Goal: Use online tool/utility: Utilize a website feature to perform a specific function

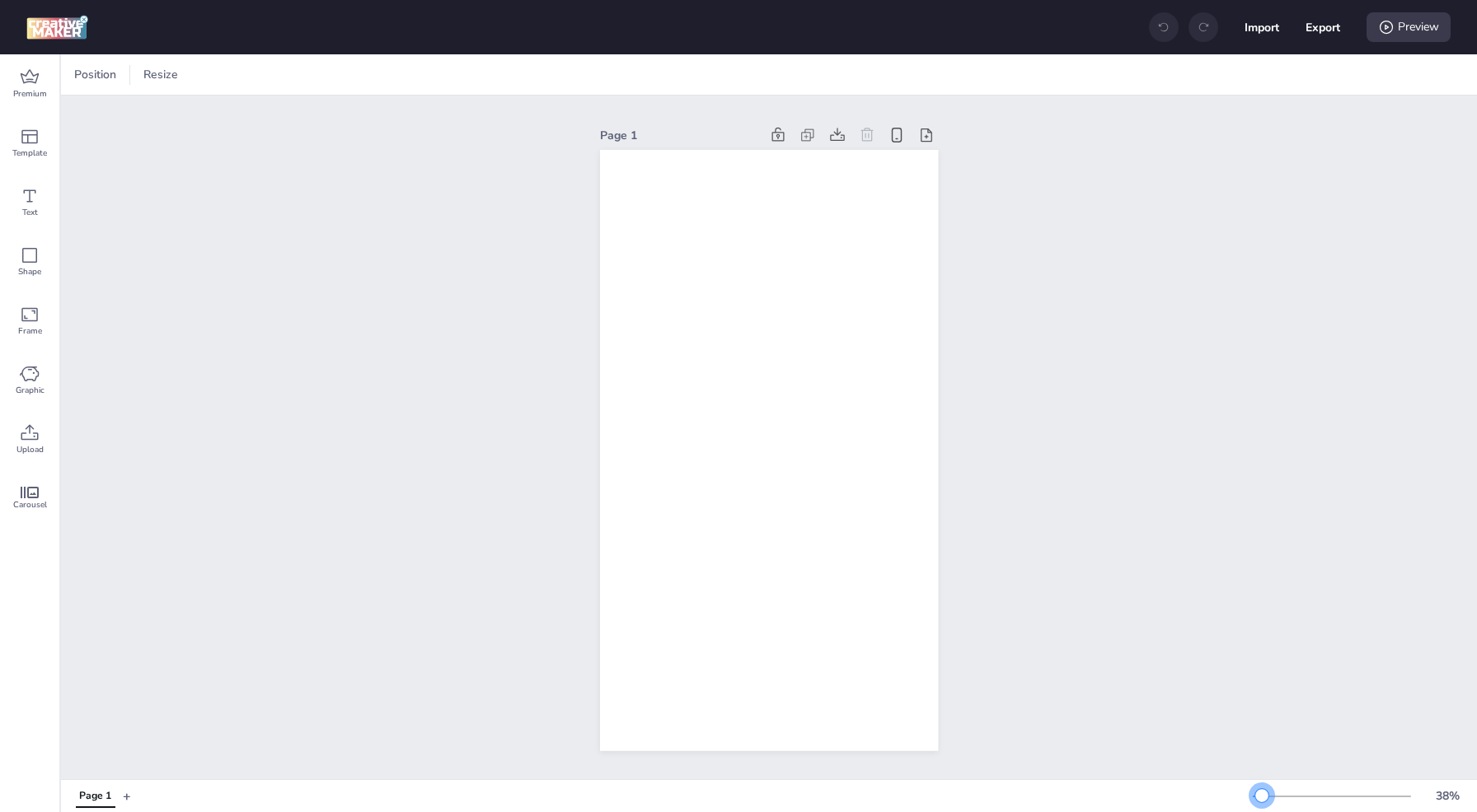
drag, startPoint x: 1279, startPoint y: 798, endPoint x: 1262, endPoint y: 799, distance: 17.0
click at [1262, 799] on div at bounding box center [1262, 796] width 14 height 14
click at [25, 83] on icon at bounding box center [29, 77] width 20 height 19
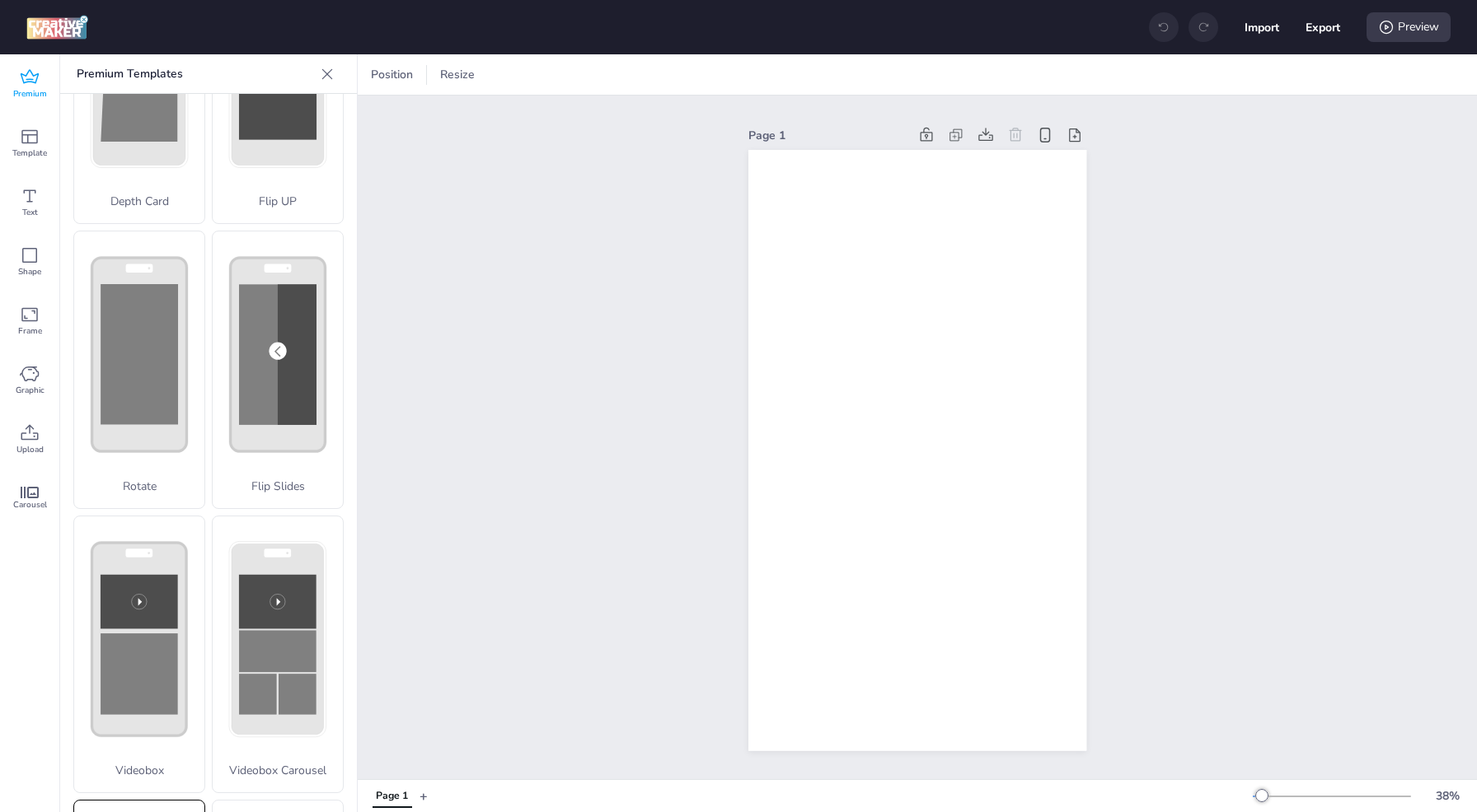
scroll to position [395, 0]
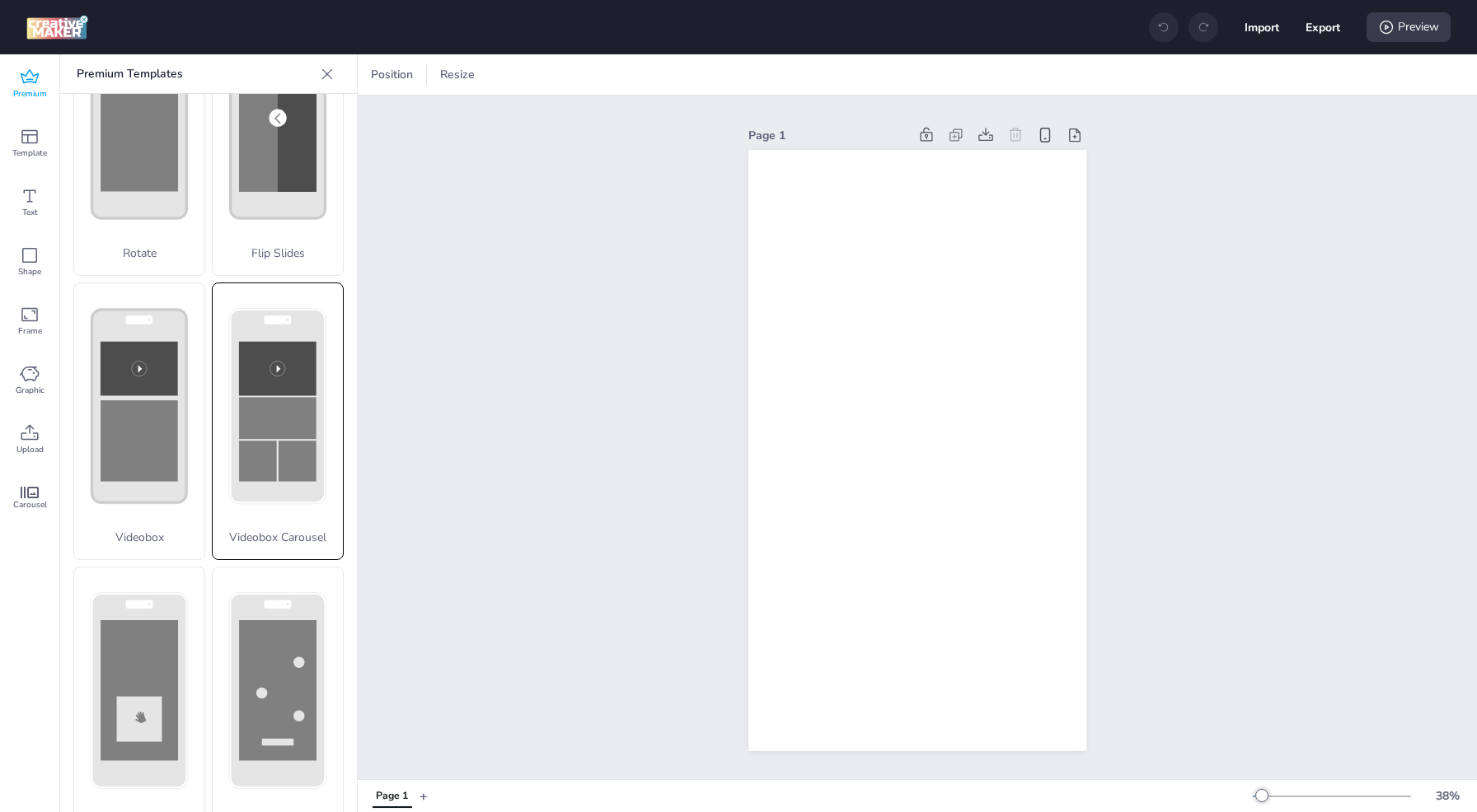
click at [239, 441] on rect at bounding box center [258, 461] width 38 height 42
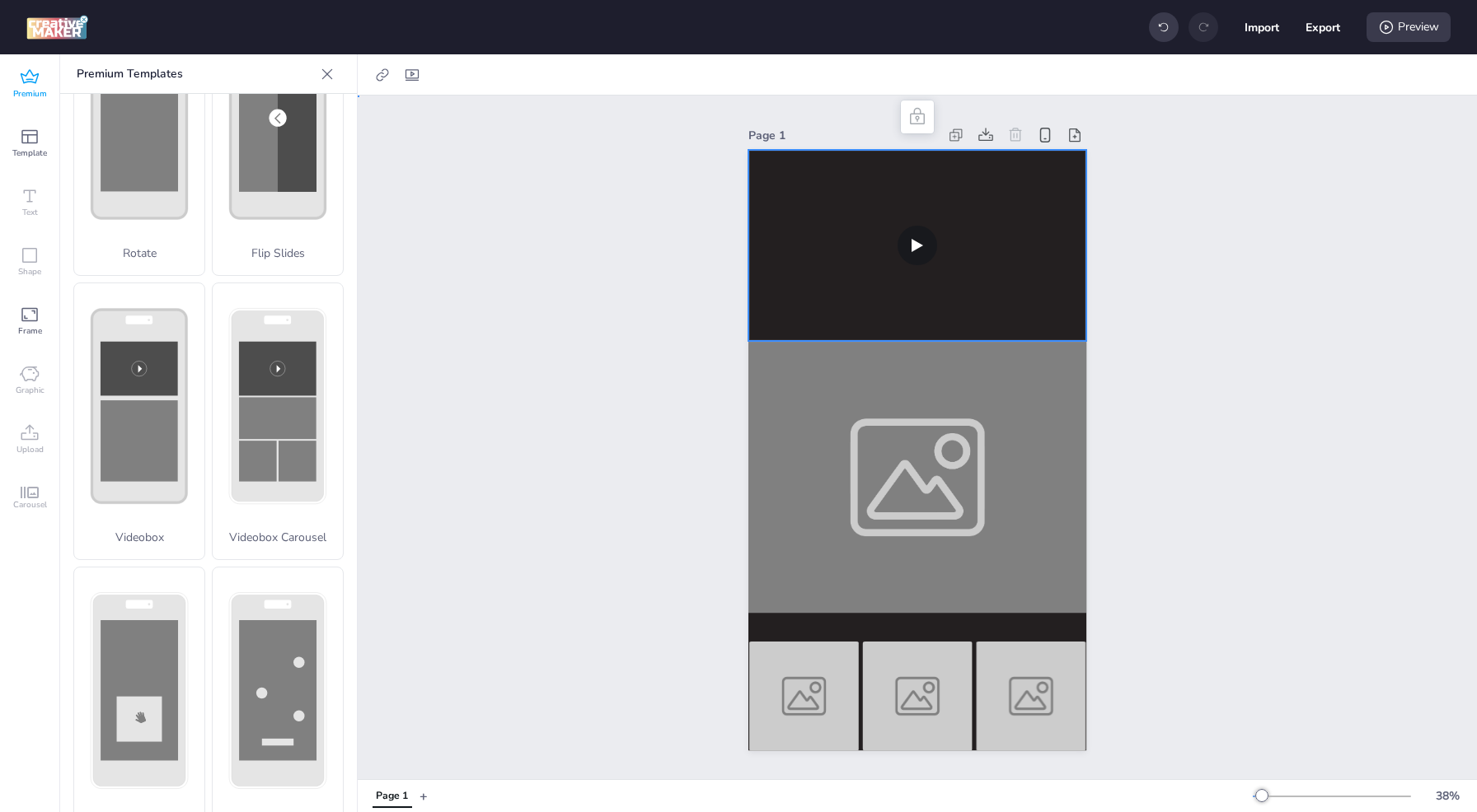
click at [914, 228] on video at bounding box center [917, 245] width 337 height 191
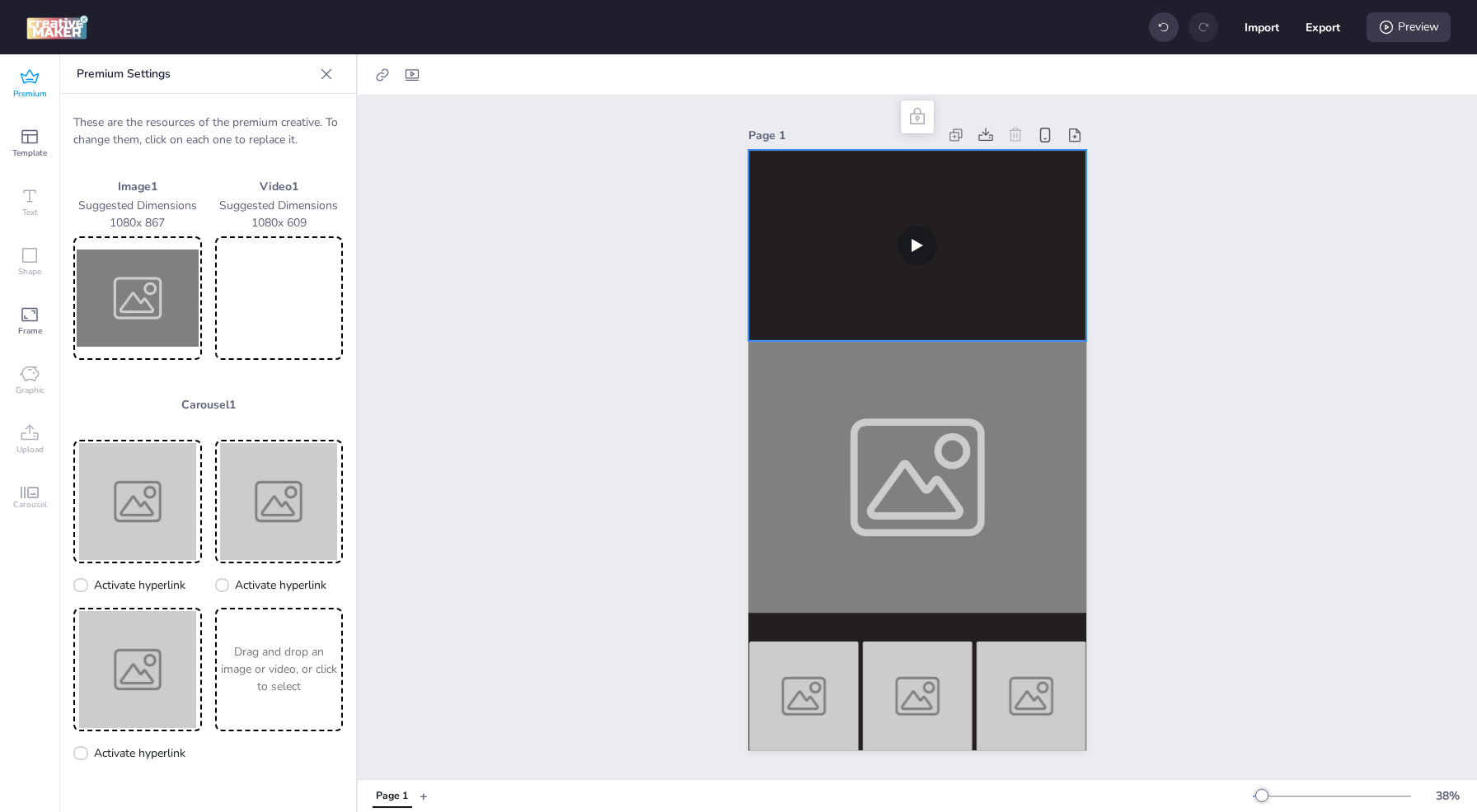
click at [264, 295] on video at bounding box center [280, 298] width 122 height 117
click at [151, 306] on img at bounding box center [137, 298] width 122 height 117
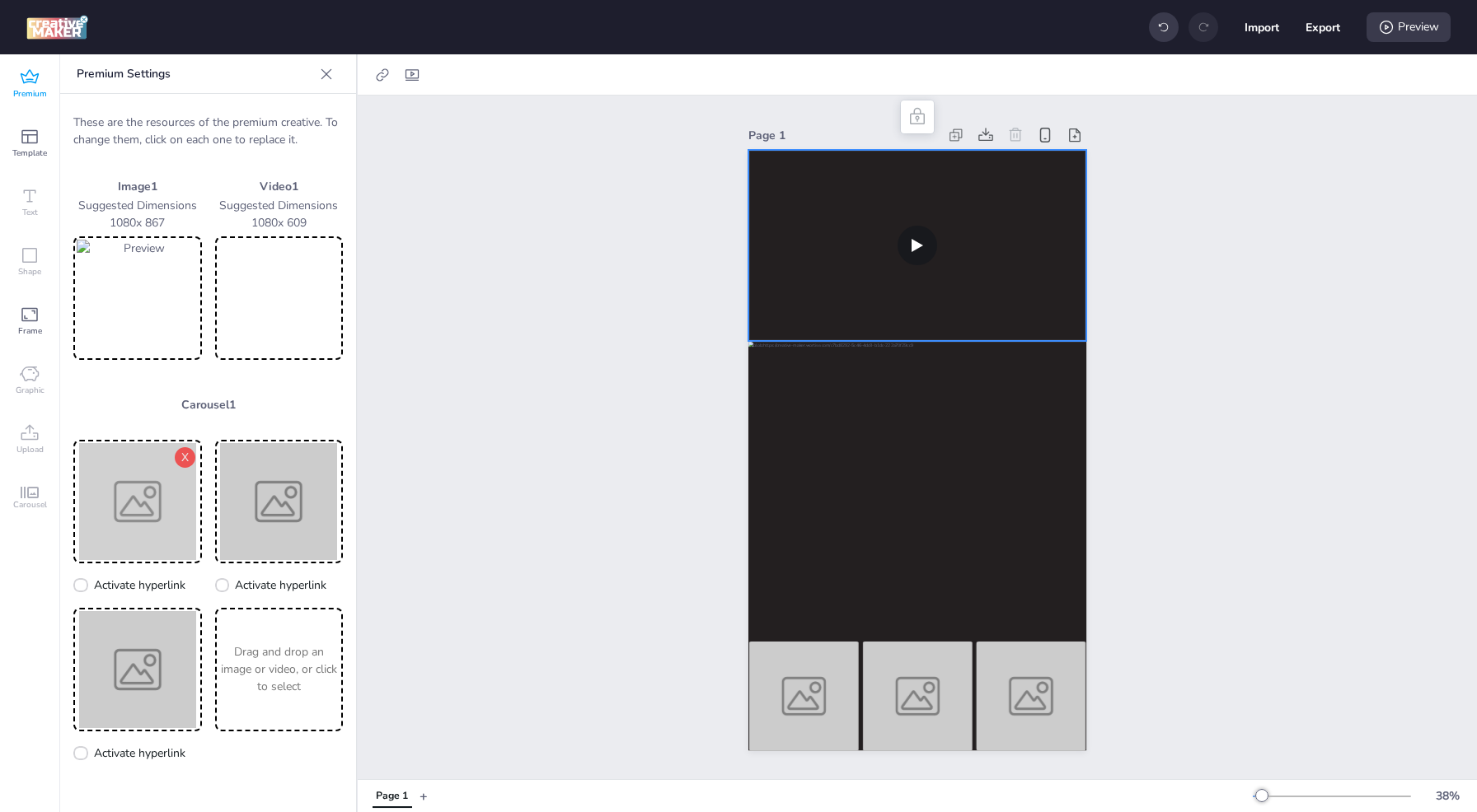
click at [172, 509] on img at bounding box center [137, 502] width 122 height 117
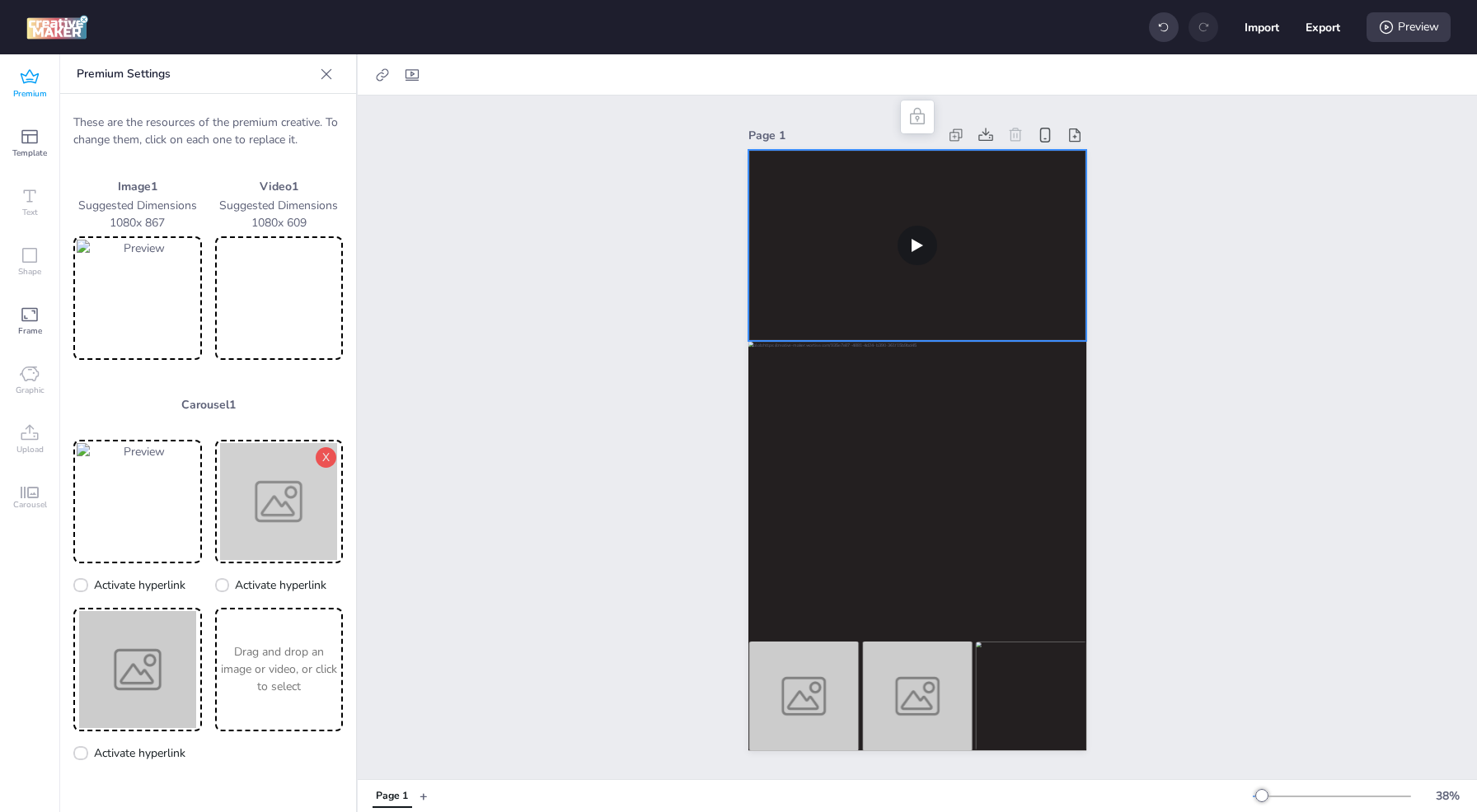
click at [253, 500] on img at bounding box center [280, 502] width 122 height 117
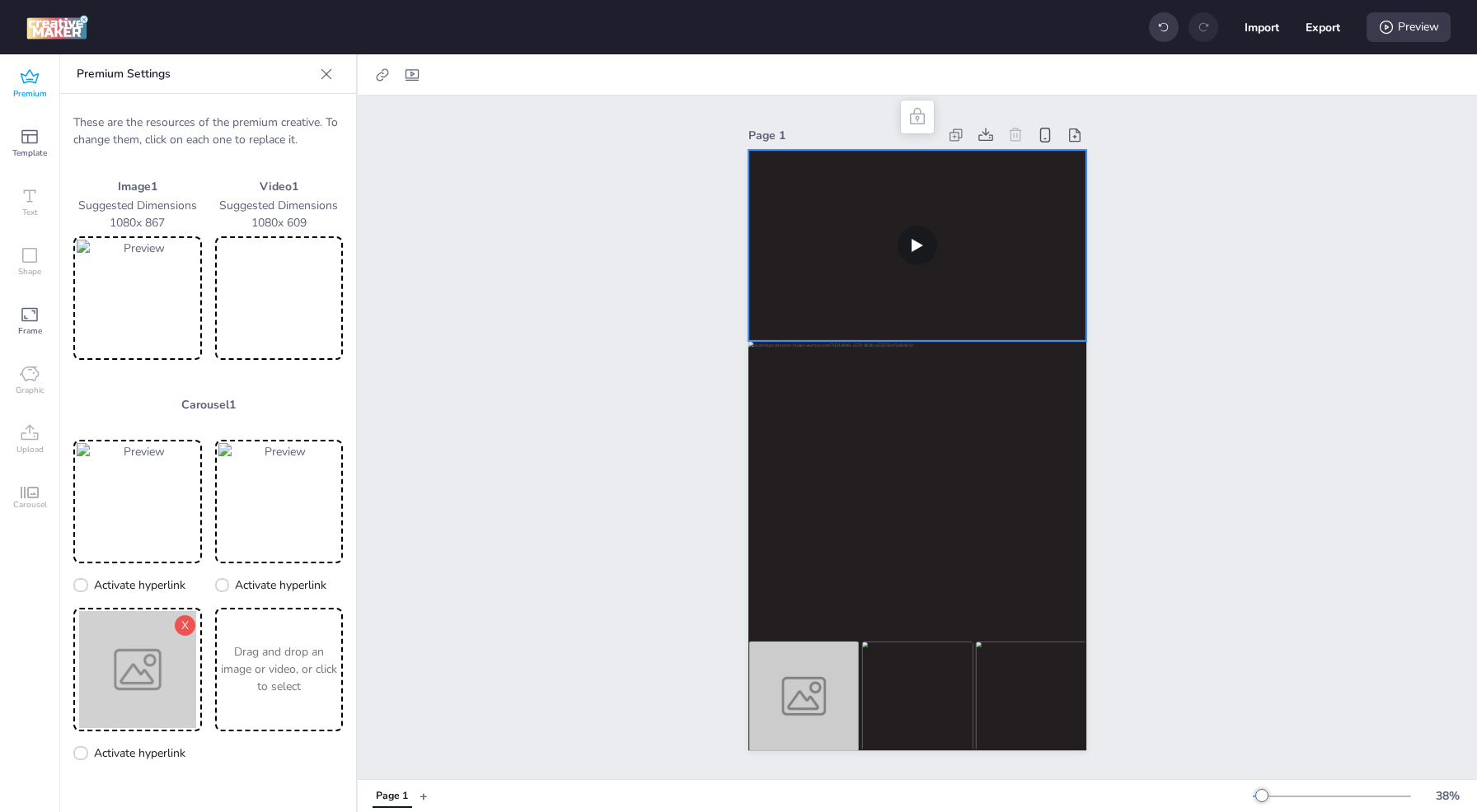
click at [137, 661] on img at bounding box center [137, 670] width 122 height 117
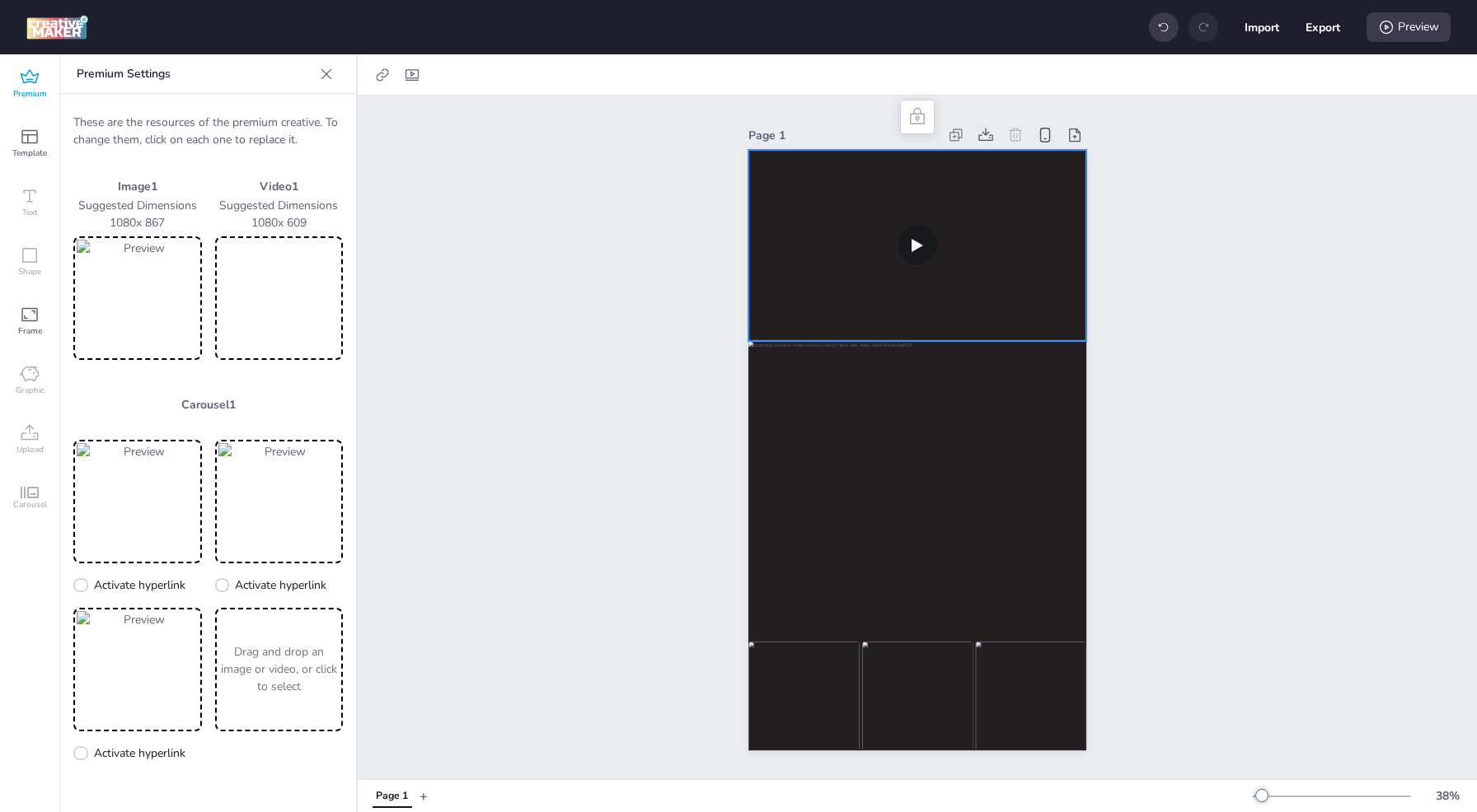
click at [278, 670] on p "Drag and drop an image or video, or click to select" at bounding box center [280, 669] width 122 height 52
click at [161, 303] on img at bounding box center [137, 298] width 122 height 117
click at [613, 498] on div "Page 1" at bounding box center [917, 437] width 1119 height 684
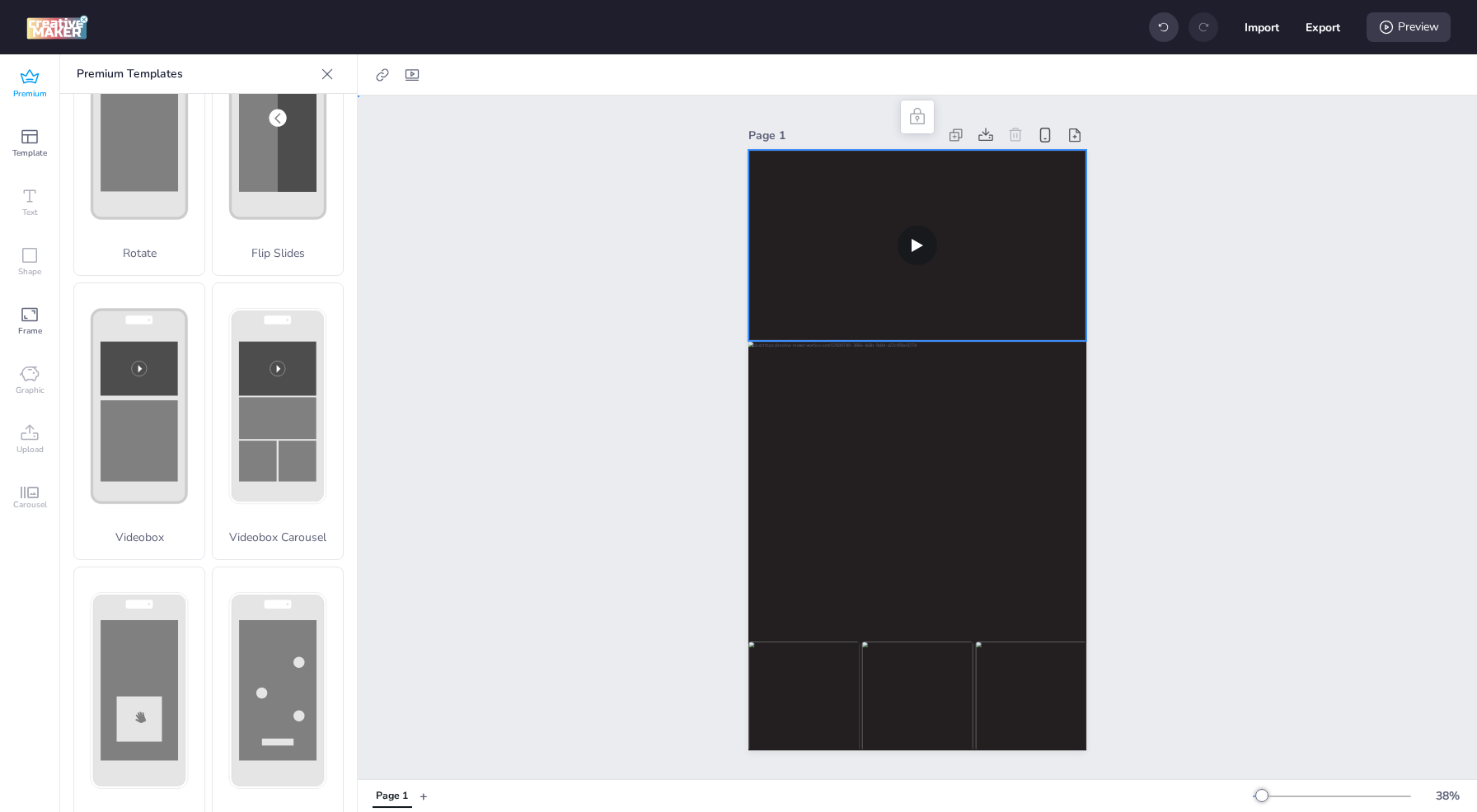
click at [828, 204] on video at bounding box center [917, 245] width 337 height 191
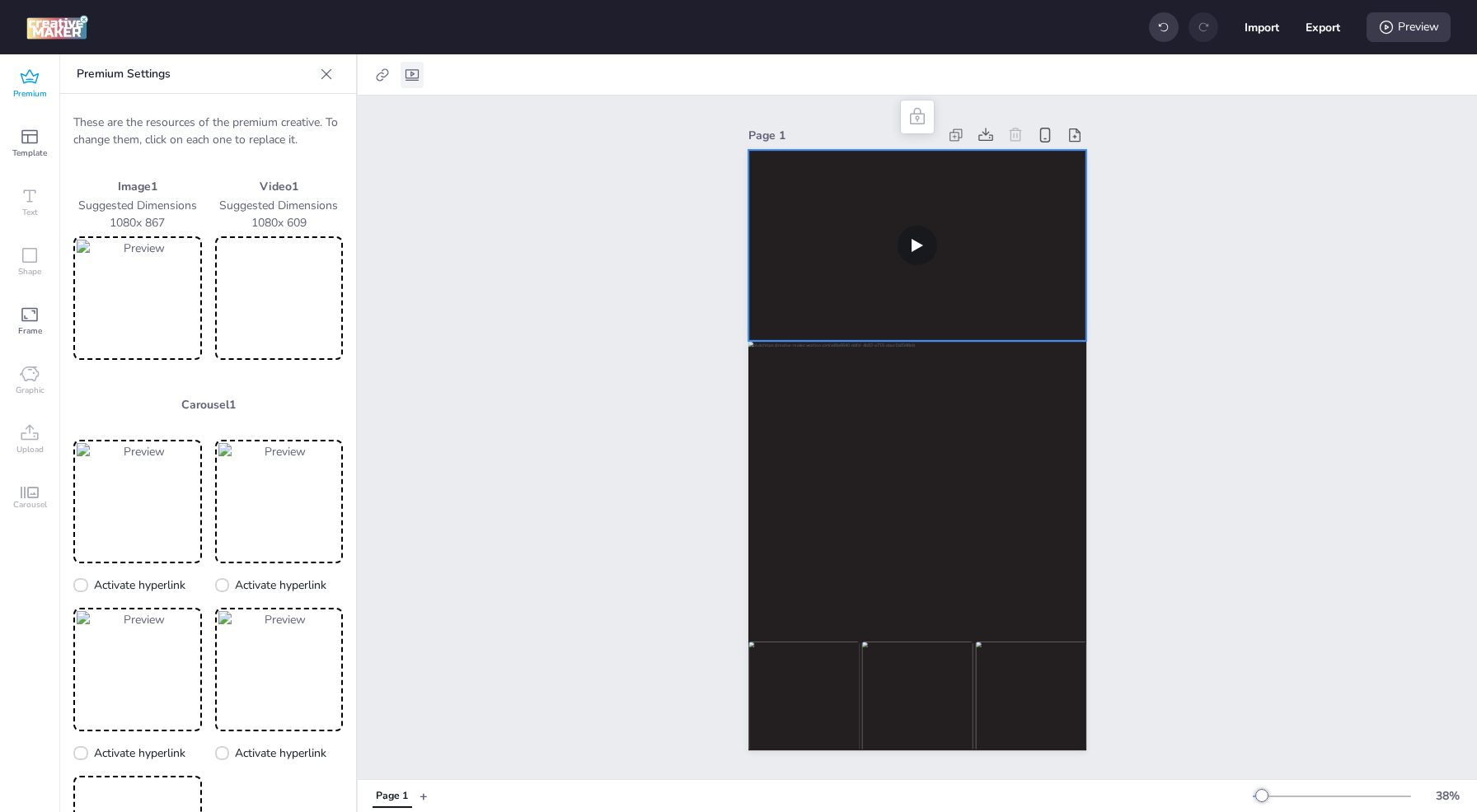
click at [409, 74] on icon at bounding box center [411, 75] width 16 height 16
select select "contain"
click at [267, 115] on icon at bounding box center [266, 116] width 11 height 8
click at [267, 118] on input "Autoplay" at bounding box center [264, 123] width 11 height 11
checkbox input "true"
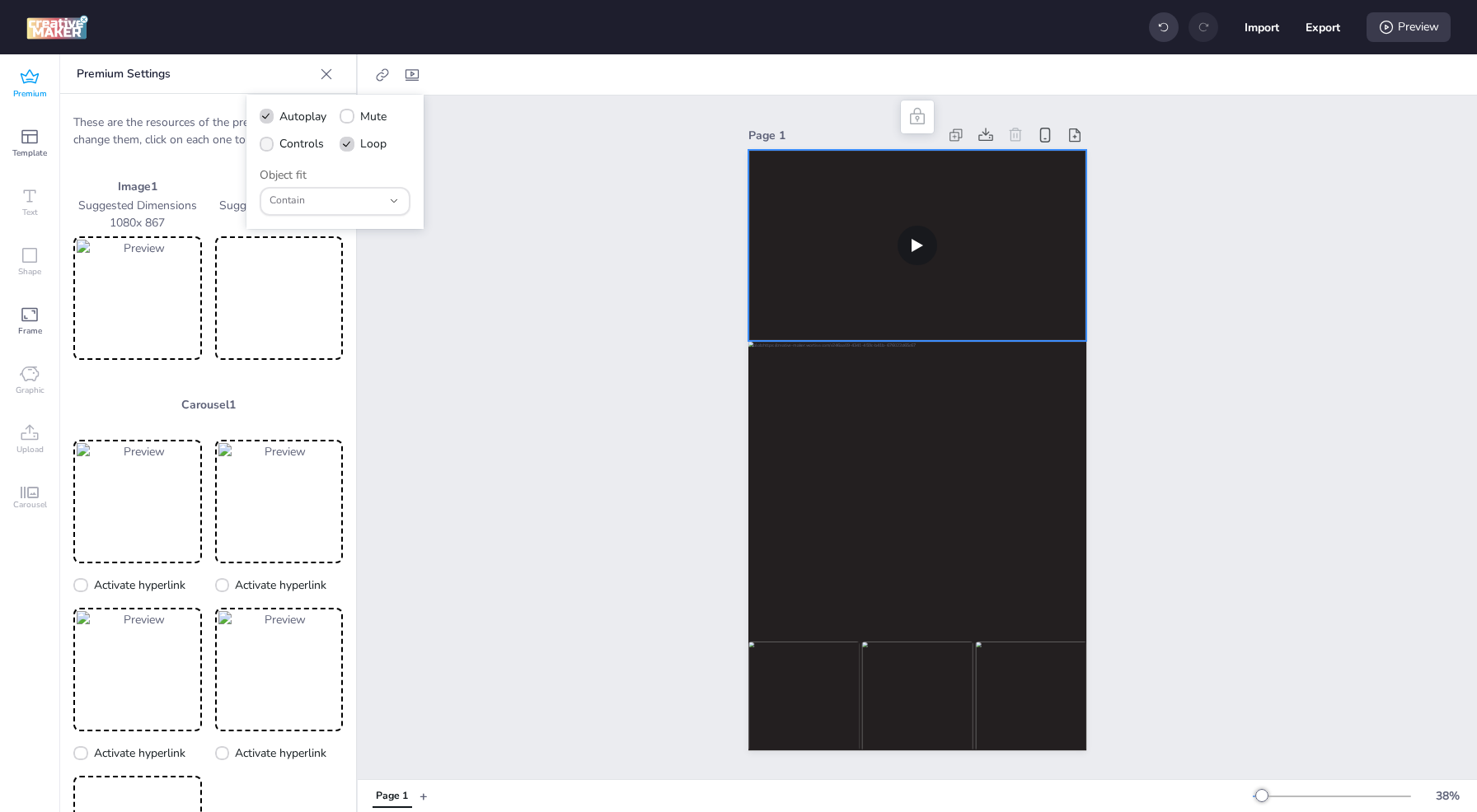
click at [267, 147] on span at bounding box center [266, 143] width 14 height 14
click at [267, 147] on input "Controls" at bounding box center [264, 150] width 11 height 11
checkbox input "true"
click at [349, 120] on icon at bounding box center [346, 116] width 11 height 8
click at [349, 120] on input "Mute" at bounding box center [343, 123] width 11 height 11
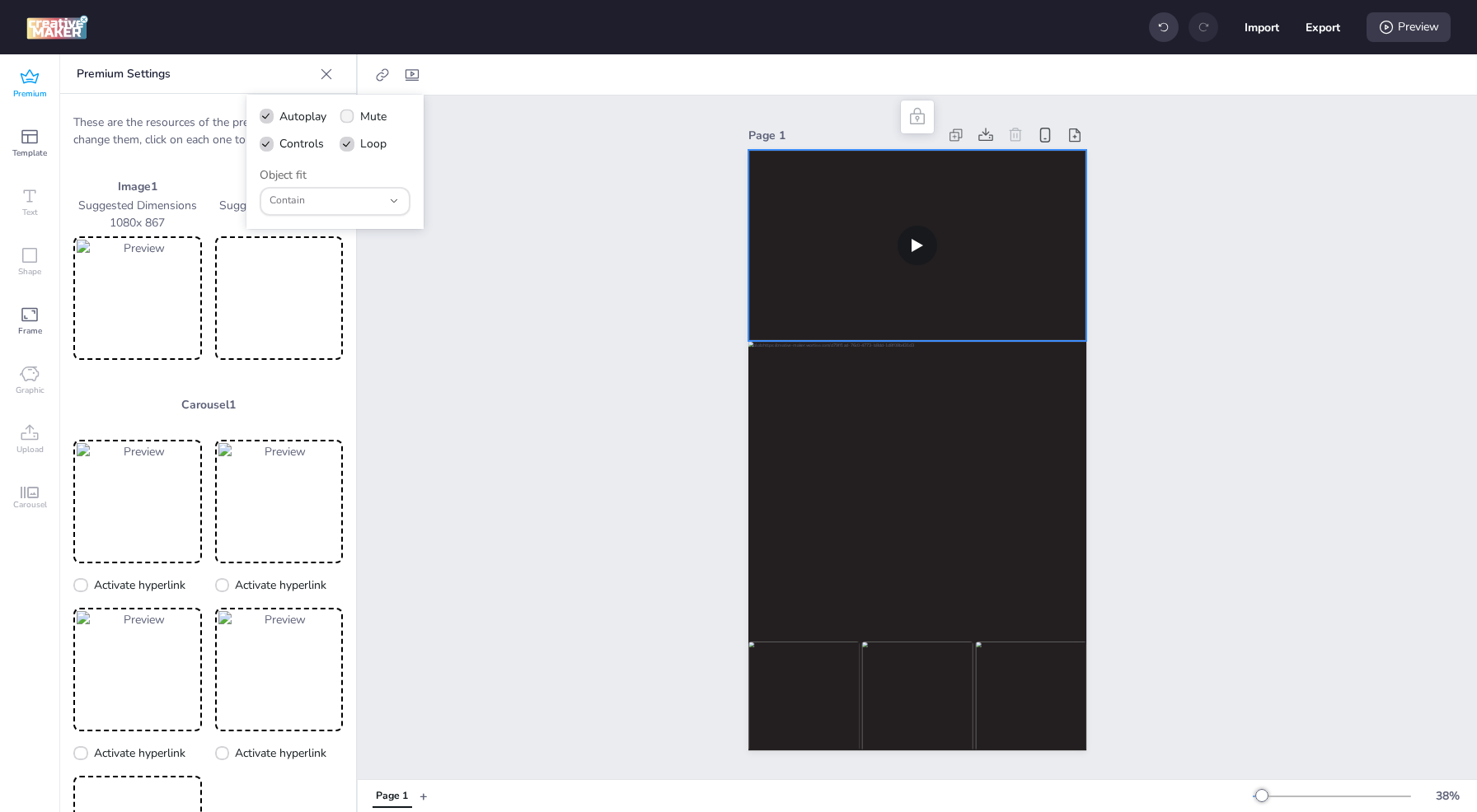
checkbox input "true"
click at [351, 190] on div "Contain" at bounding box center [326, 202] width 113 height 25
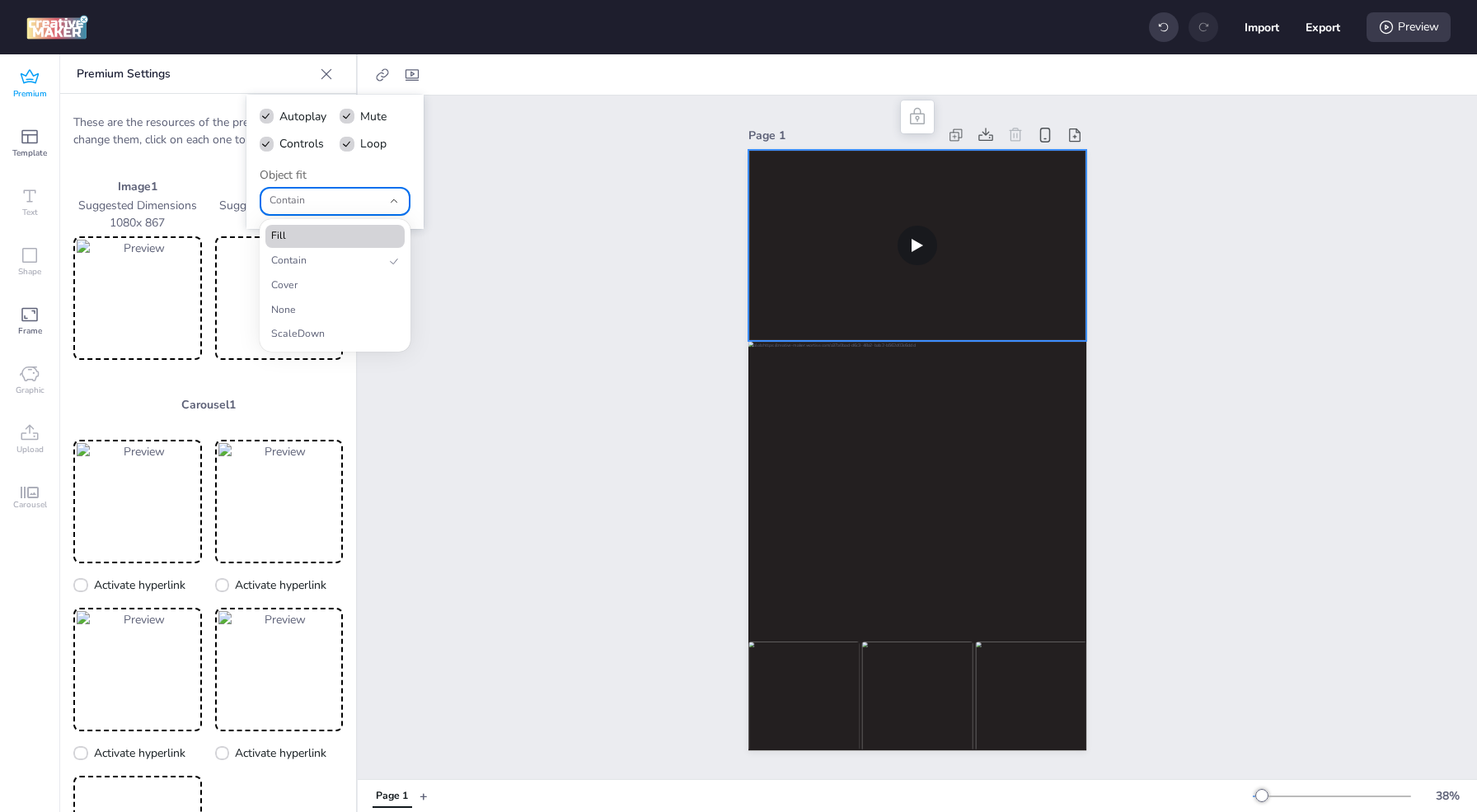
click at [352, 231] on span "Fill" at bounding box center [328, 236] width 114 height 14
type input "fill"
select select "fill"
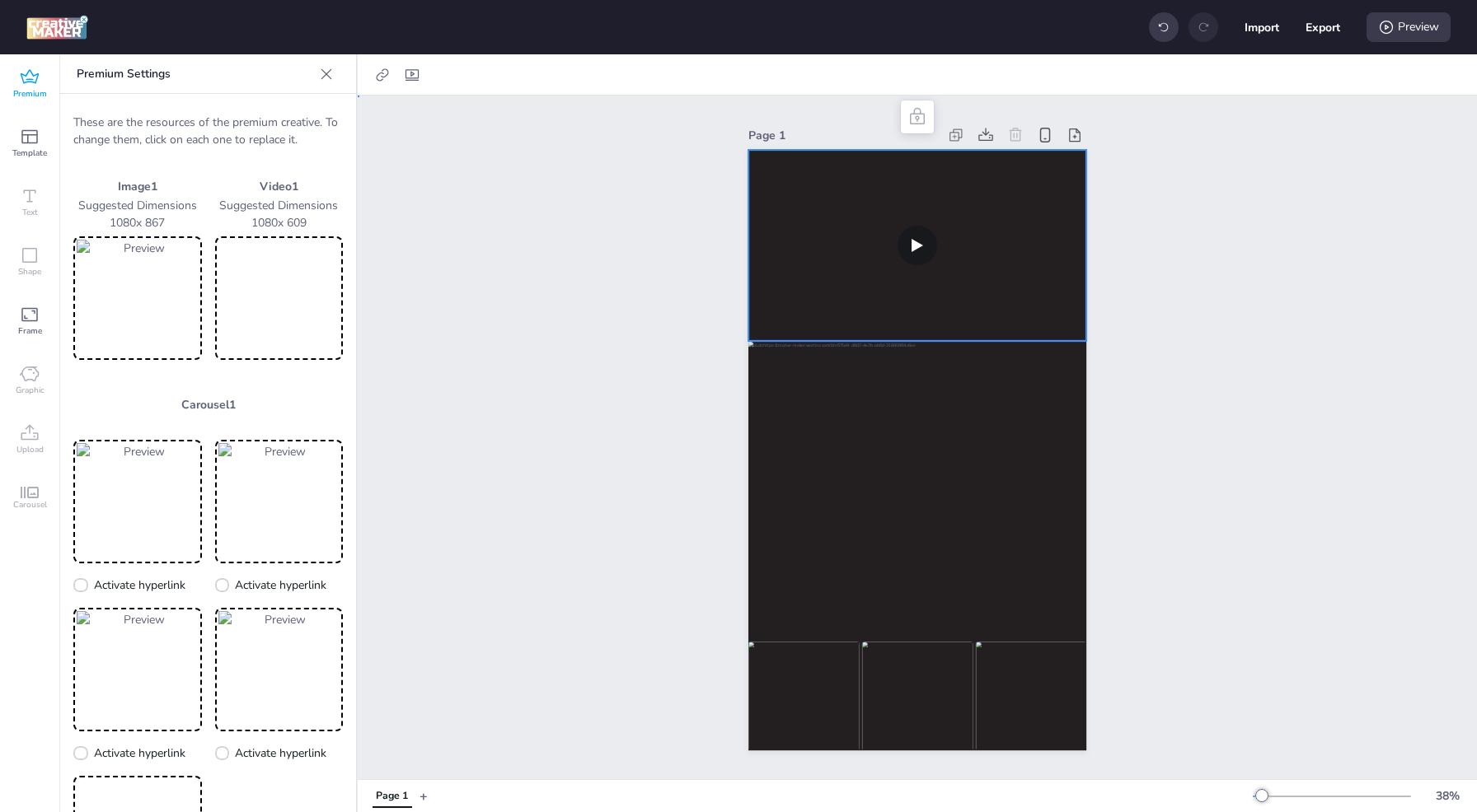
click at [1185, 283] on div "Page 1" at bounding box center [917, 437] width 1119 height 684
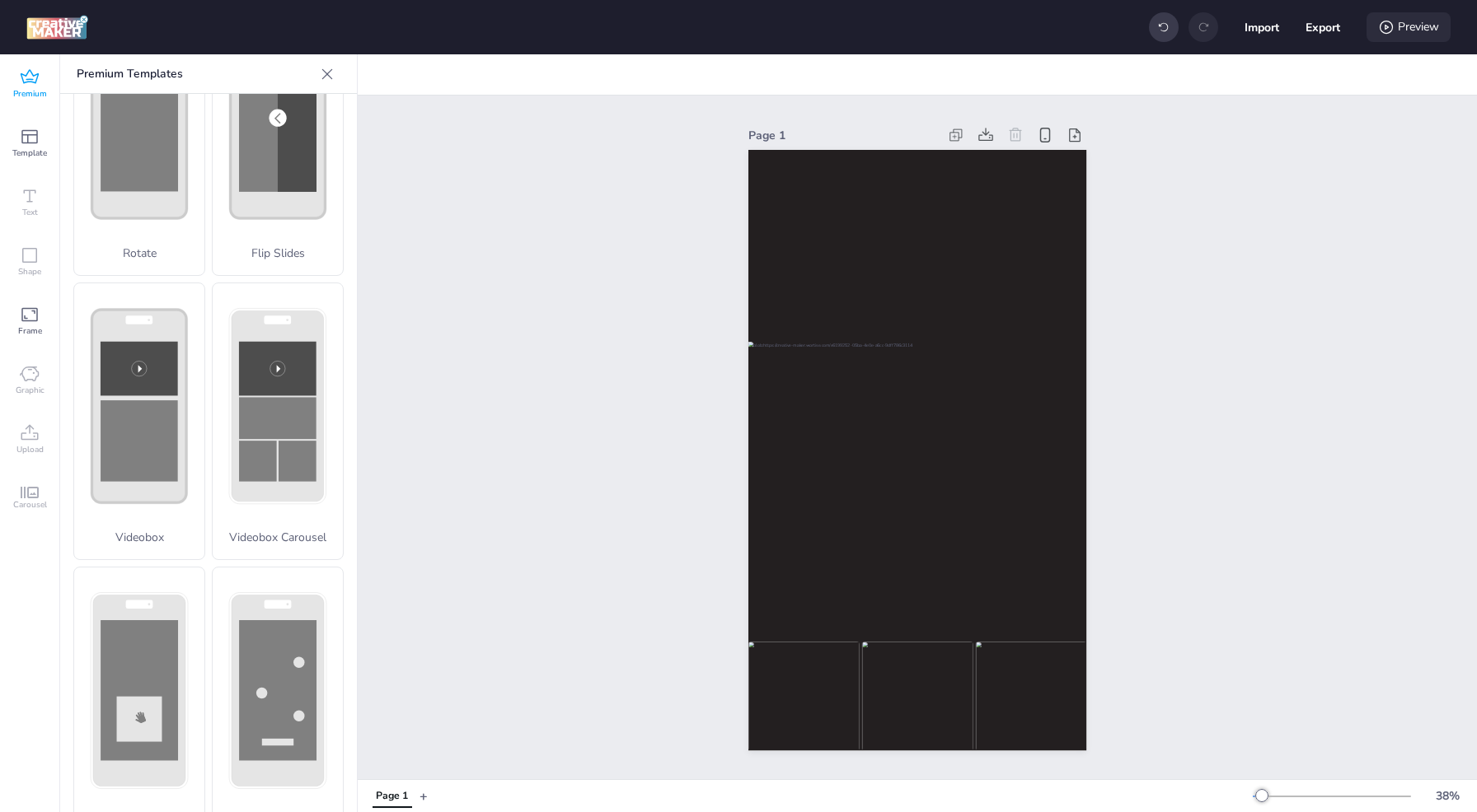
click at [1396, 20] on div "Preview" at bounding box center [1407, 27] width 84 height 30
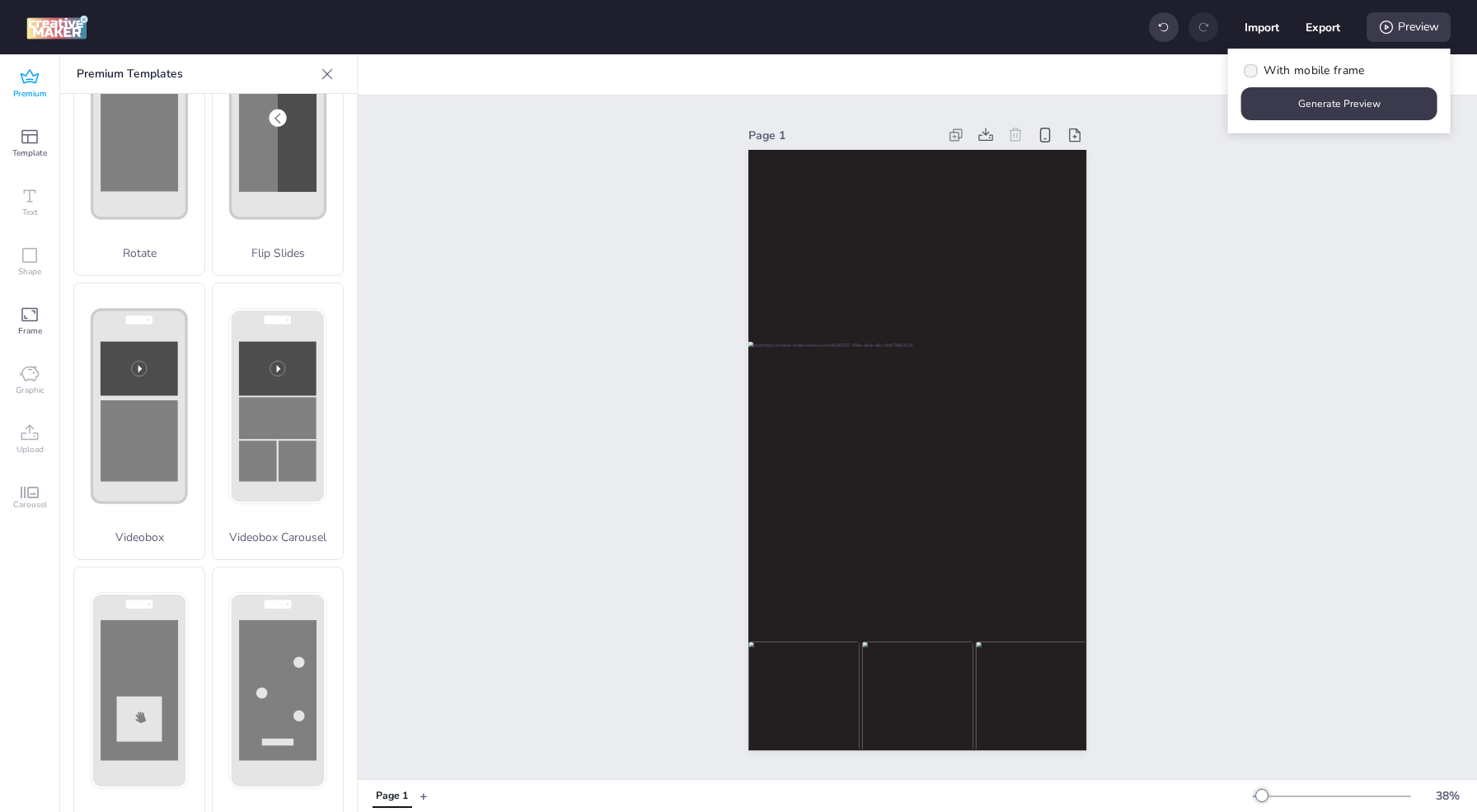
click at [1306, 74] on span "With mobile frame" at bounding box center [1313, 70] width 101 height 17
click at [1253, 74] on input "With mobile frame" at bounding box center [1248, 77] width 11 height 11
checkbox input "true"
click at [1304, 101] on button "Generate Preview" at bounding box center [1340, 104] width 191 height 32
click at [33, 498] on span "Carousel" at bounding box center [31, 505] width 34 height 14
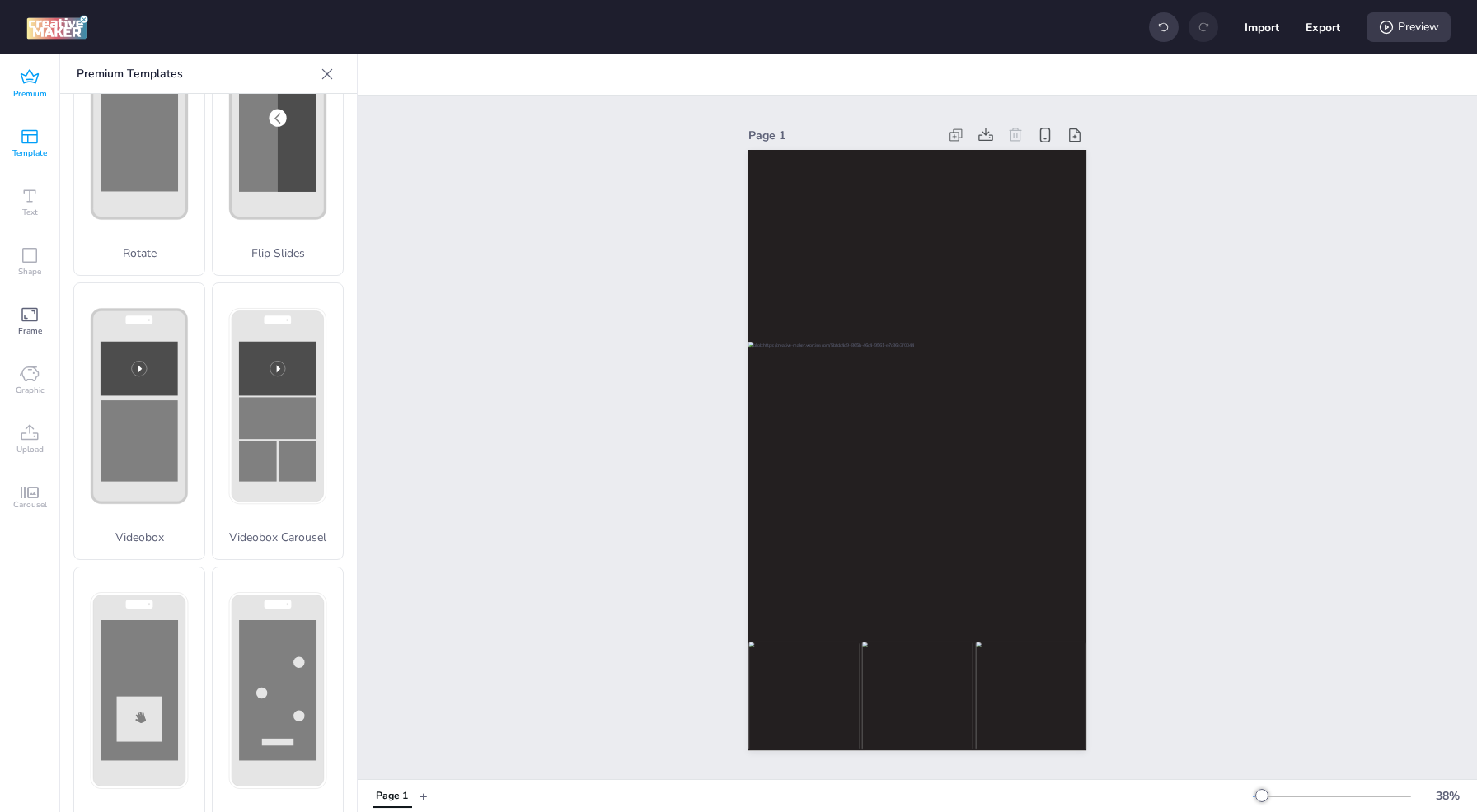
click at [36, 146] on icon at bounding box center [29, 136] width 20 height 19
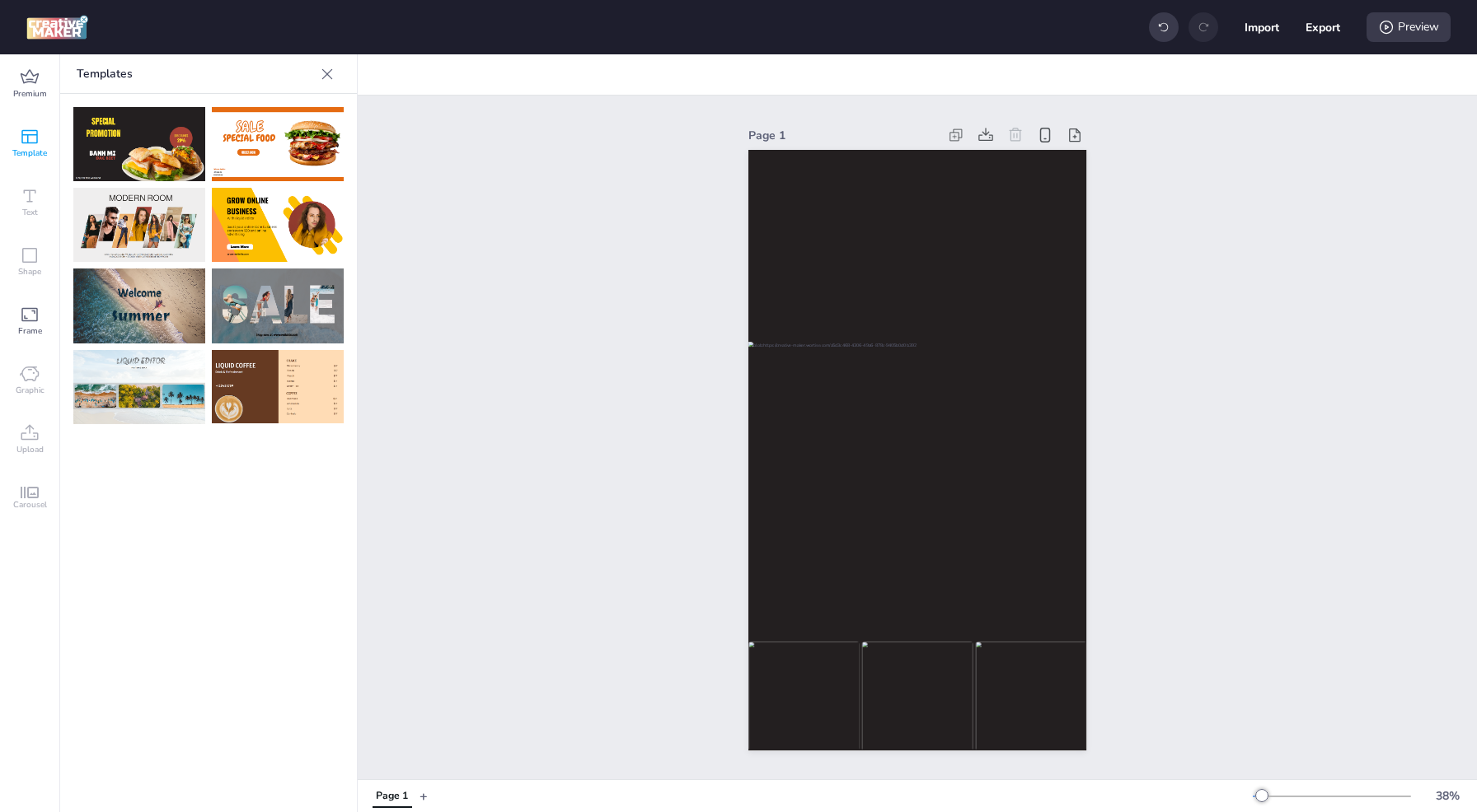
click at [34, 499] on span "Carousel" at bounding box center [31, 505] width 34 height 14
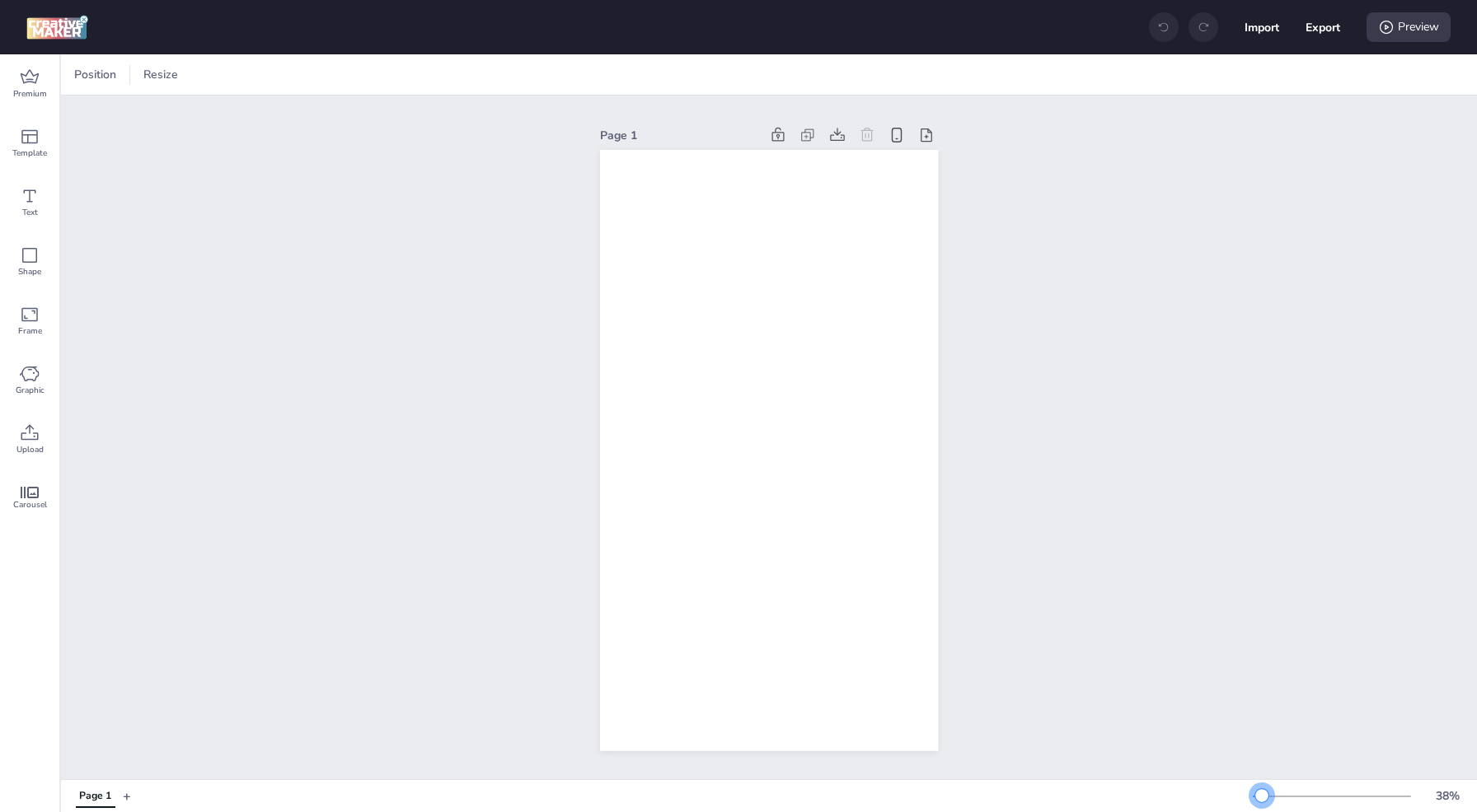
drag, startPoint x: 1278, startPoint y: 796, endPoint x: 1262, endPoint y: 795, distance: 16.0
click at [1262, 795] on div at bounding box center [1262, 796] width 14 height 14
click at [34, 435] on icon at bounding box center [29, 433] width 20 height 19
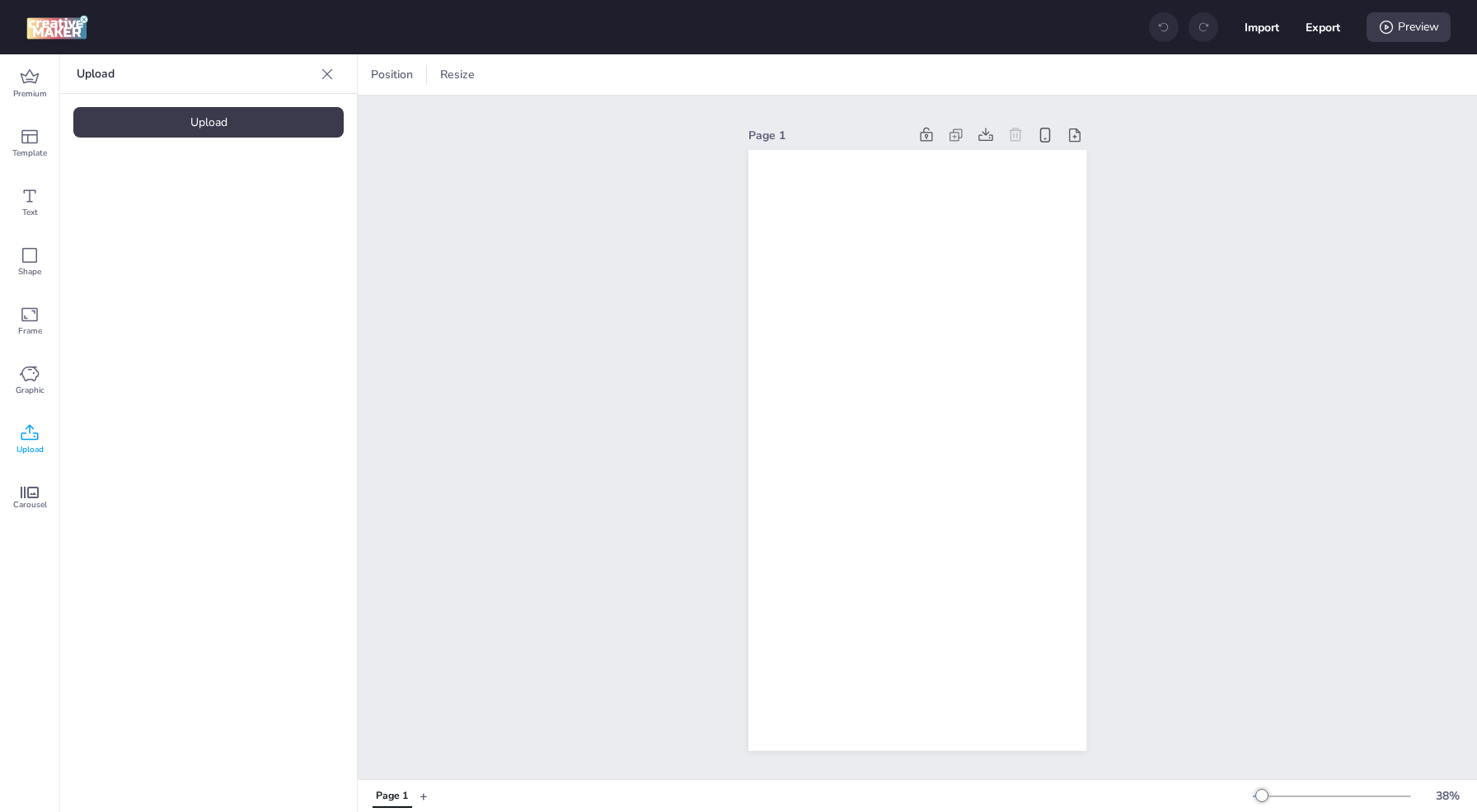
click at [223, 123] on div "Upload" at bounding box center [209, 122] width 270 height 31
click at [131, 228] on img at bounding box center [139, 230] width 101 height 17
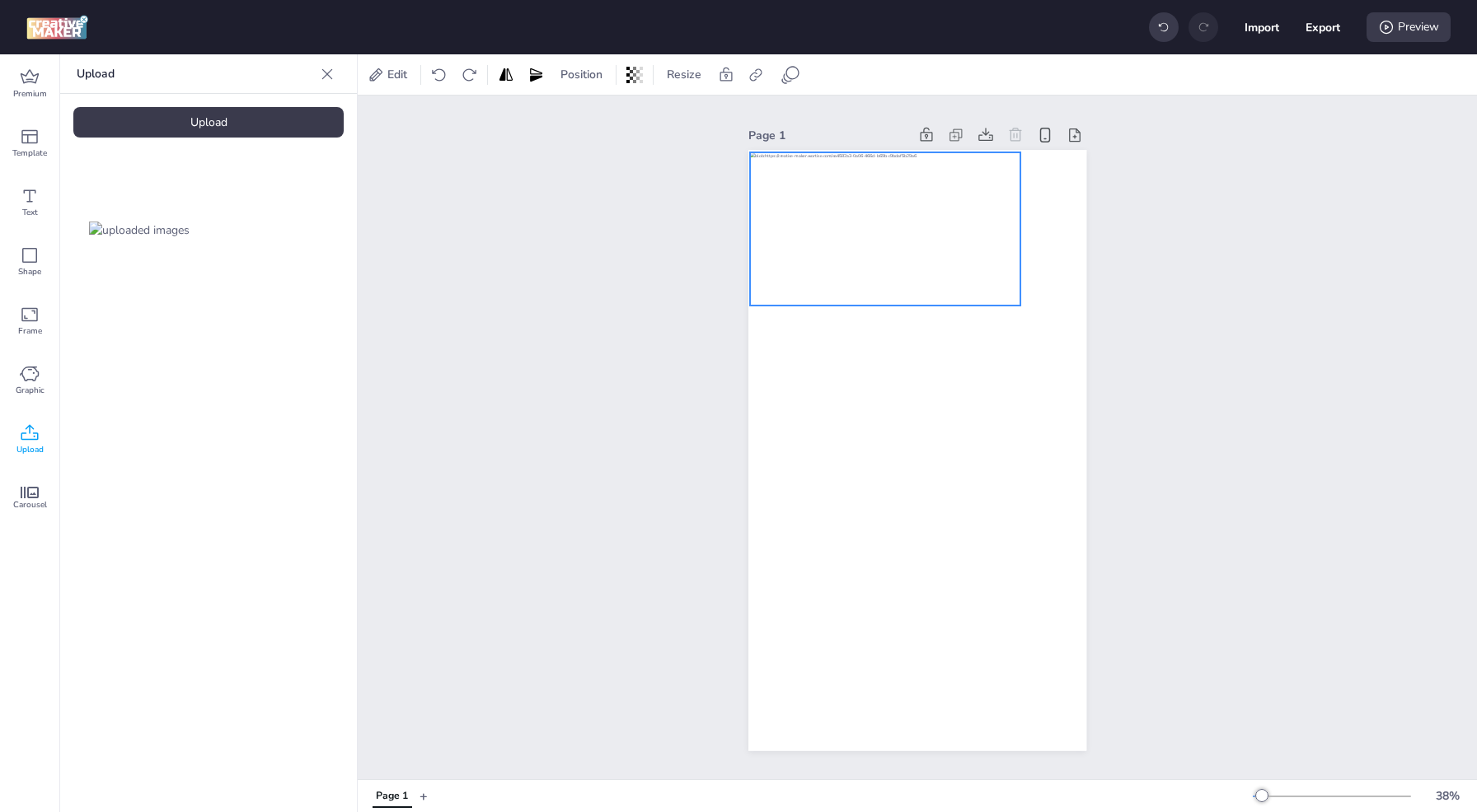
drag, startPoint x: 861, startPoint y: 465, endPoint x: 828, endPoint y: 244, distance: 223.5
click at [828, 244] on div at bounding box center [884, 229] width 270 height 153
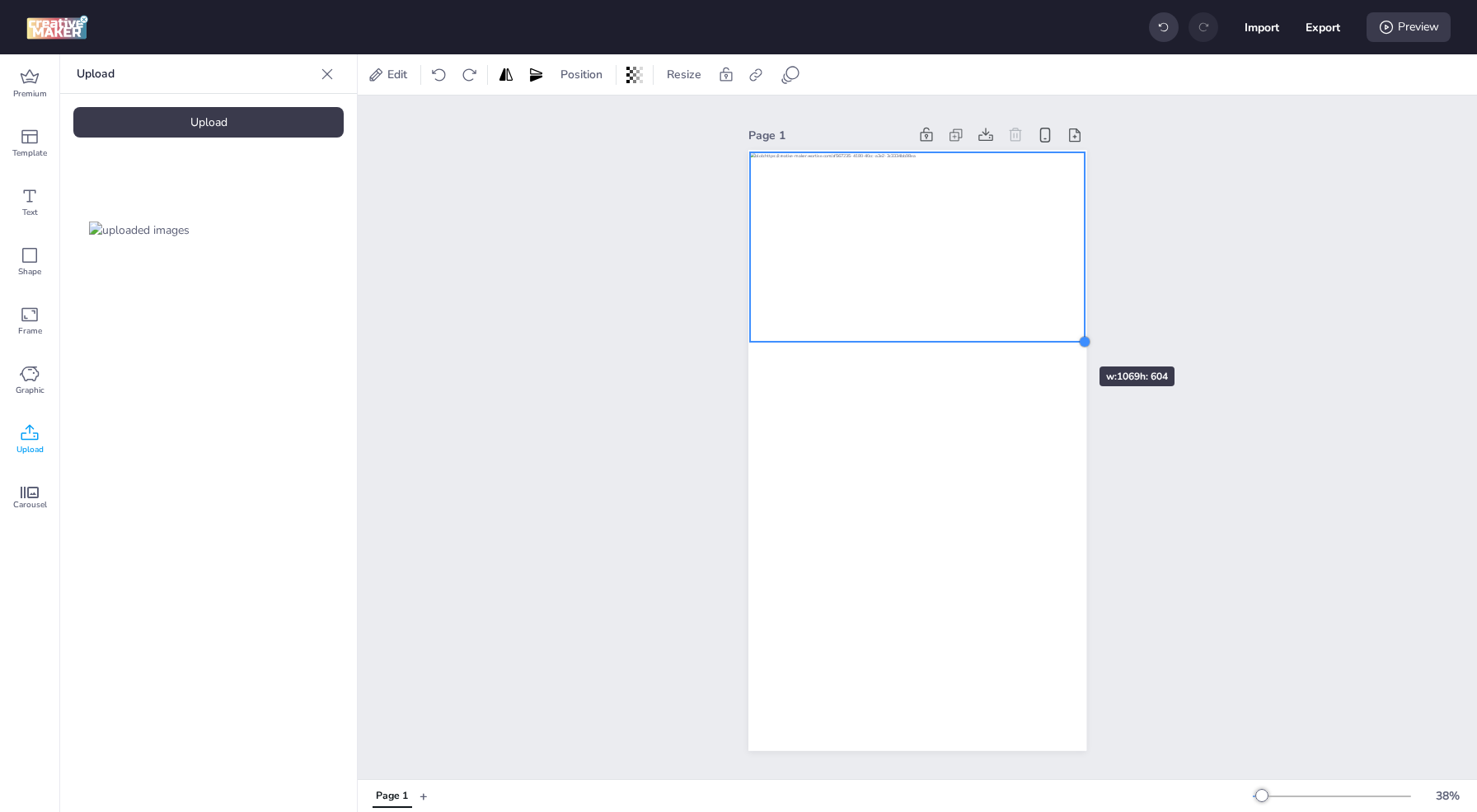
drag, startPoint x: 1013, startPoint y: 301, endPoint x: 1050, endPoint y: 337, distance: 51.6
click at [1050, 337] on div at bounding box center [917, 451] width 337 height 602
click at [1084, 342] on div at bounding box center [1090, 345] width 14 height 14
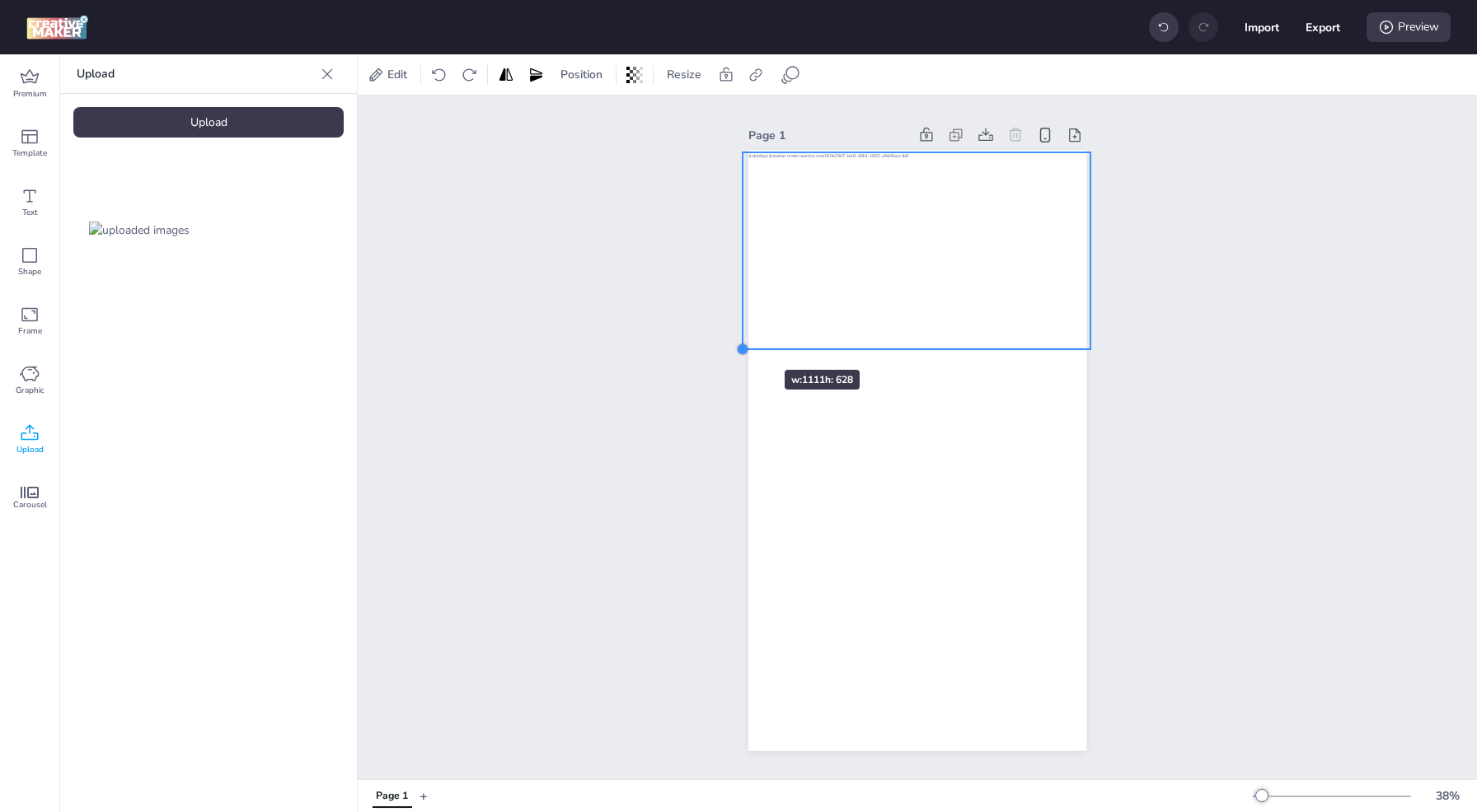
click at [736, 342] on div at bounding box center [743, 349] width 14 height 14
click at [31, 502] on span "Carousel" at bounding box center [31, 505] width 34 height 14
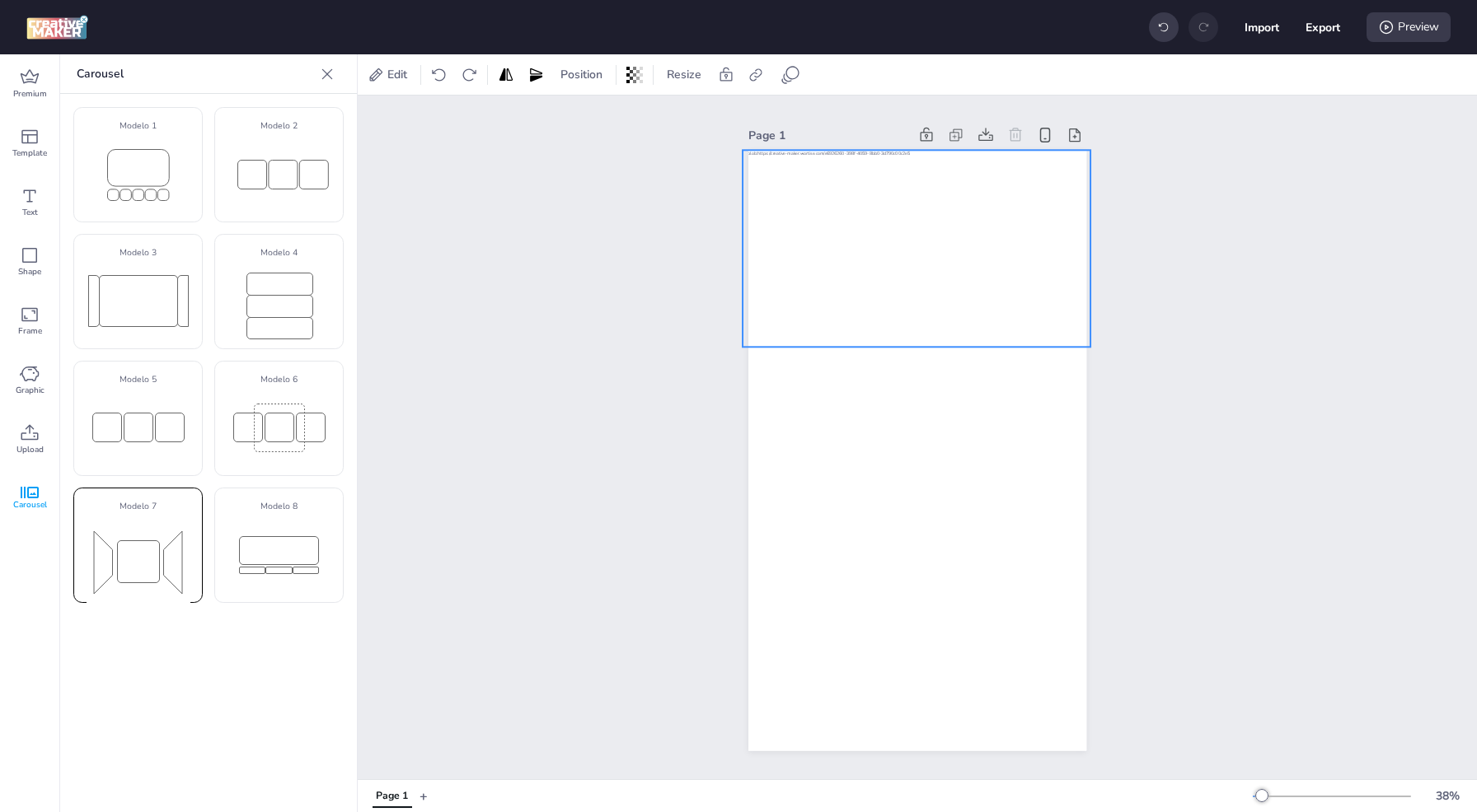
click at [138, 544] on rect at bounding box center [138, 562] width 42 height 42
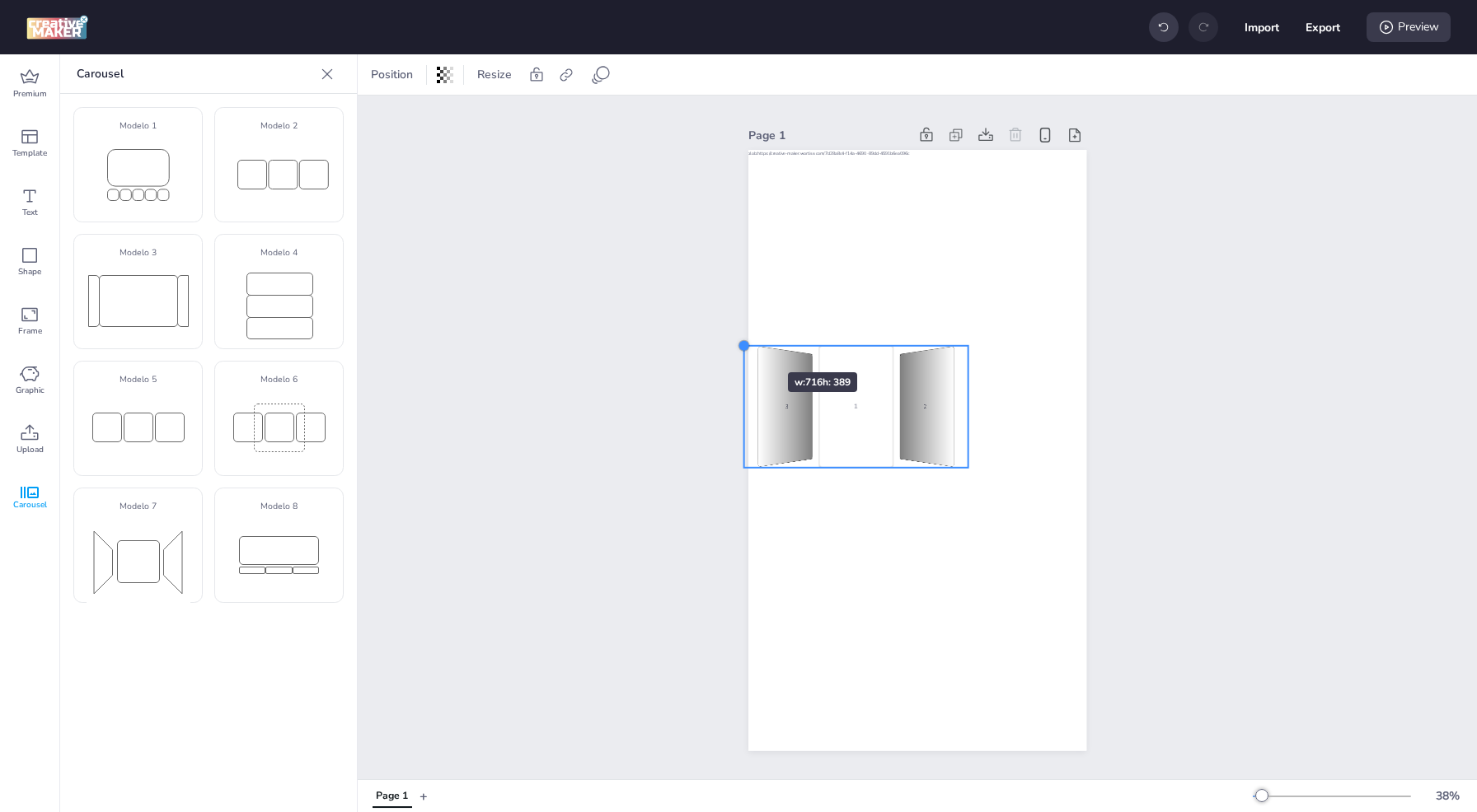
drag, startPoint x: 861, startPoint y: 430, endPoint x: 738, endPoint y: 342, distance: 151.2
click at [738, 342] on div at bounding box center [744, 346] width 14 height 14
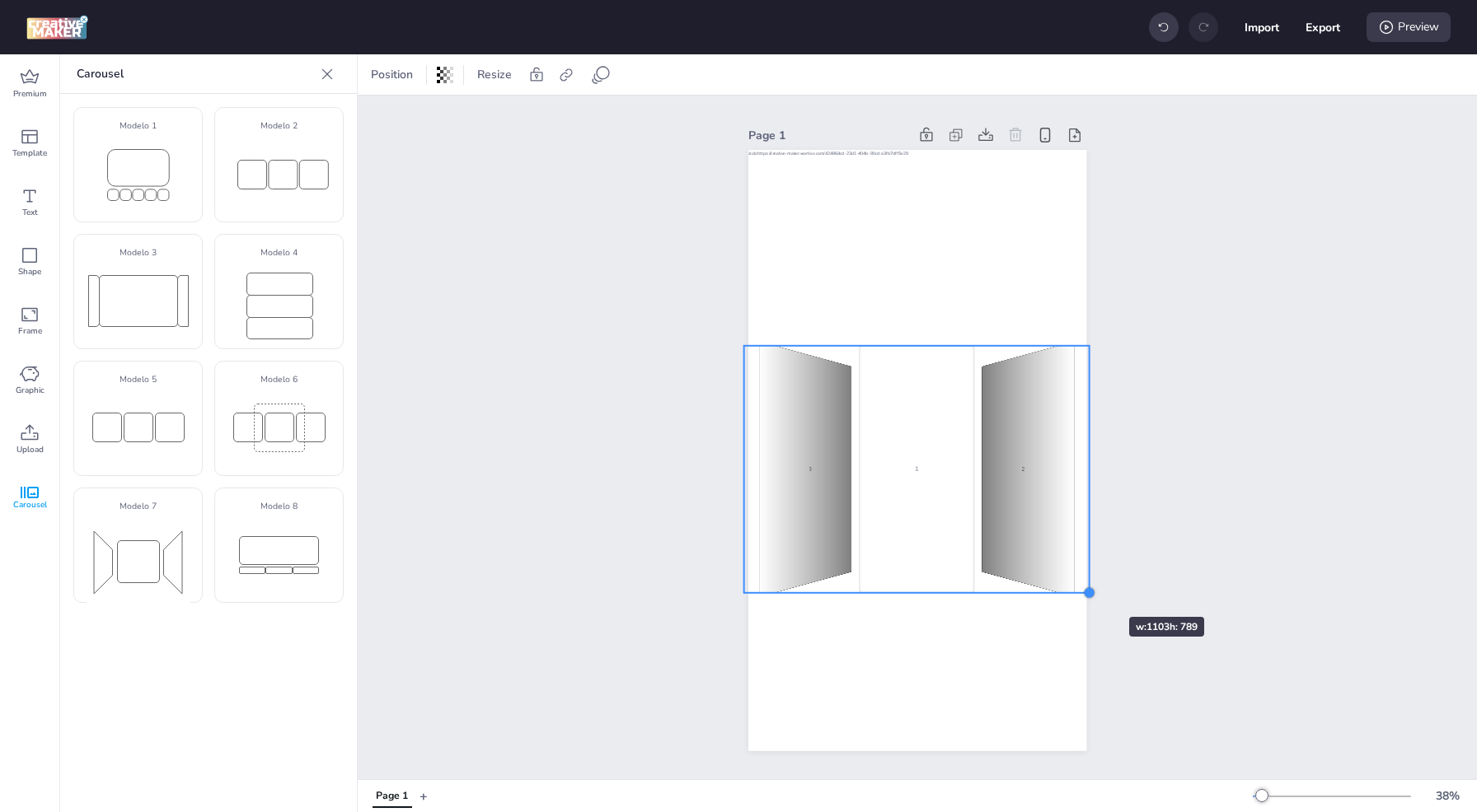
drag, startPoint x: 959, startPoint y: 462, endPoint x: 1079, endPoint y: 589, distance: 174.7
click at [1083, 589] on div at bounding box center [1090, 593] width 14 height 14
click at [735, 591] on div at bounding box center [740, 595] width 14 height 14
click at [1085, 591] on div at bounding box center [1091, 597] width 14 height 14
click at [804, 450] on div "1" at bounding box center [802, 470] width 94 height 259
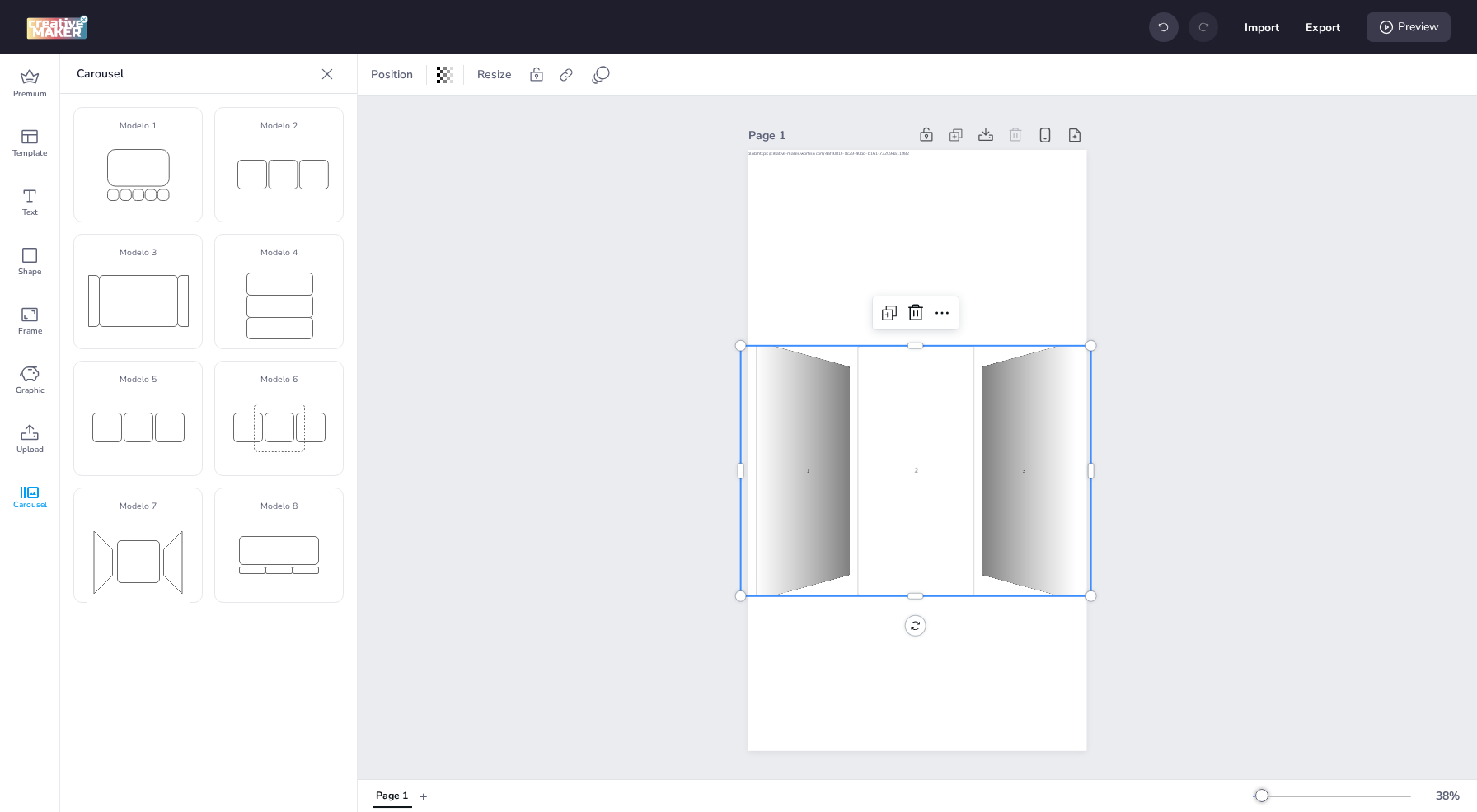
select select "cover"
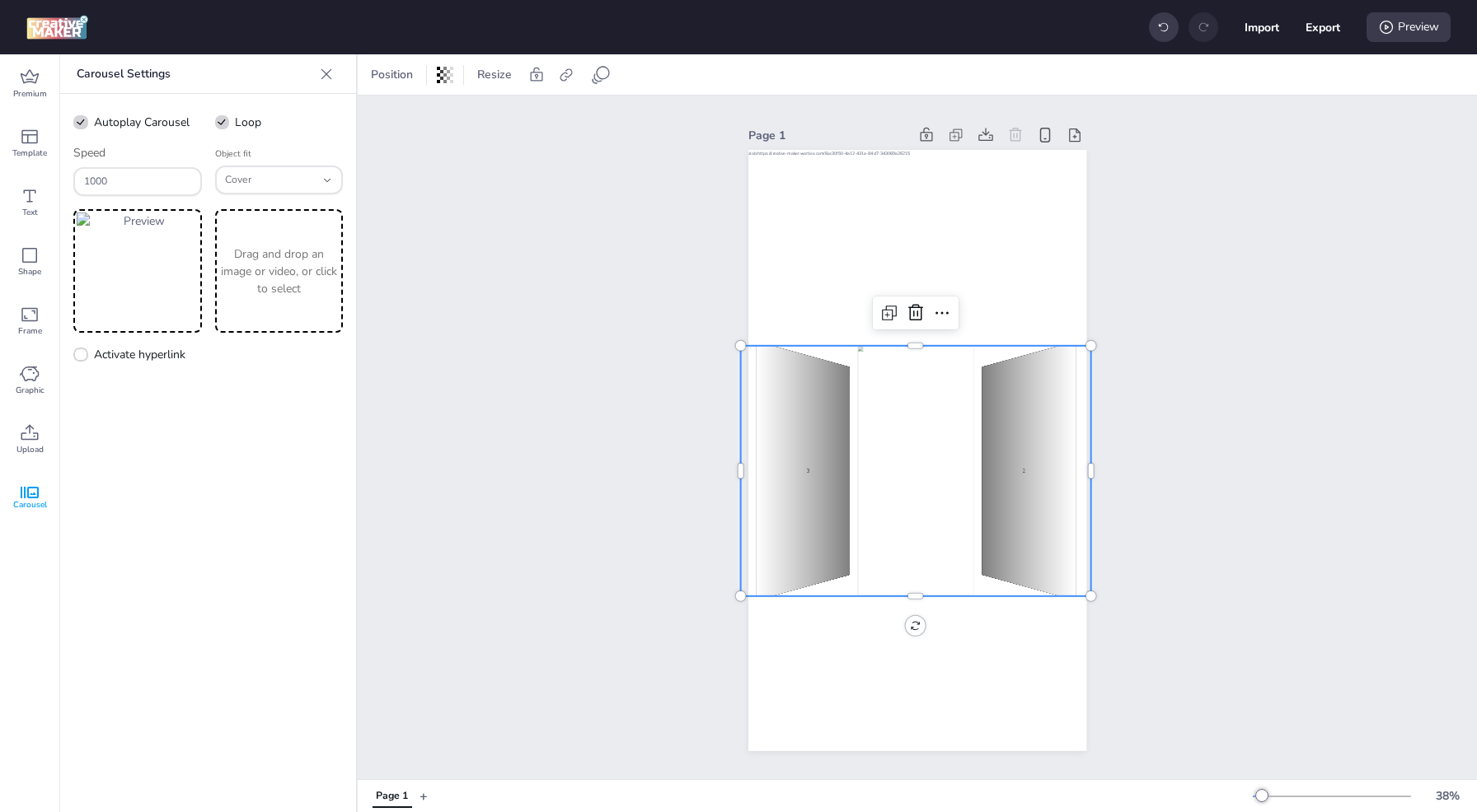
click at [805, 458] on div "3" at bounding box center [802, 470] width 94 height 259
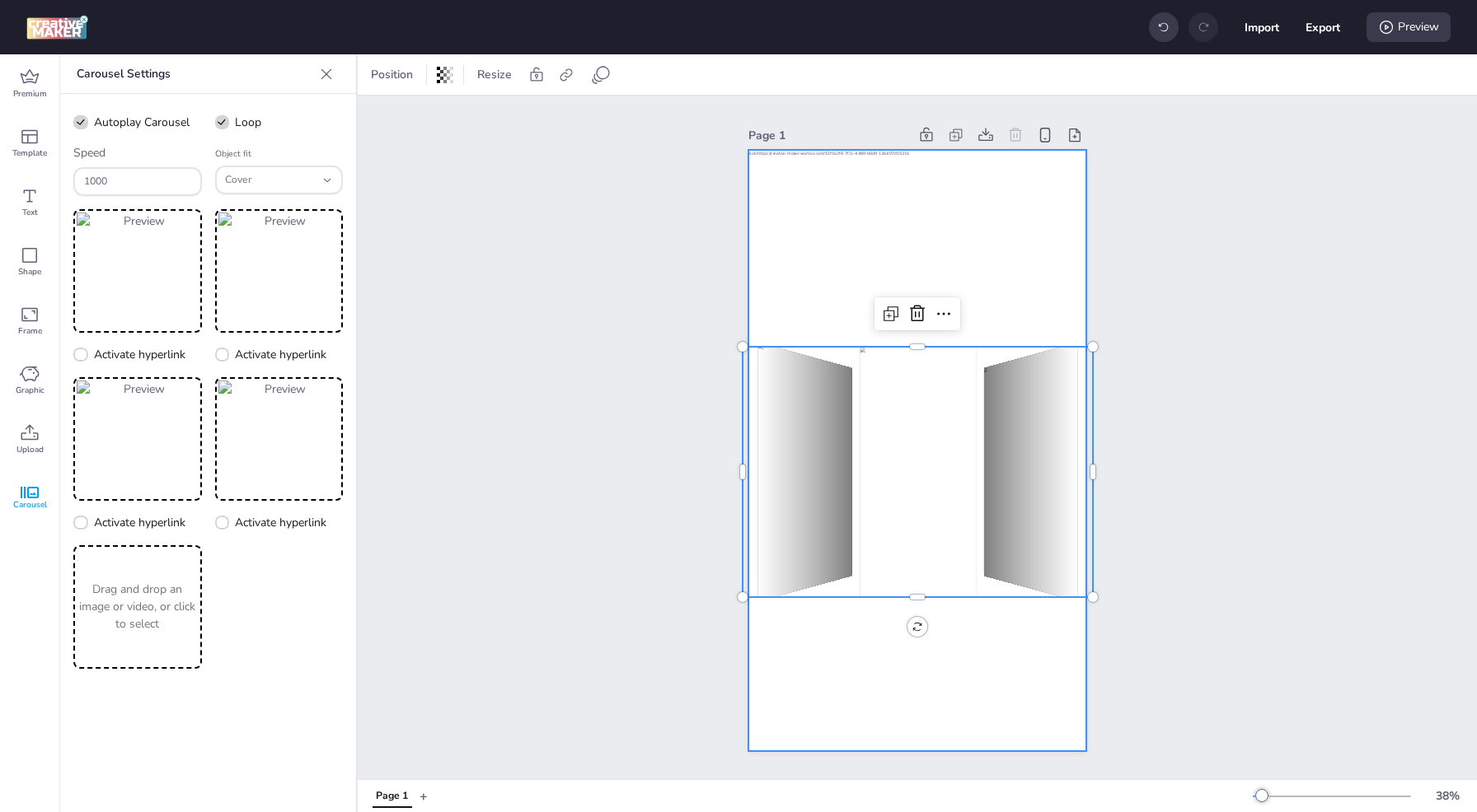
click at [834, 687] on div at bounding box center [917, 451] width 337 height 602
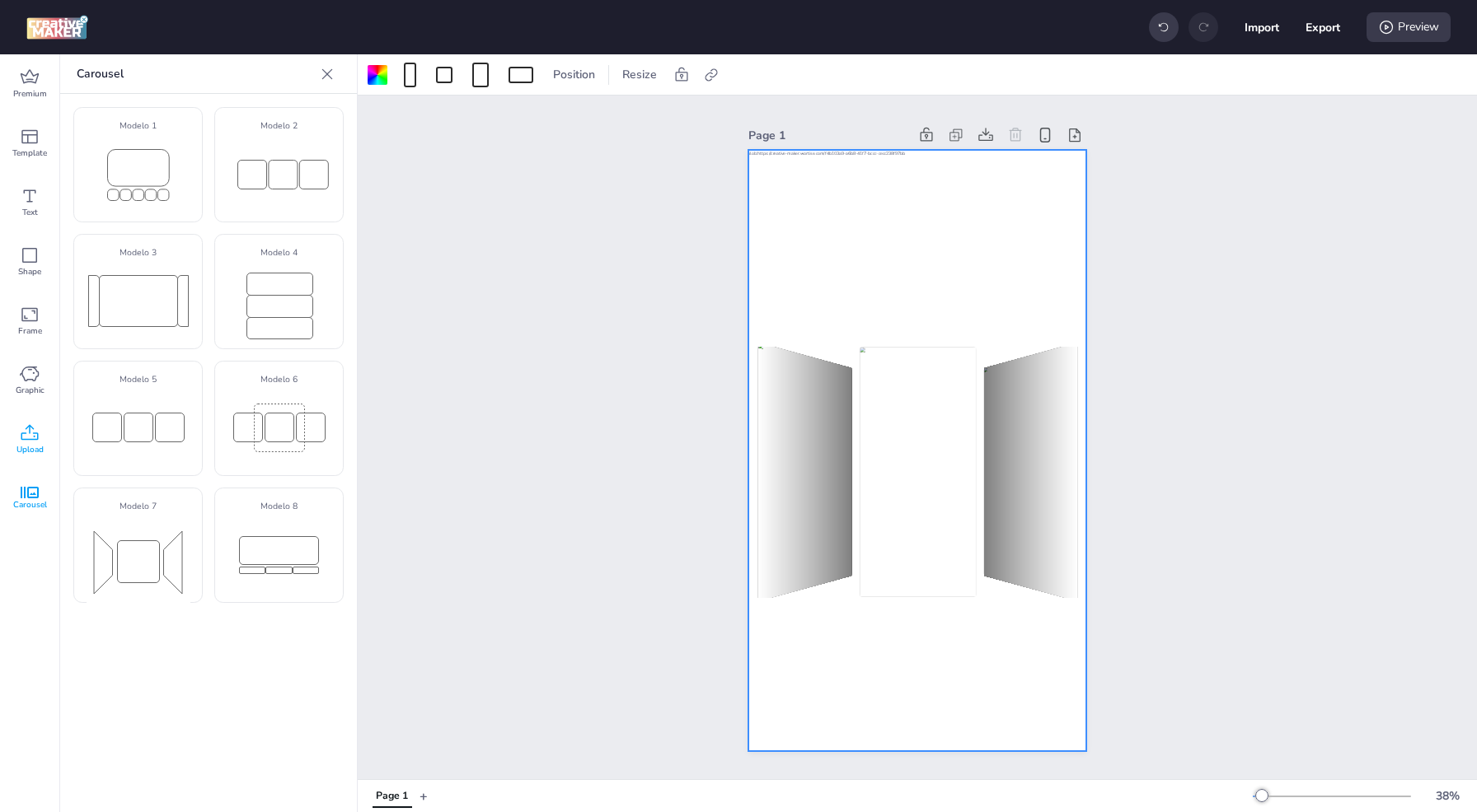
click at [33, 440] on icon at bounding box center [29, 433] width 20 height 19
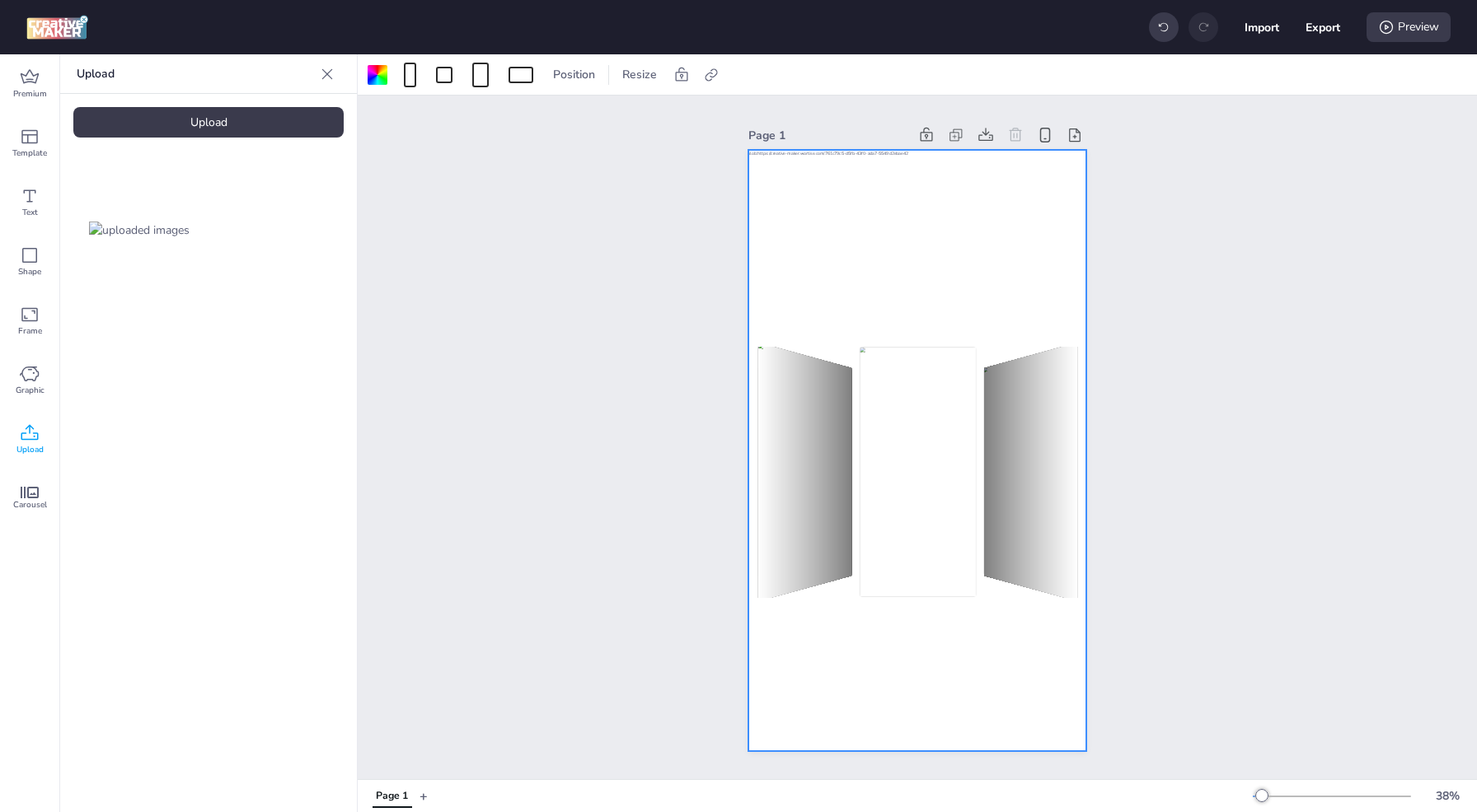
click at [248, 128] on div "Upload" at bounding box center [209, 122] width 270 height 31
click at [277, 234] on img at bounding box center [277, 230] width 101 height 17
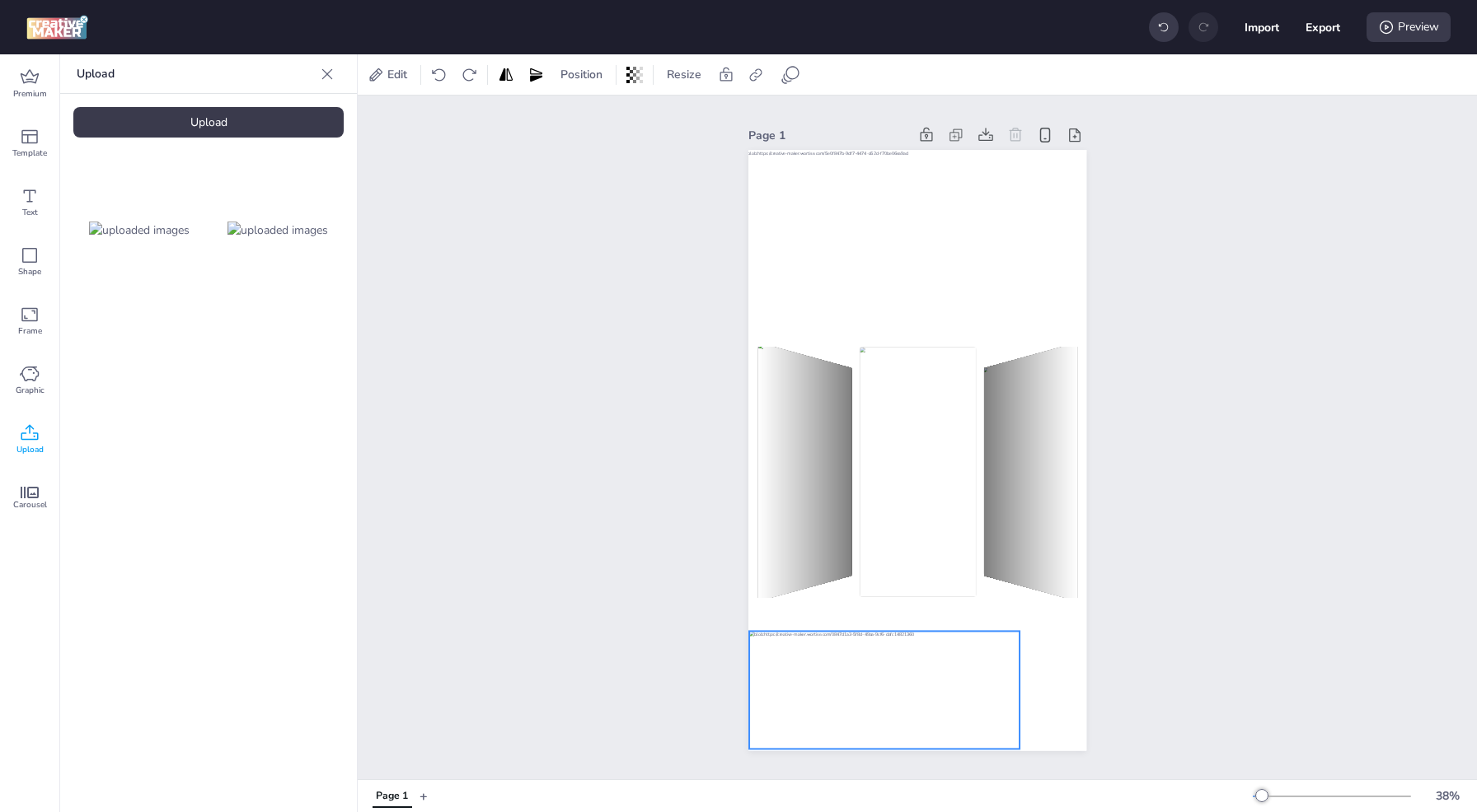
drag, startPoint x: 907, startPoint y: 437, endPoint x: 874, endPoint y: 676, distance: 241.3
click at [874, 676] on div at bounding box center [883, 690] width 270 height 118
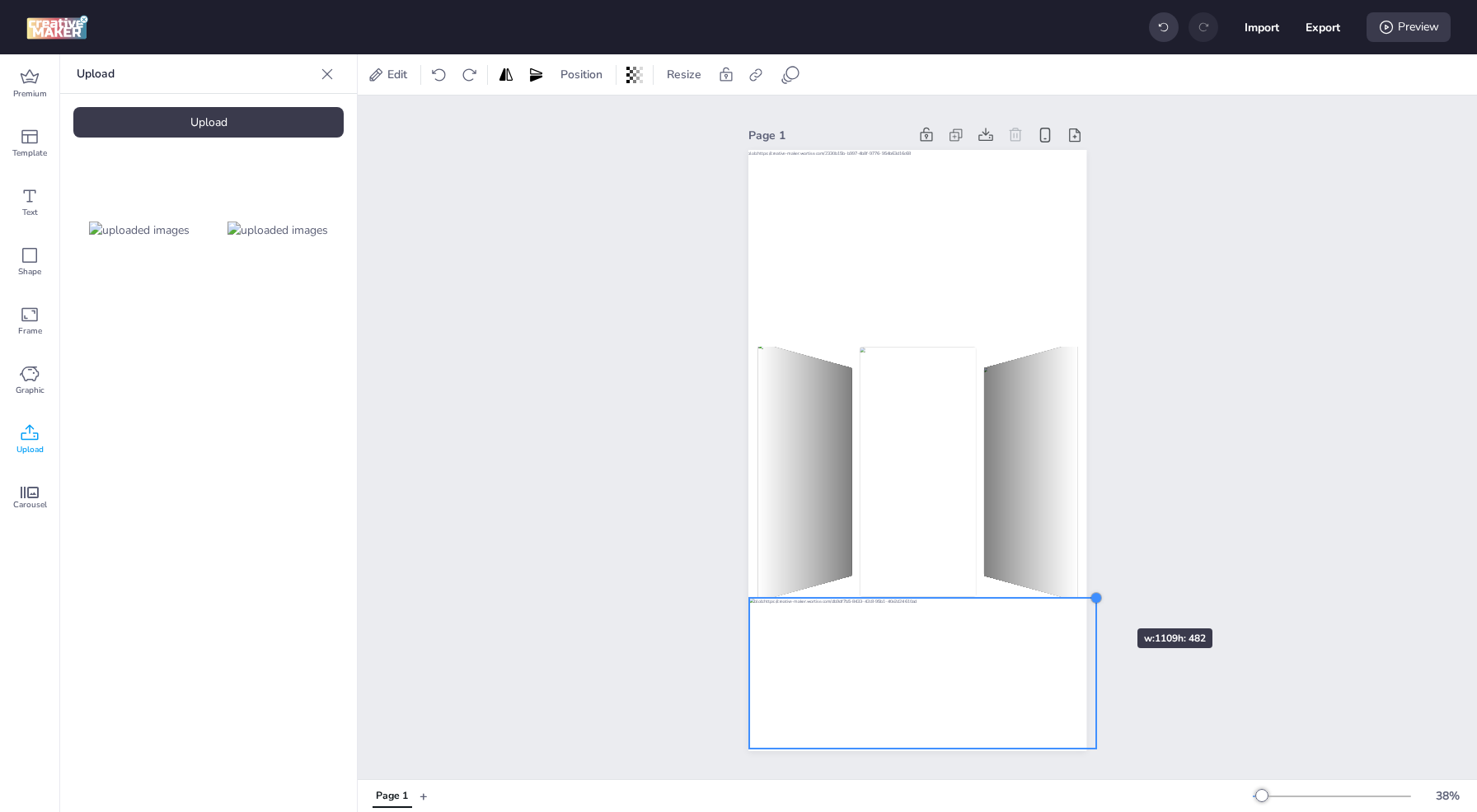
drag, startPoint x: 1012, startPoint y: 627, endPoint x: 1088, endPoint y: 599, distance: 81.0
click at [1088, 599] on div "Page 1" at bounding box center [917, 437] width 430 height 667
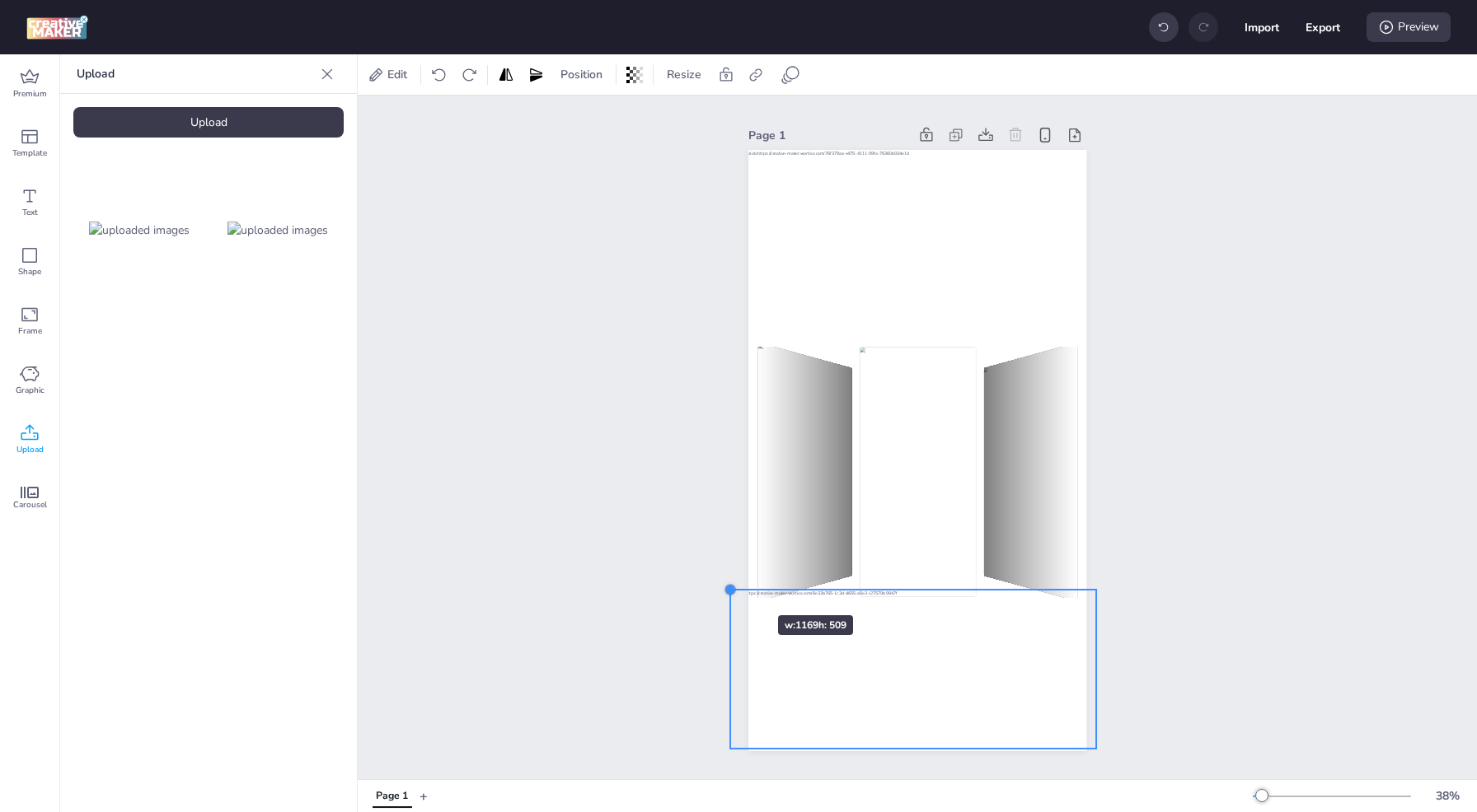
drag, startPoint x: 744, startPoint y: 594, endPoint x: 728, endPoint y: 586, distance: 17.9
click at [728, 586] on div at bounding box center [730, 590] width 14 height 14
click at [1150, 615] on div "Page 1" at bounding box center [917, 437] width 1119 height 684
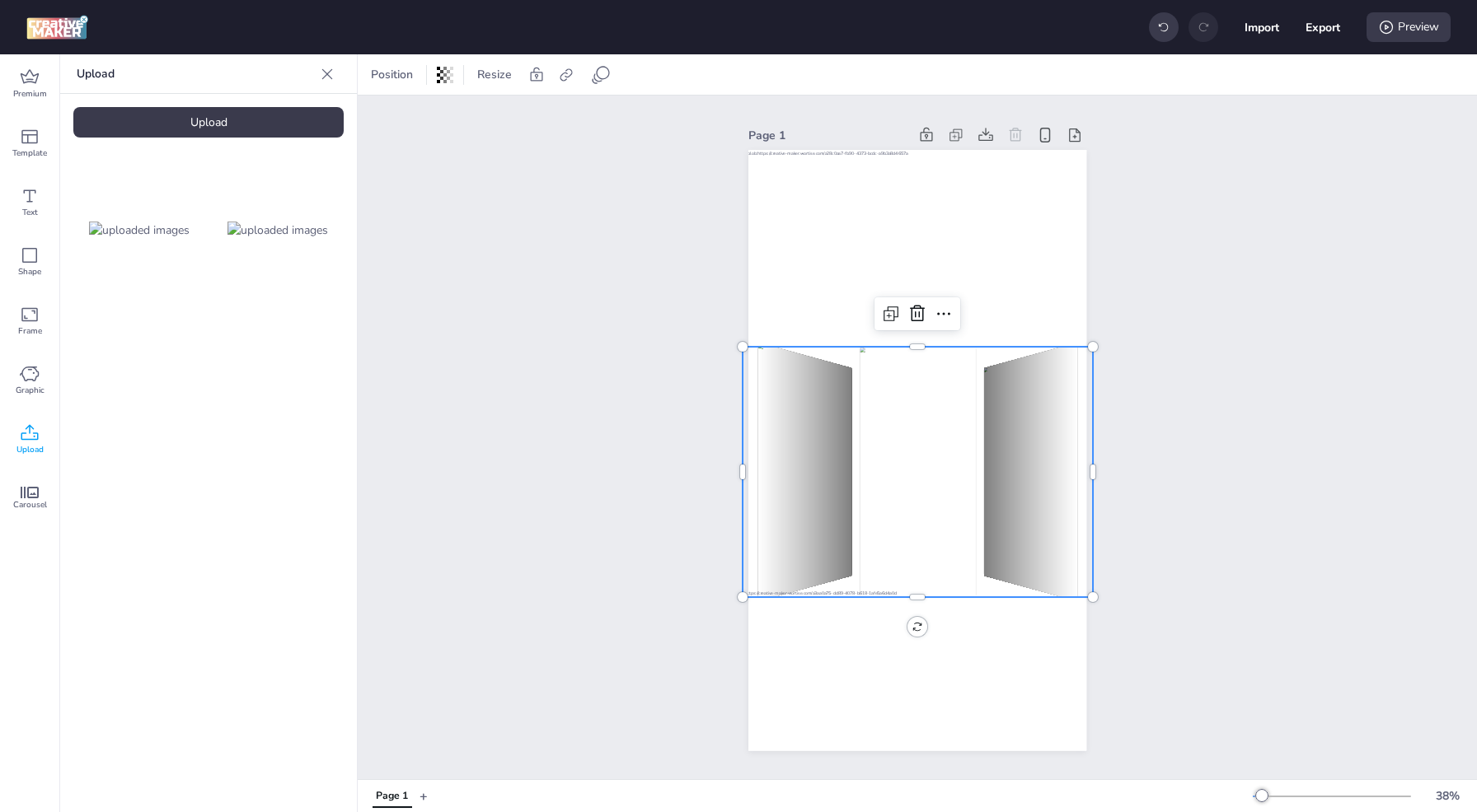
click at [953, 542] on img at bounding box center [918, 471] width 117 height 250
select select "cover"
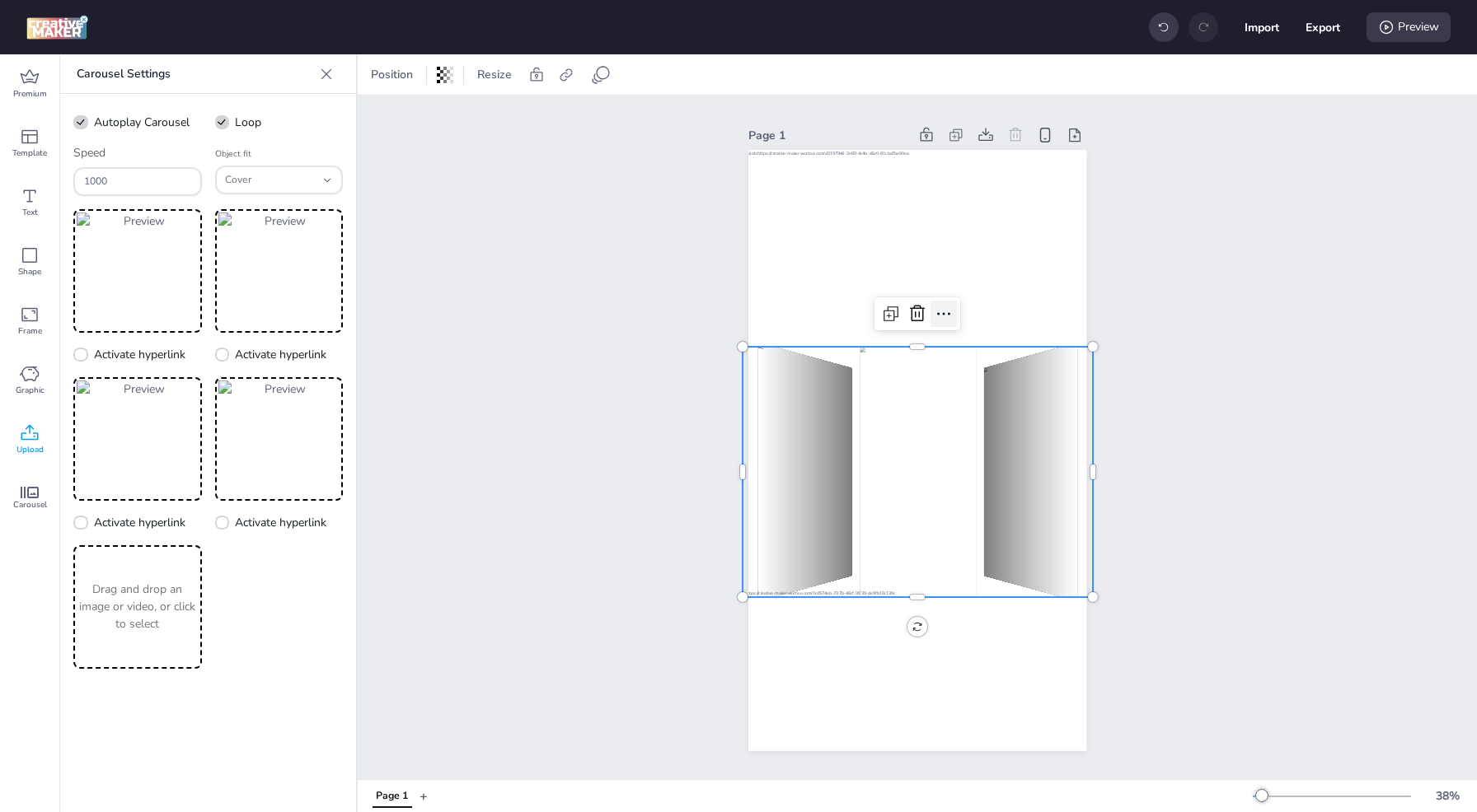
click at [935, 308] on icon at bounding box center [943, 314] width 20 height 19
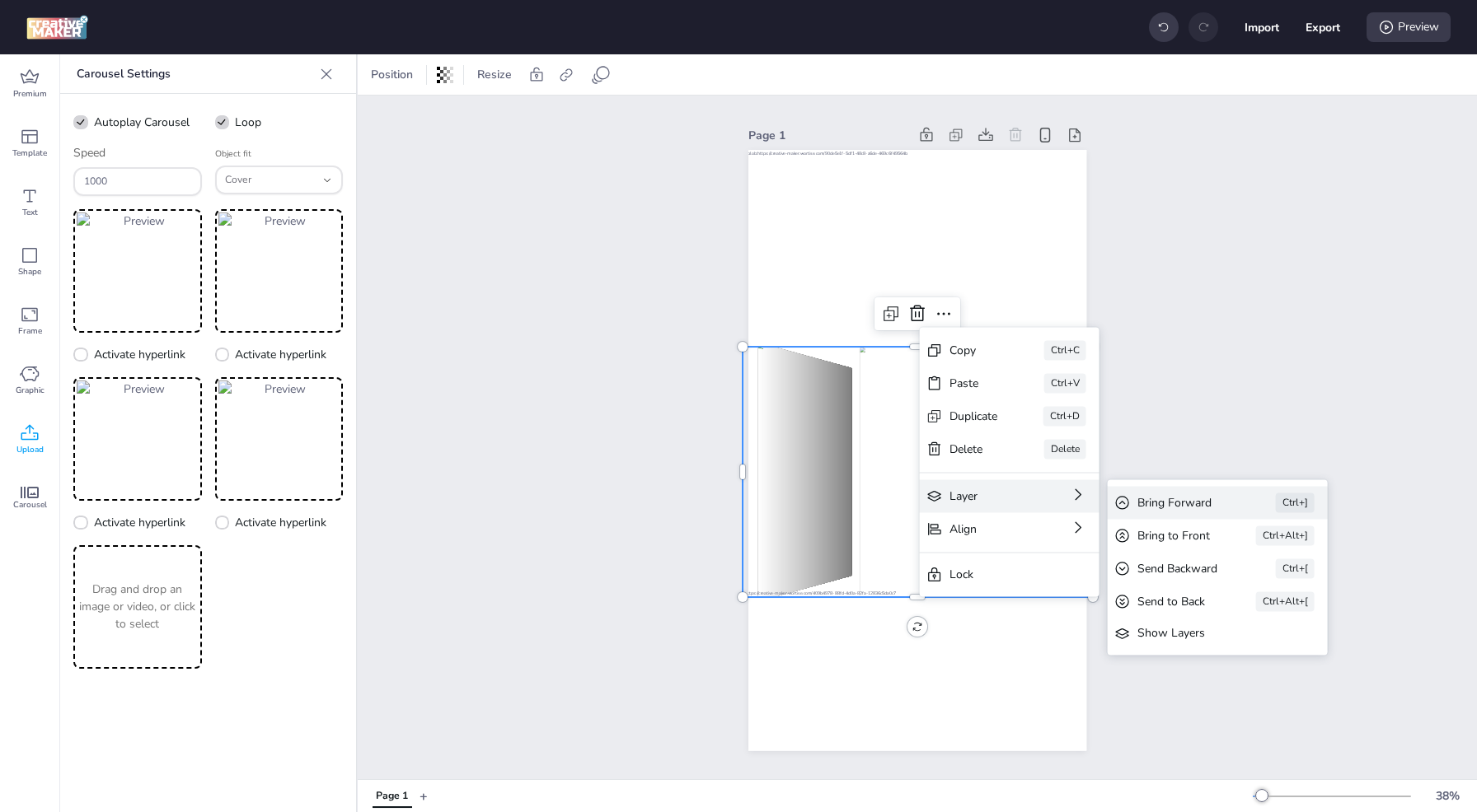
click at [1151, 509] on div "Bring Forward" at bounding box center [1183, 503] width 92 height 17
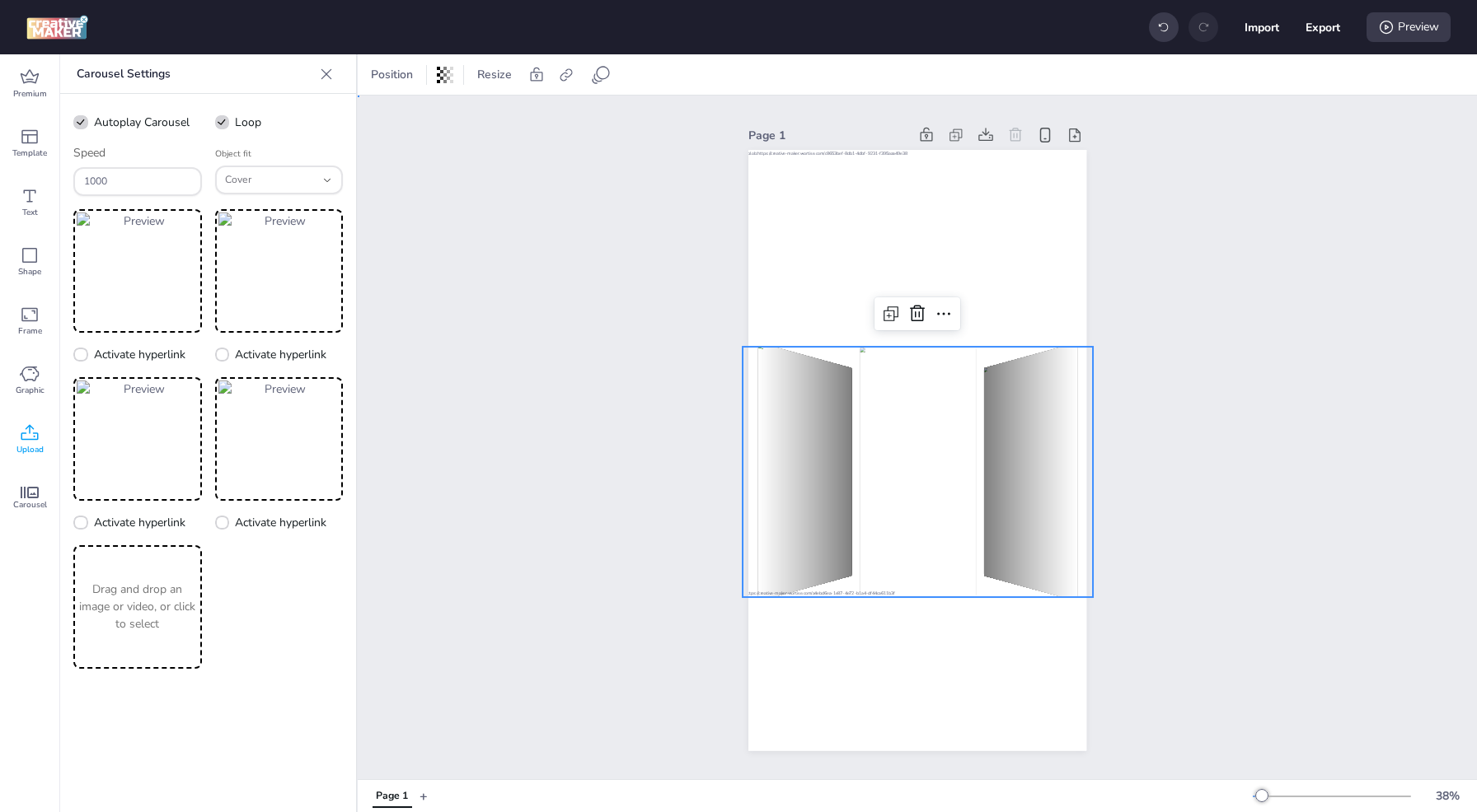
click at [1128, 527] on div "Page 1" at bounding box center [917, 437] width 1119 height 684
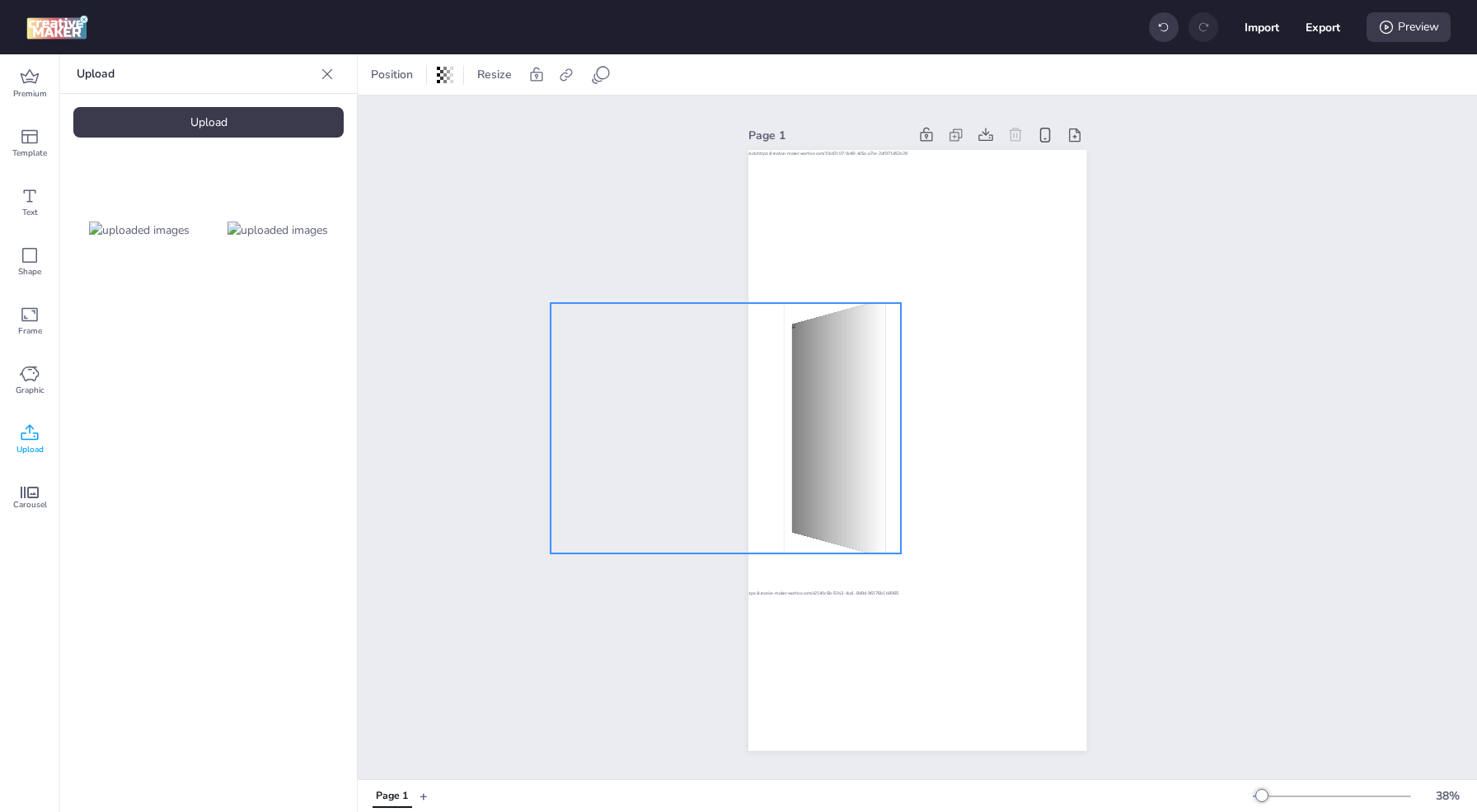
drag, startPoint x: 1035, startPoint y: 472, endPoint x: 844, endPoint y: 429, distance: 195.8
click at [844, 429] on img at bounding box center [838, 429] width 94 height 259
select select "cover"
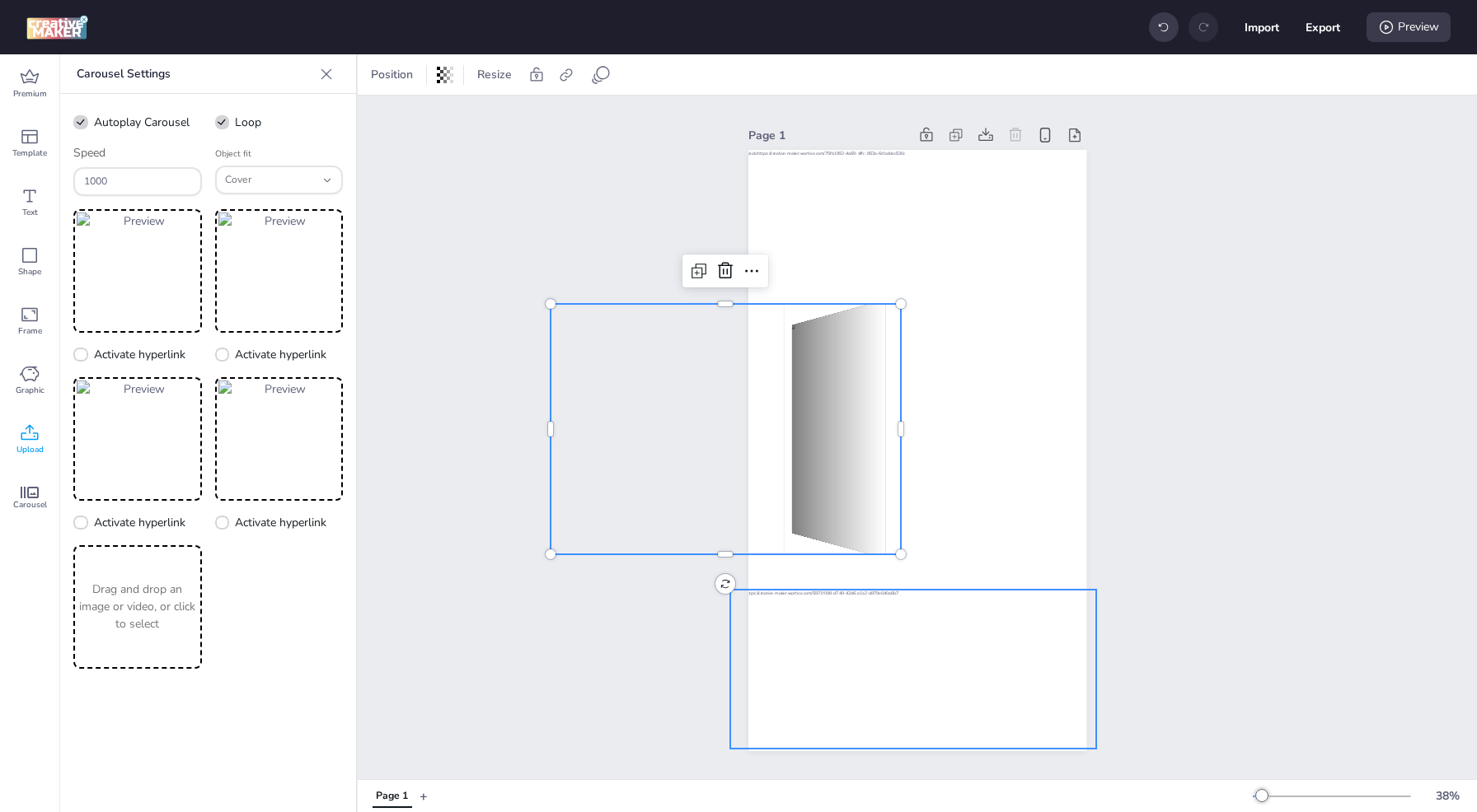
click at [870, 678] on div at bounding box center [913, 670] width 366 height 159
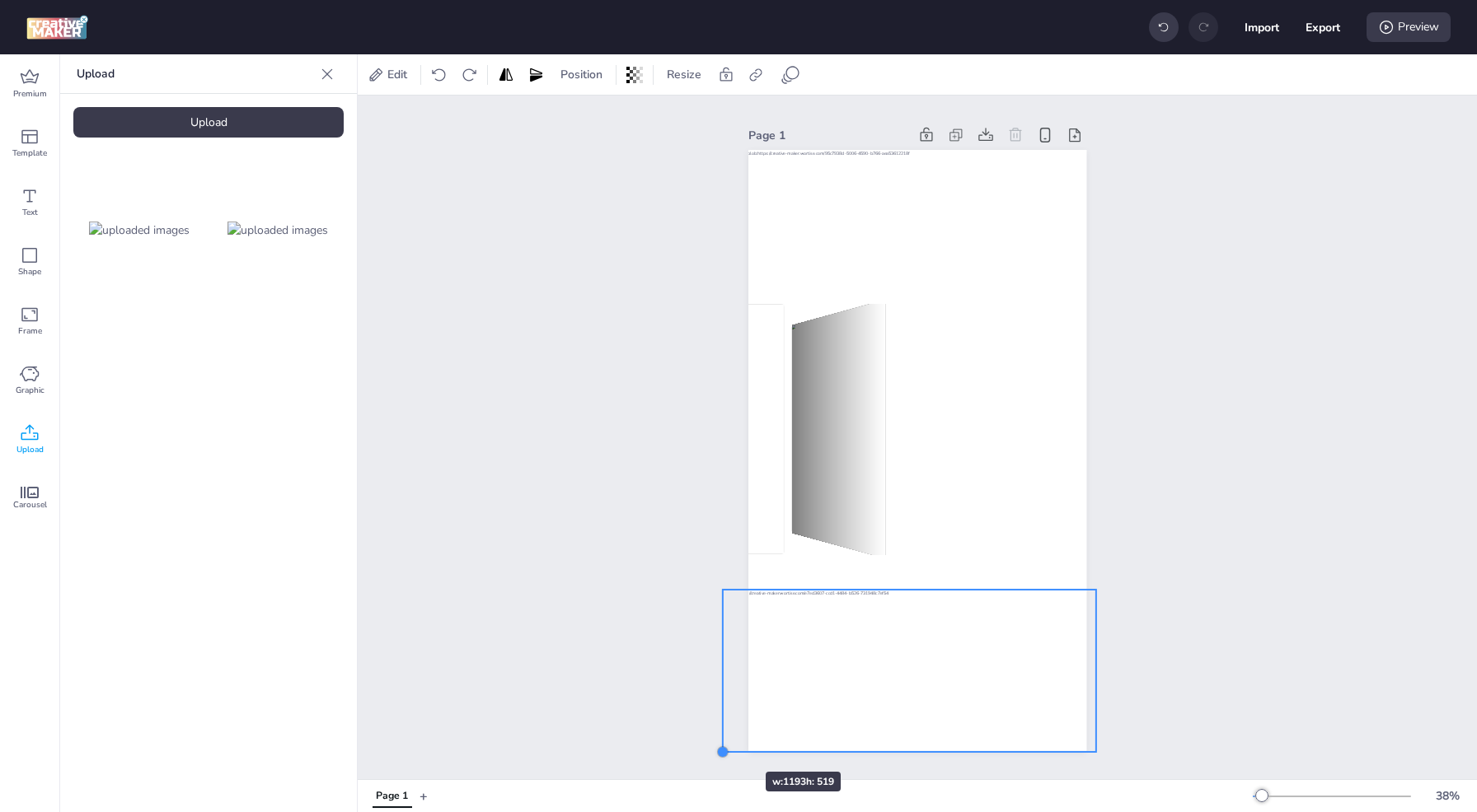
click at [716, 746] on div at bounding box center [723, 753] width 14 height 14
click at [1097, 748] on div at bounding box center [1104, 755] width 14 height 14
click at [1182, 437] on div "Page 1" at bounding box center [917, 437] width 1119 height 684
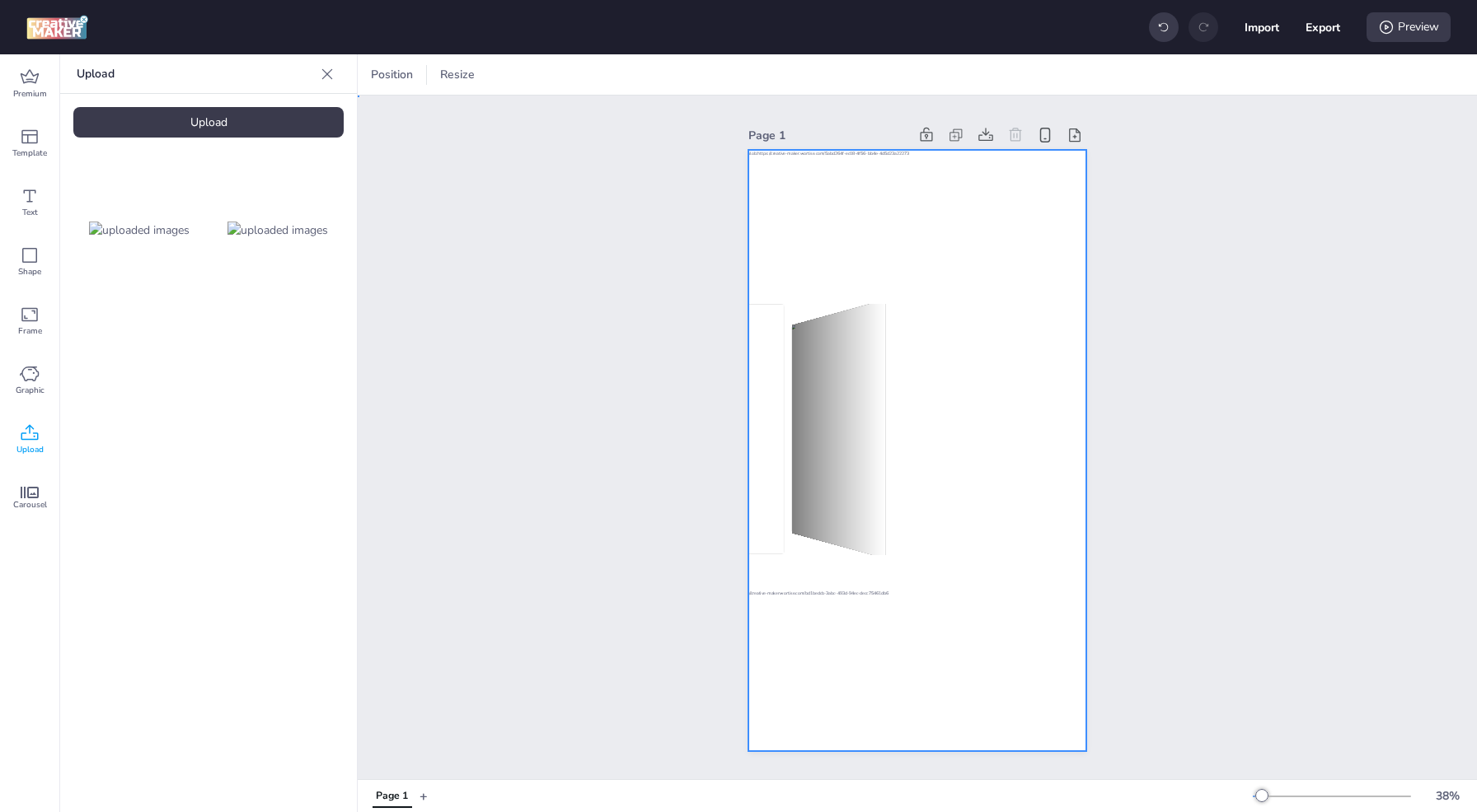
click at [1055, 449] on div at bounding box center [917, 451] width 337 height 602
click at [380, 74] on div at bounding box center [376, 75] width 20 height 19
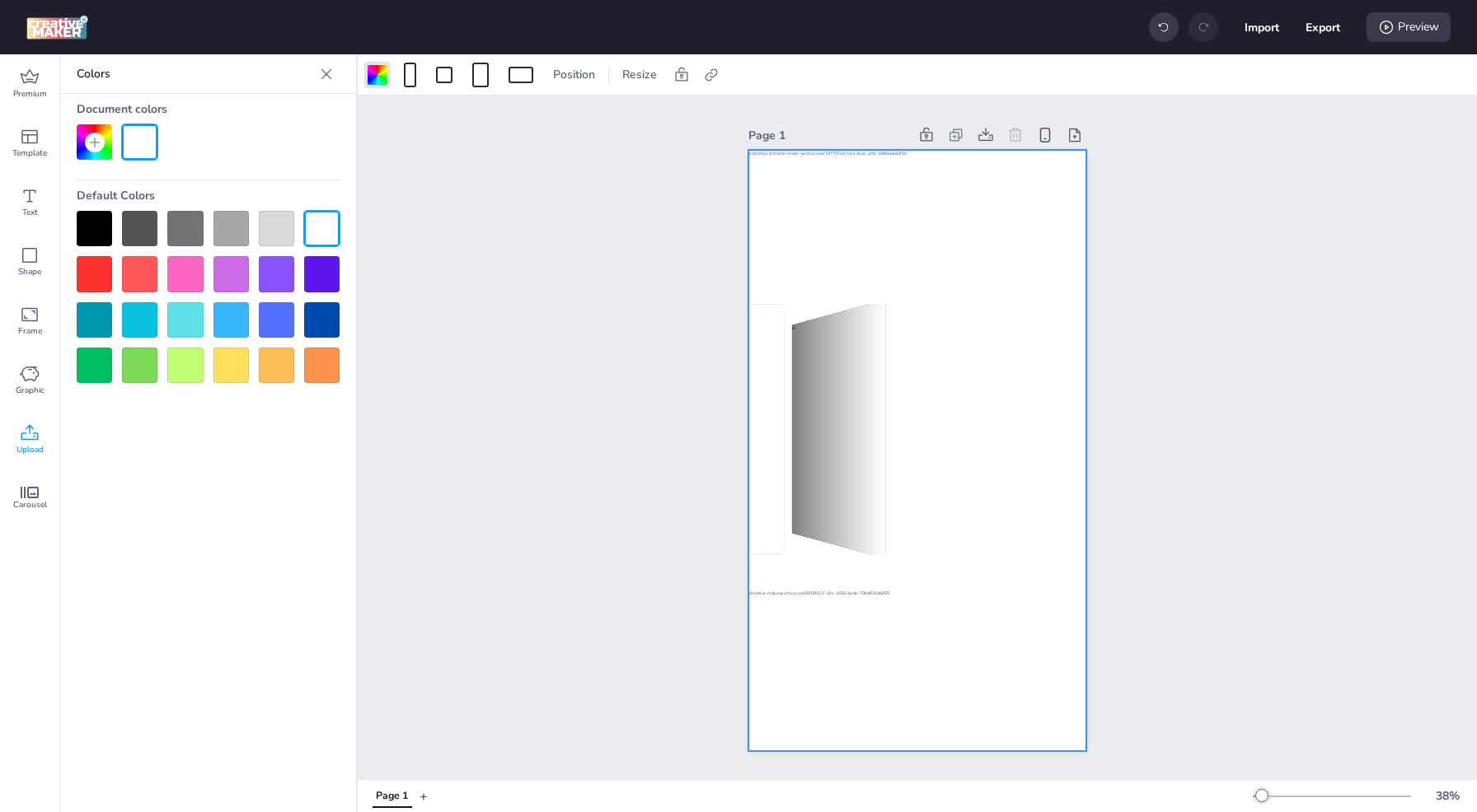
click at [97, 139] on icon at bounding box center [95, 142] width 14 height 14
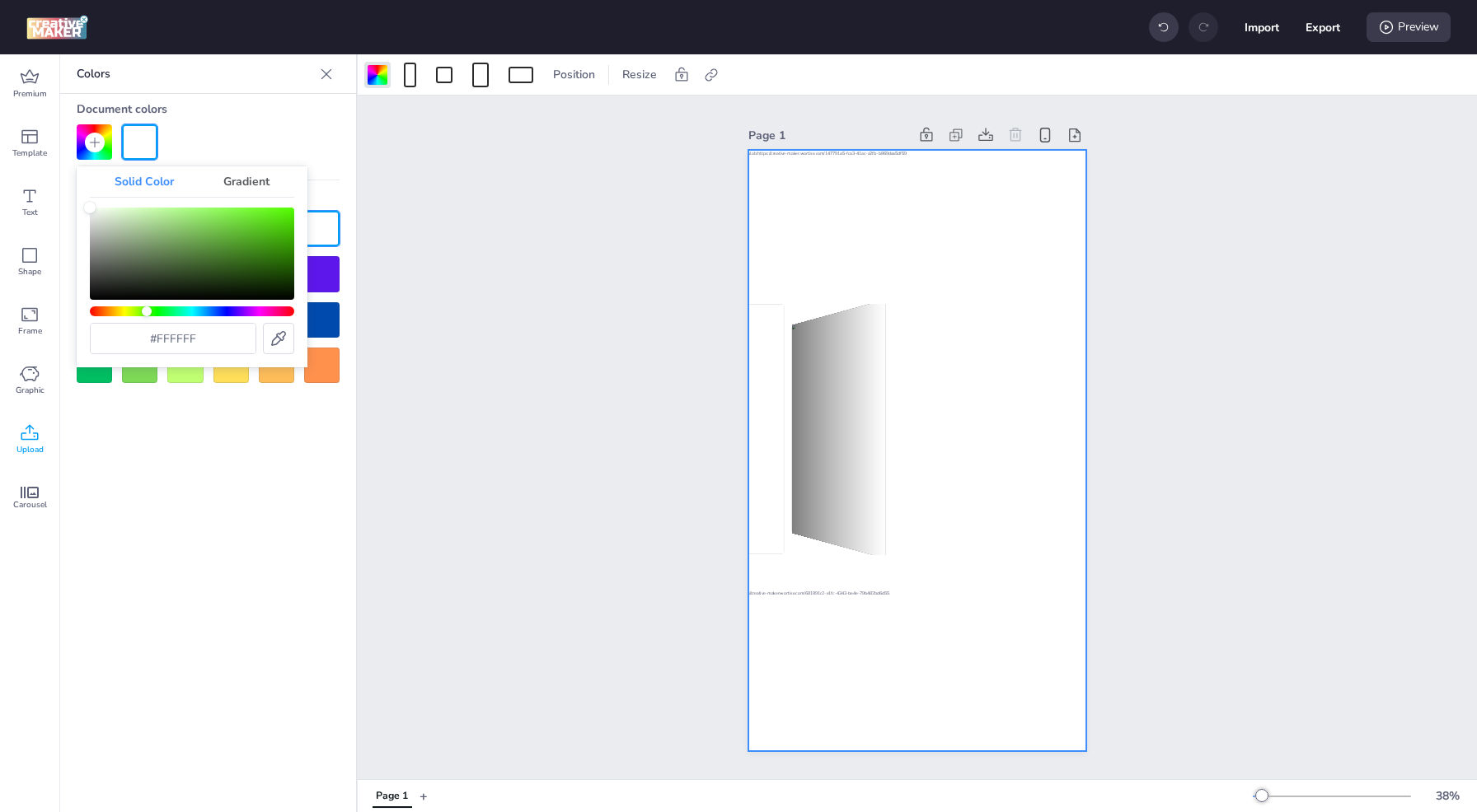
click at [147, 314] on div "Hue" at bounding box center [192, 312] width 204 height 10
drag, startPoint x: 148, startPoint y: 314, endPoint x: 132, endPoint y: 314, distance: 16.0
click at [132, 314] on div "Hue" at bounding box center [132, 312] width 10 height 10
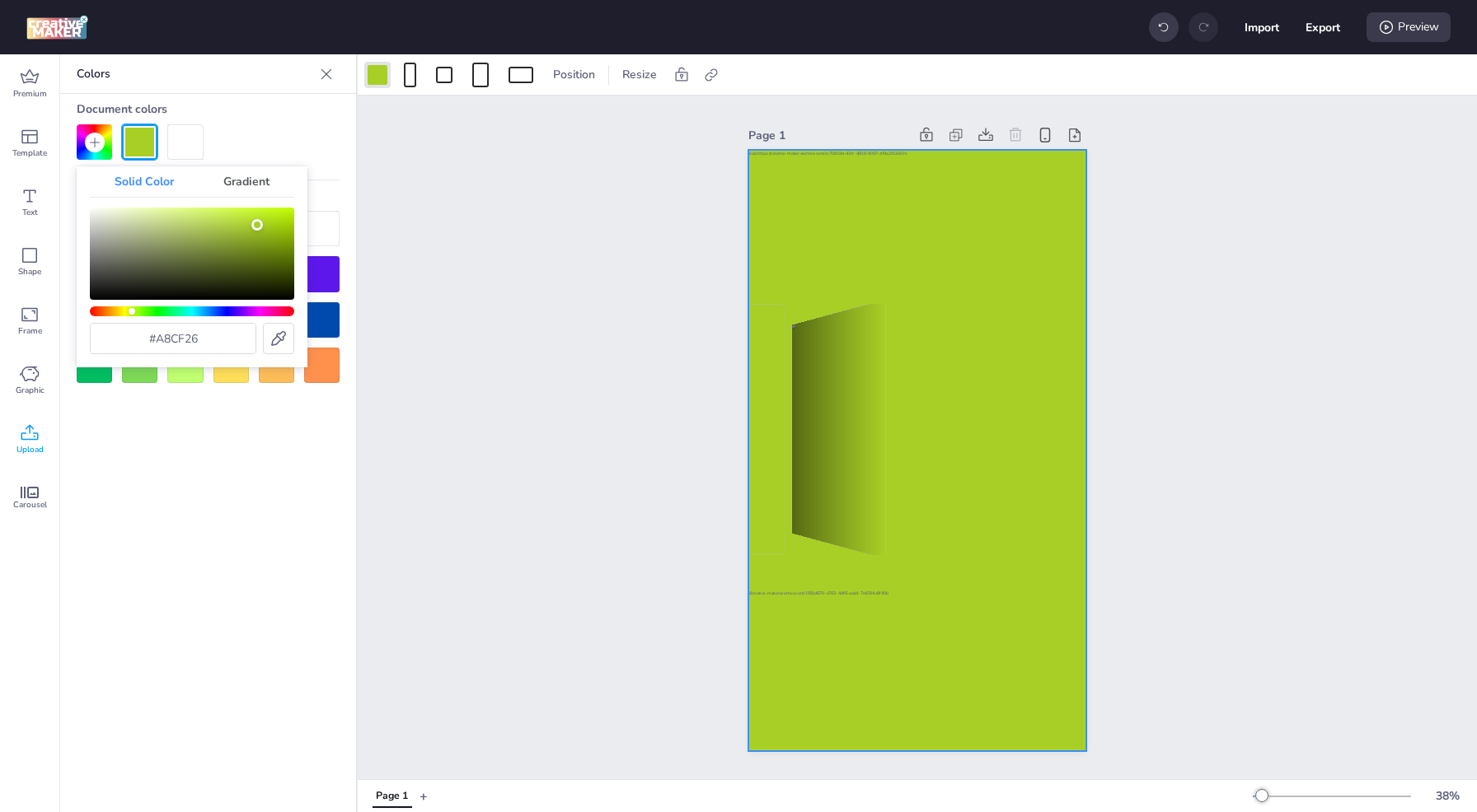
click at [257, 225] on div "Color" at bounding box center [192, 253] width 204 height 92
type input "#b5d840"
click at [234, 221] on div "Color" at bounding box center [192, 253] width 204 height 92
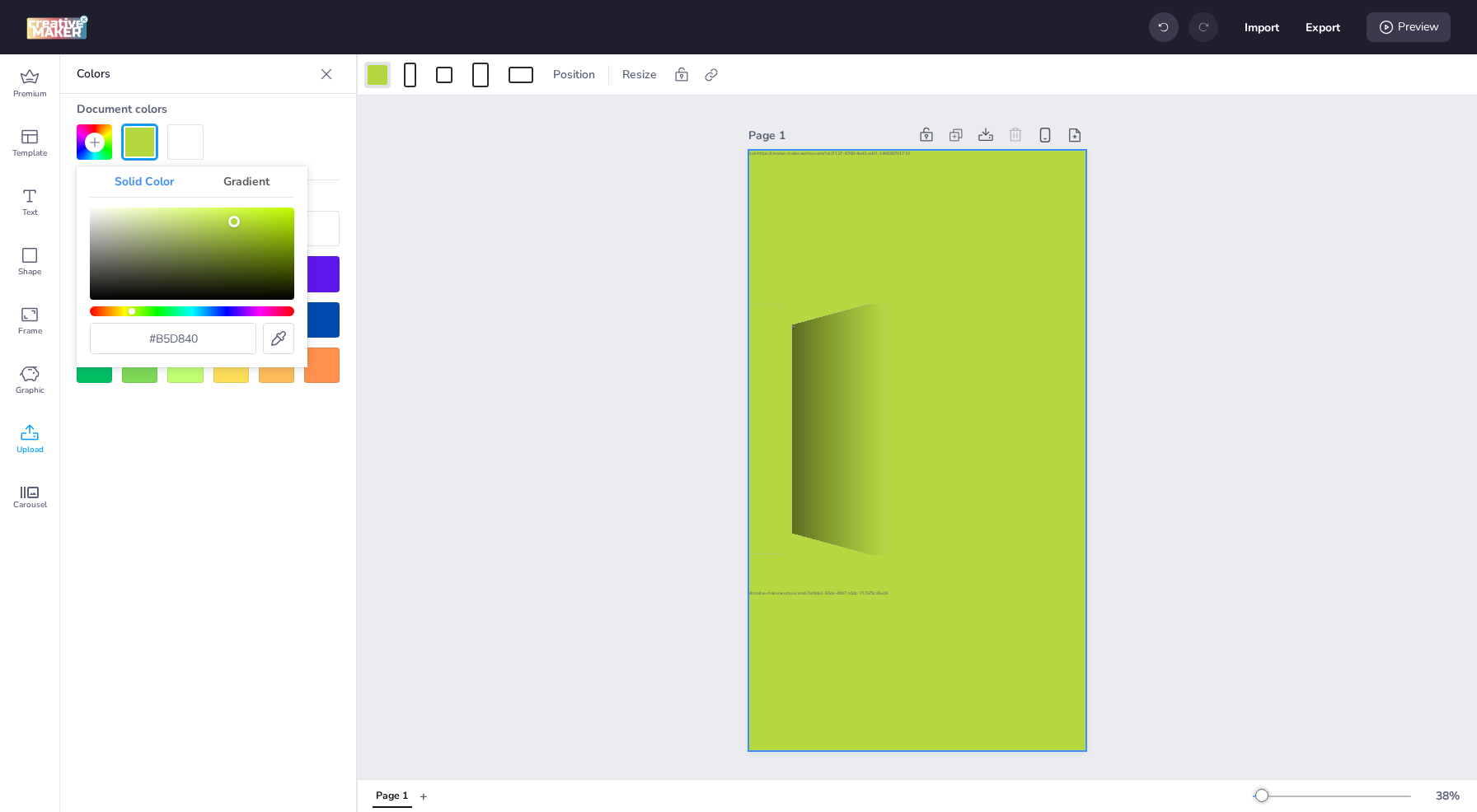
click at [239, 186] on div "Gradient" at bounding box center [246, 181] width 96 height 31
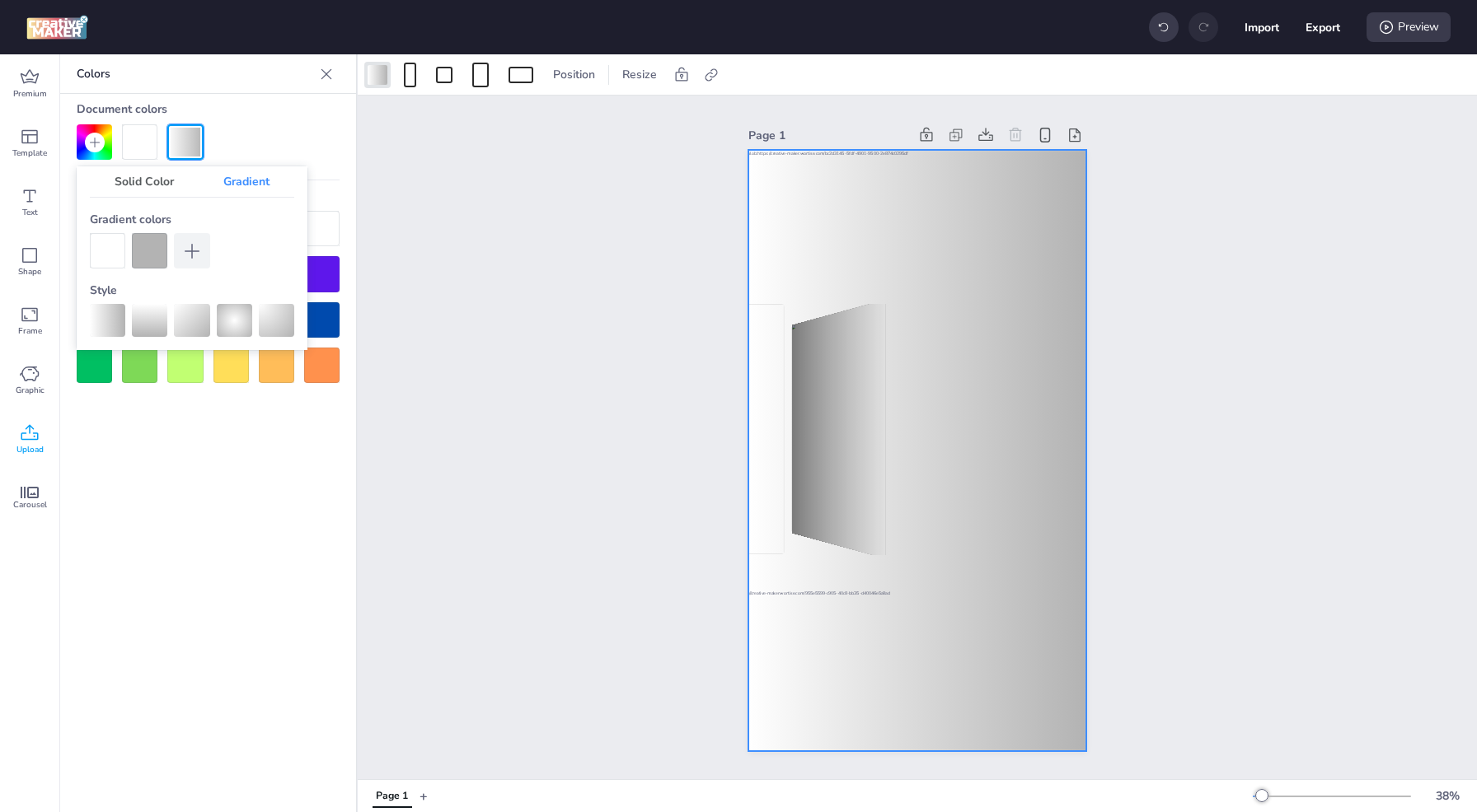
click at [130, 181] on div "Solid Color" at bounding box center [144, 181] width 109 height 31
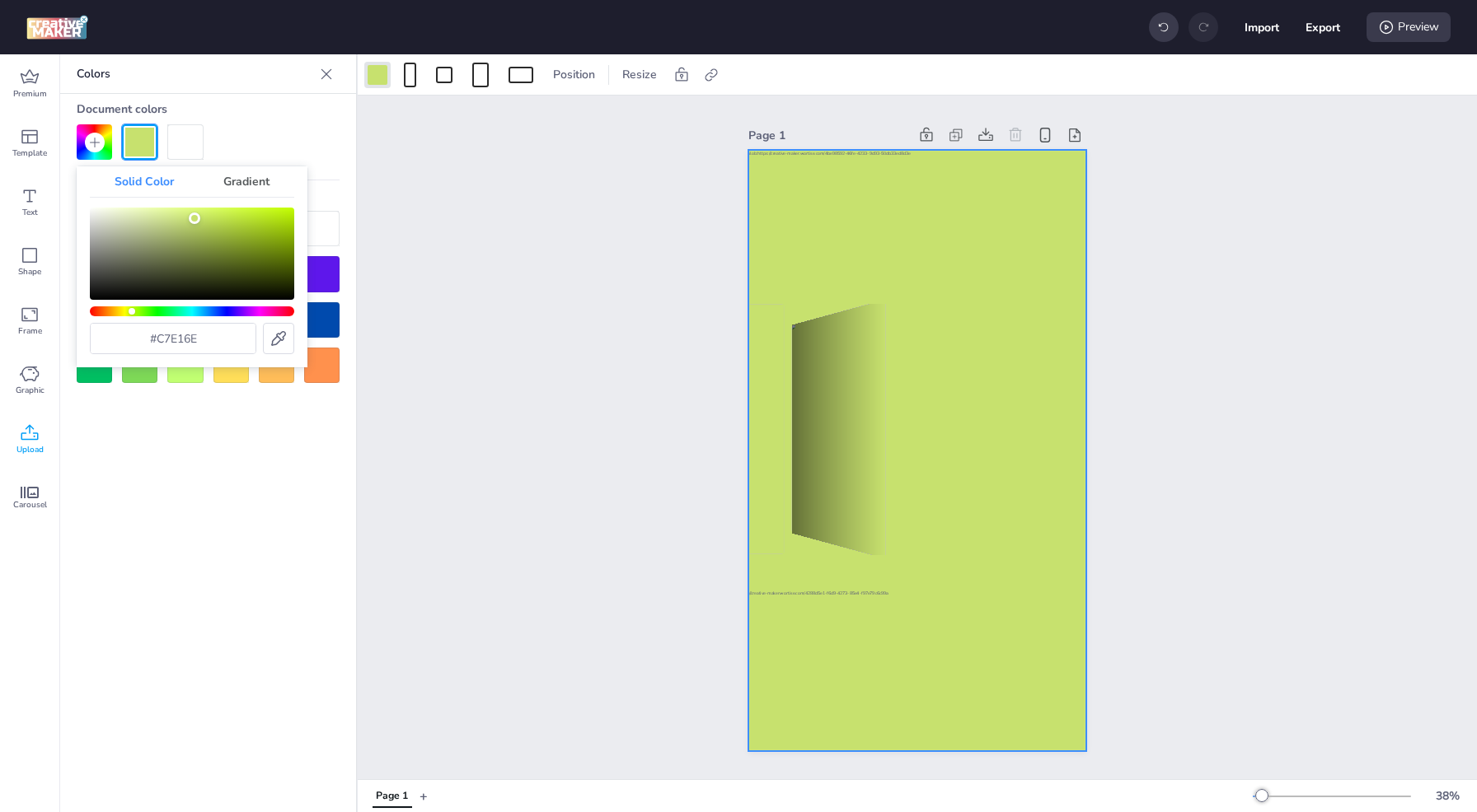
drag, startPoint x: 231, startPoint y: 221, endPoint x: 194, endPoint y: 219, distance: 37.1
click at [194, 219] on div "Color" at bounding box center [195, 219] width 12 height 12
click at [203, 336] on input "#c7e16e" at bounding box center [173, 338] width 164 height 30
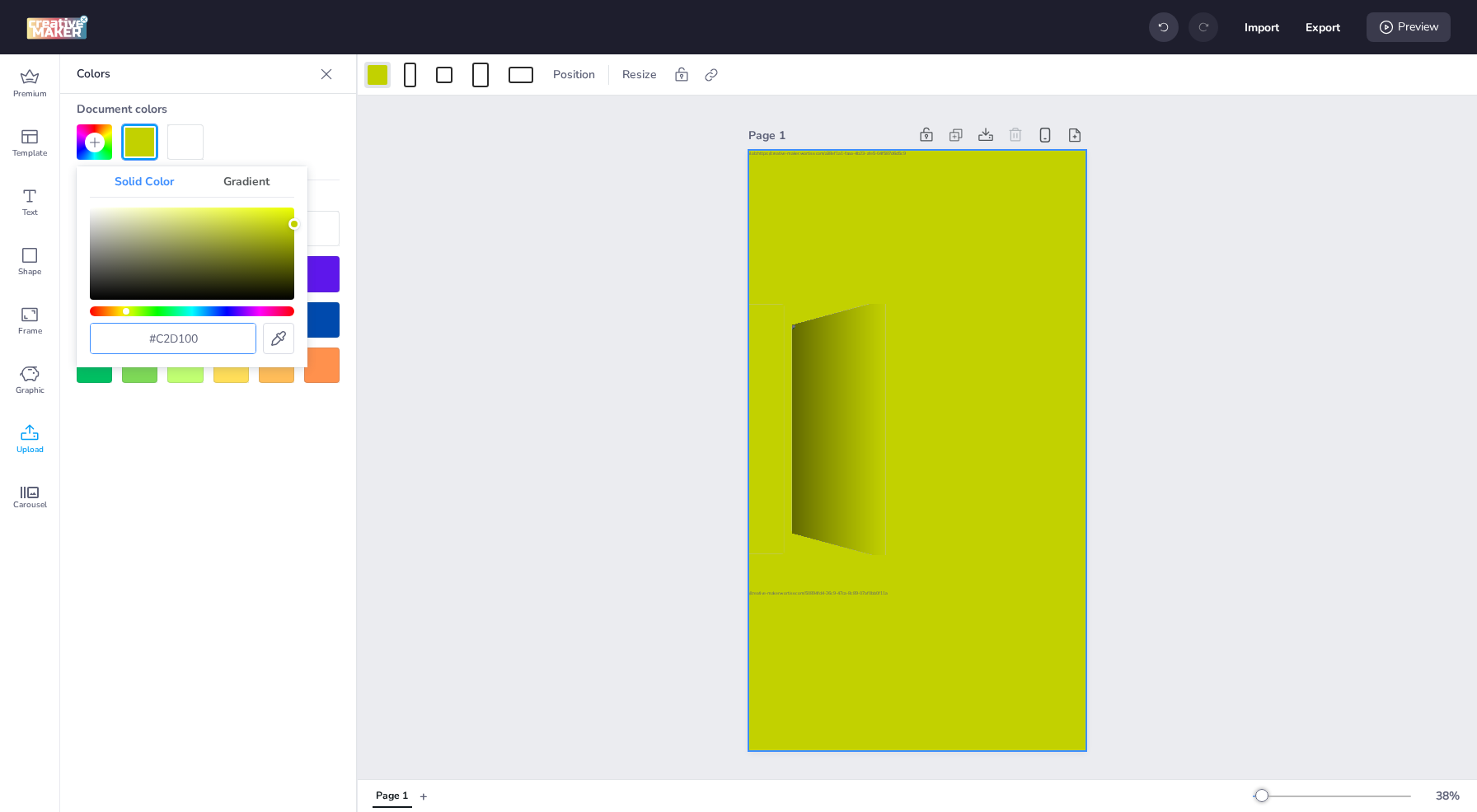
type input "#c2d100"
click at [646, 459] on div "Page 1" at bounding box center [917, 437] width 1119 height 684
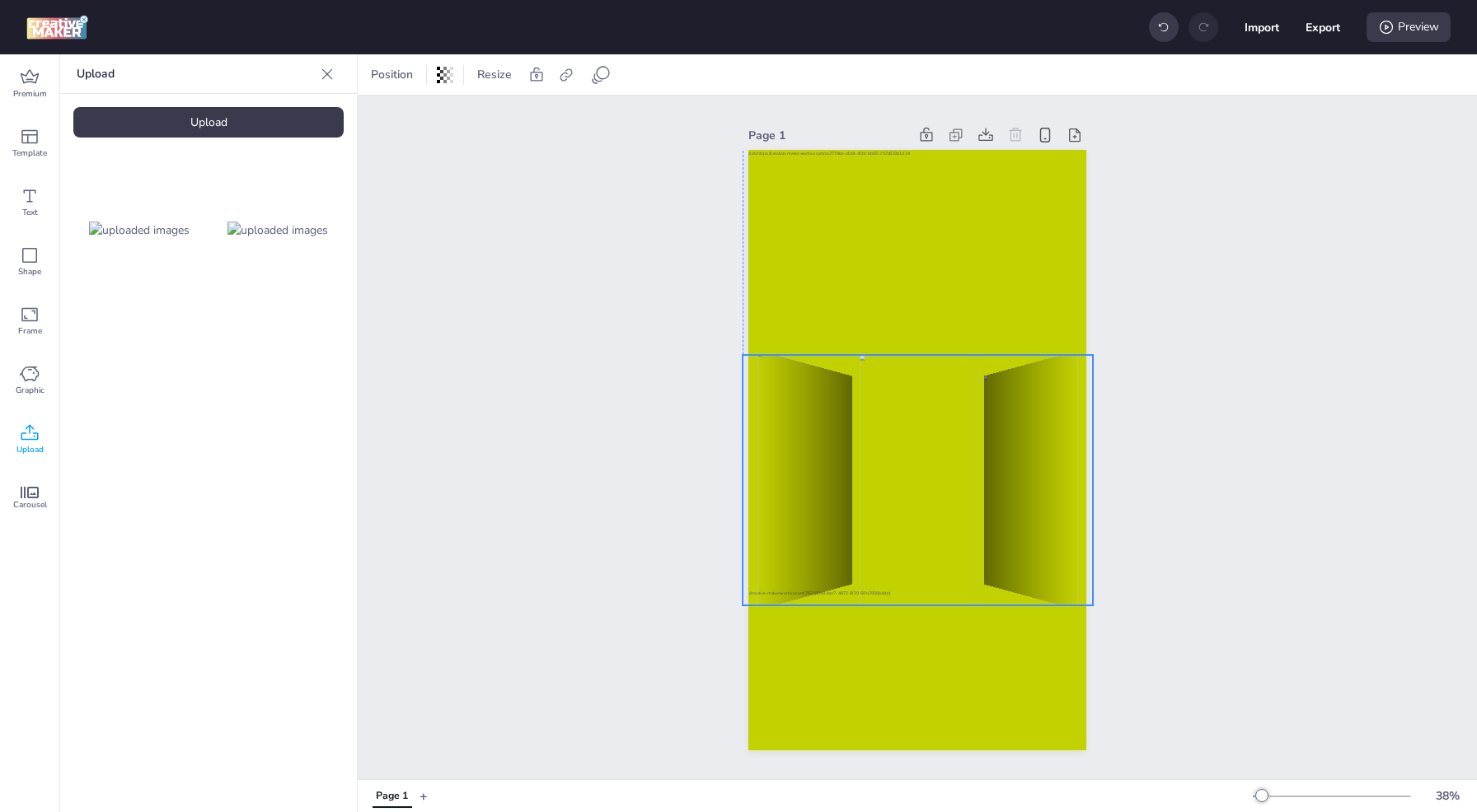
drag, startPoint x: 870, startPoint y: 459, endPoint x: 1048, endPoint y: 498, distance: 182.2
click at [392, 498] on div at bounding box center [216, 480] width 350 height 250
select select "cover"
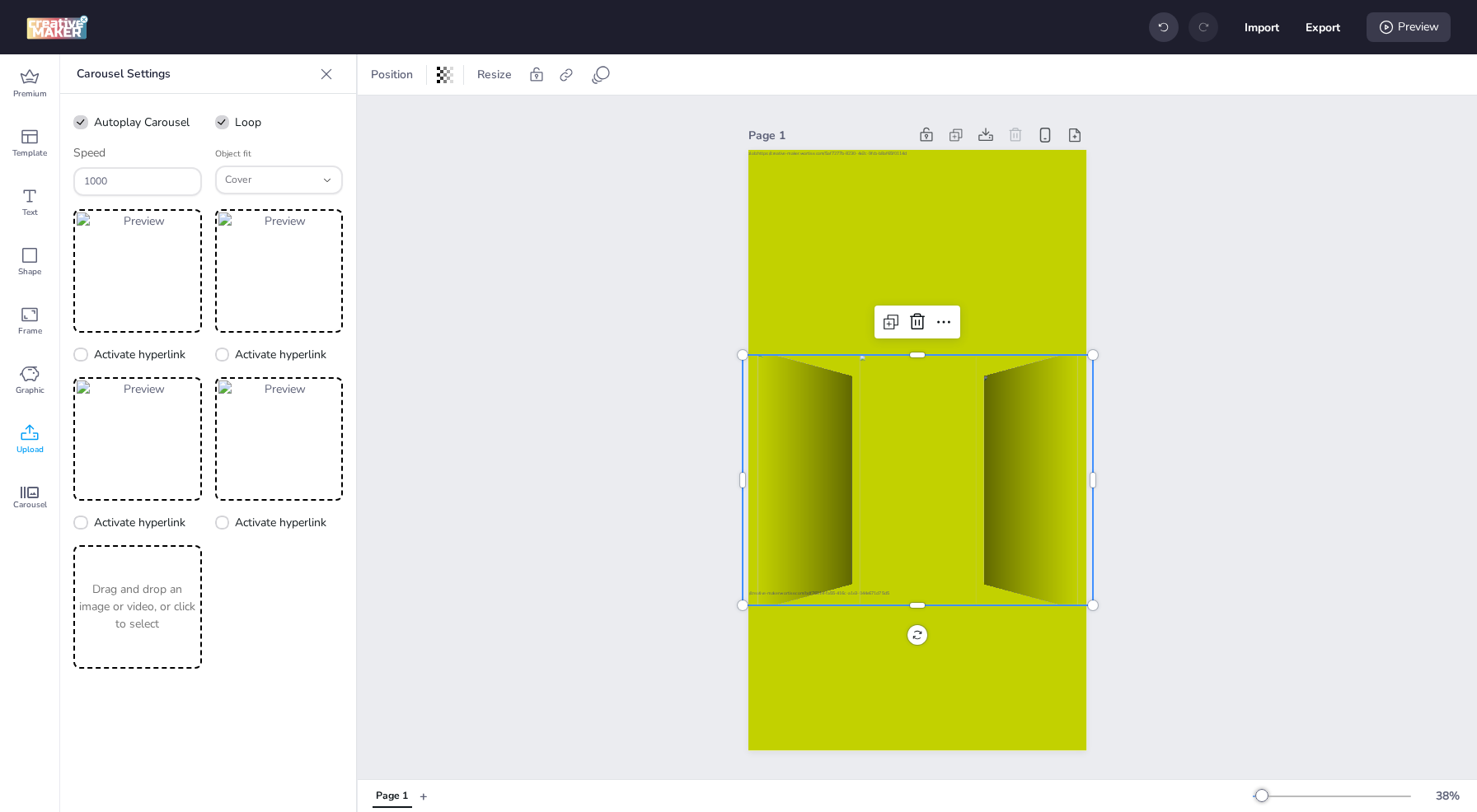
click at [1133, 616] on div "Page 1" at bounding box center [917, 437] width 1119 height 684
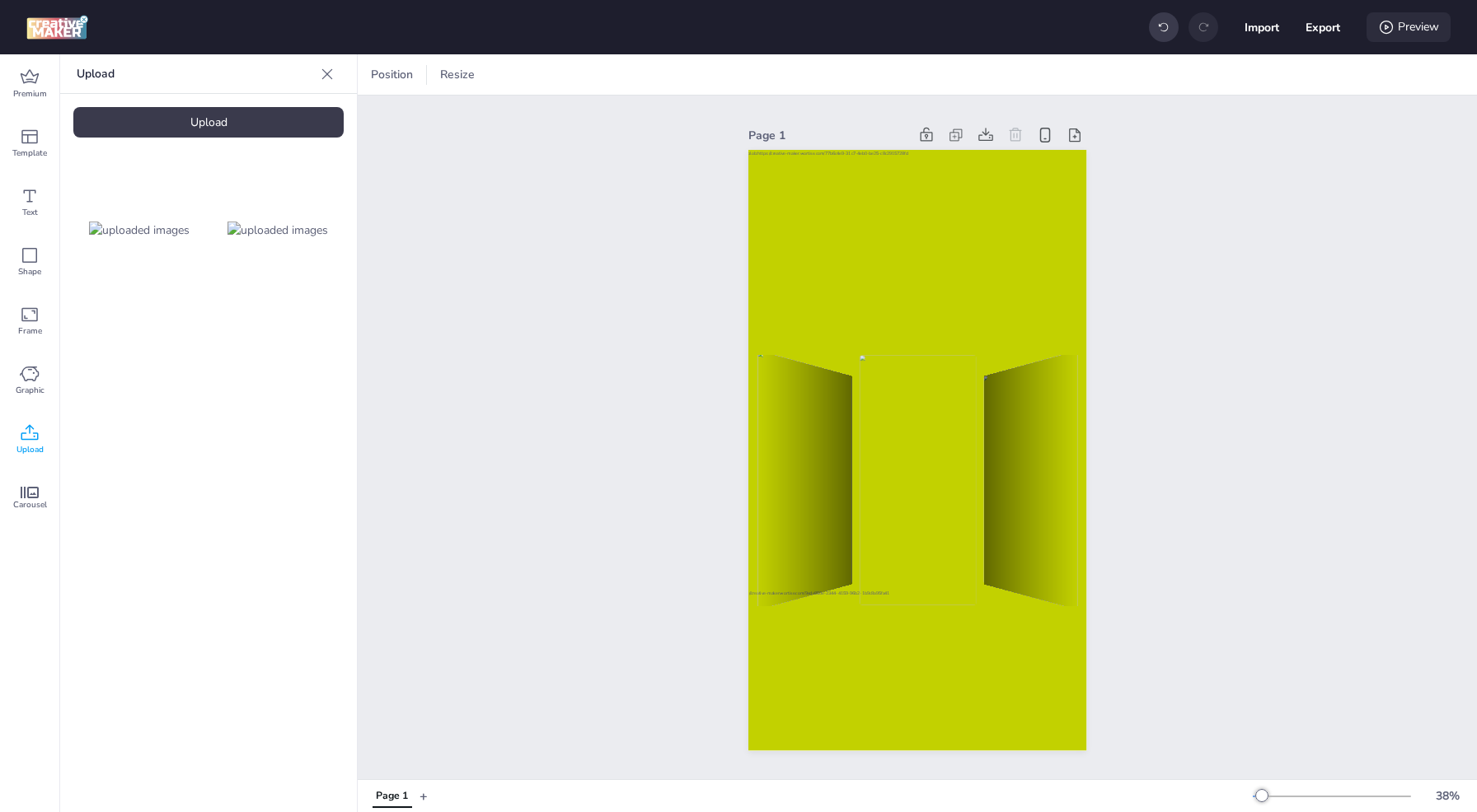
click at [1410, 31] on div "Preview" at bounding box center [1407, 27] width 84 height 30
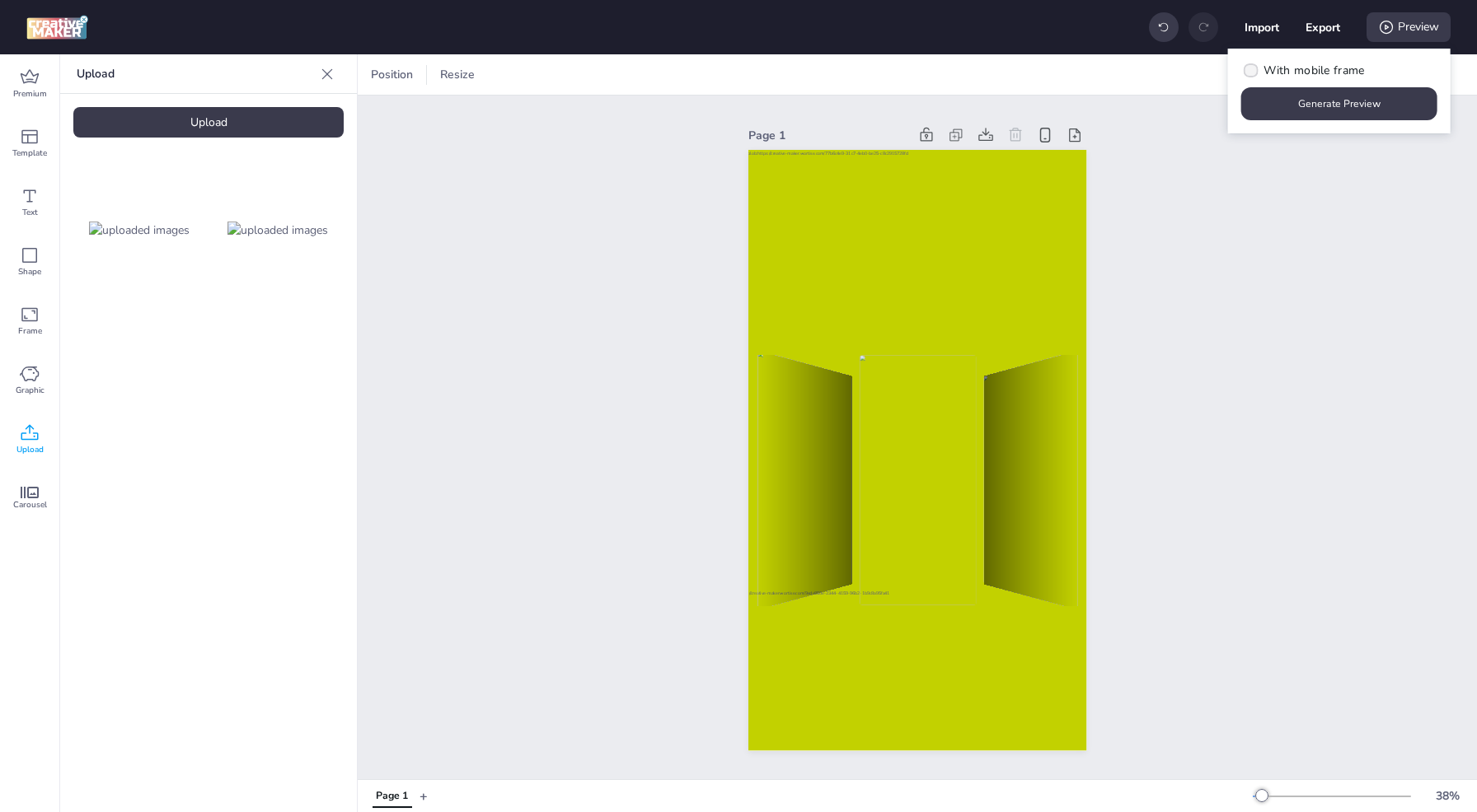
click at [1314, 66] on span "With mobile frame" at bounding box center [1313, 70] width 101 height 17
click at [1253, 72] on input "With mobile frame" at bounding box center [1248, 77] width 11 height 11
checkbox input "true"
click at [1306, 106] on button "Generate Preview" at bounding box center [1339, 103] width 196 height 33
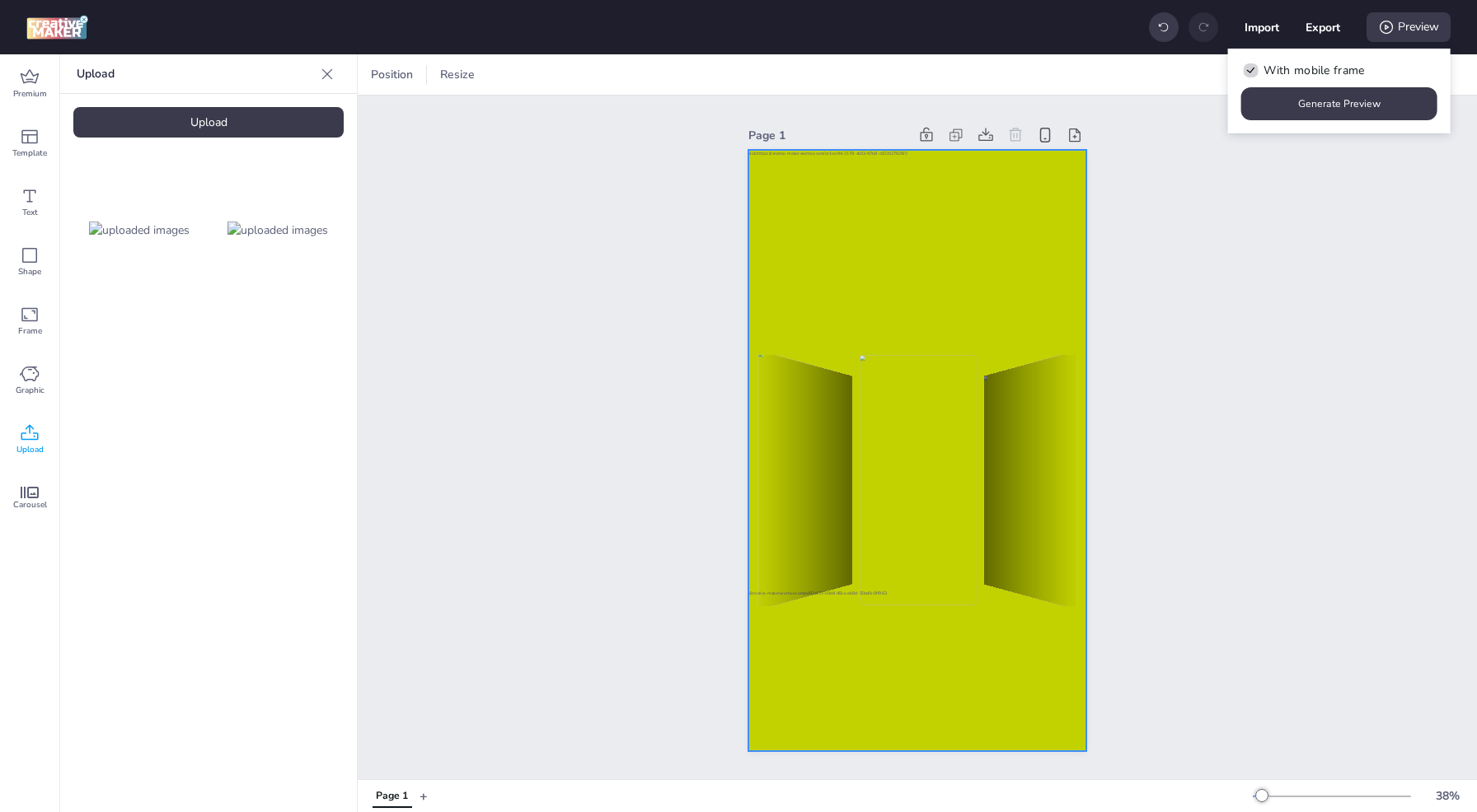
click at [836, 344] on div at bounding box center [917, 451] width 337 height 602
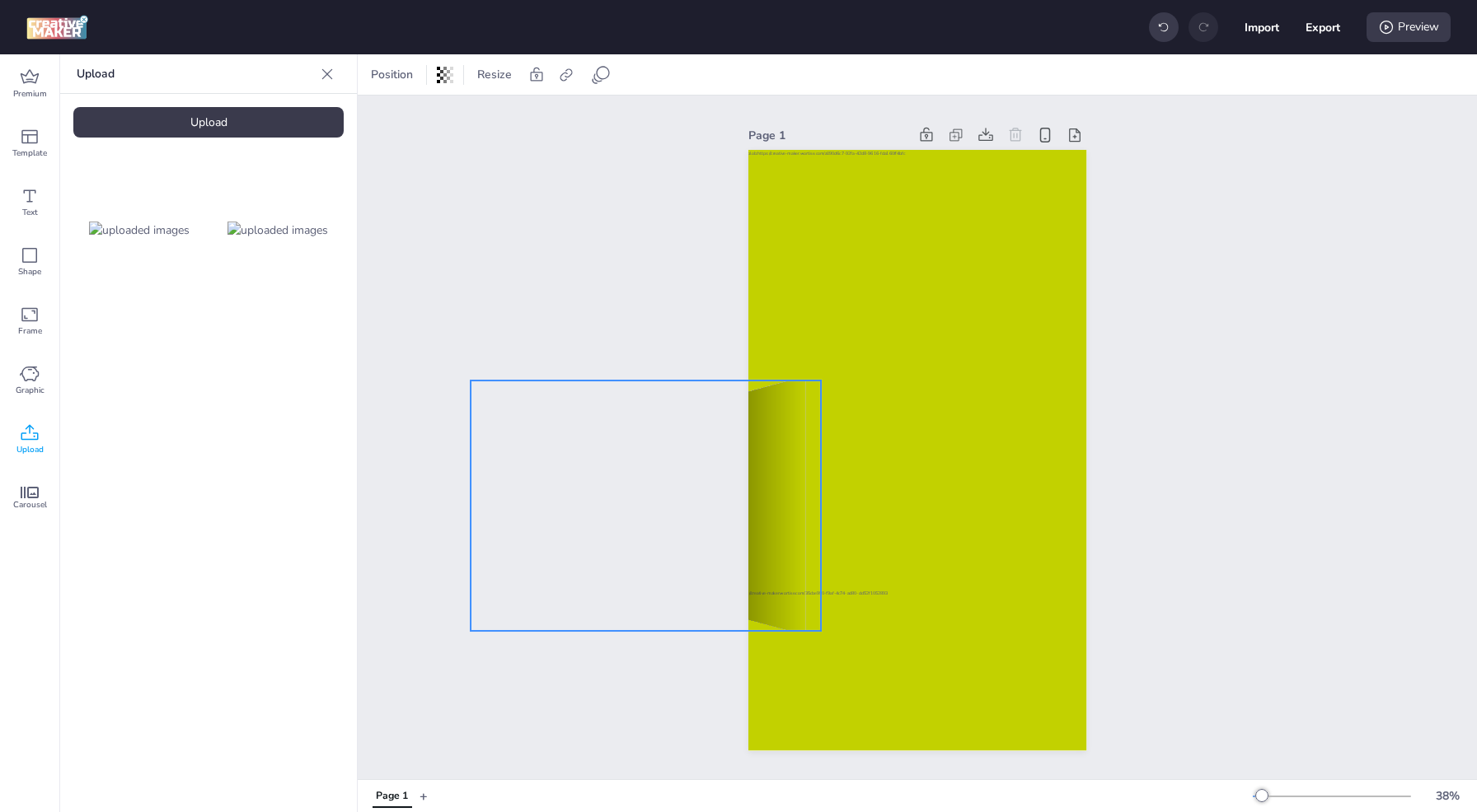
drag, startPoint x: 973, startPoint y: 513, endPoint x: 702, endPoint y: 537, distance: 272.1
click at [702, 537] on div "Page 1" at bounding box center [917, 437] width 430 height 667
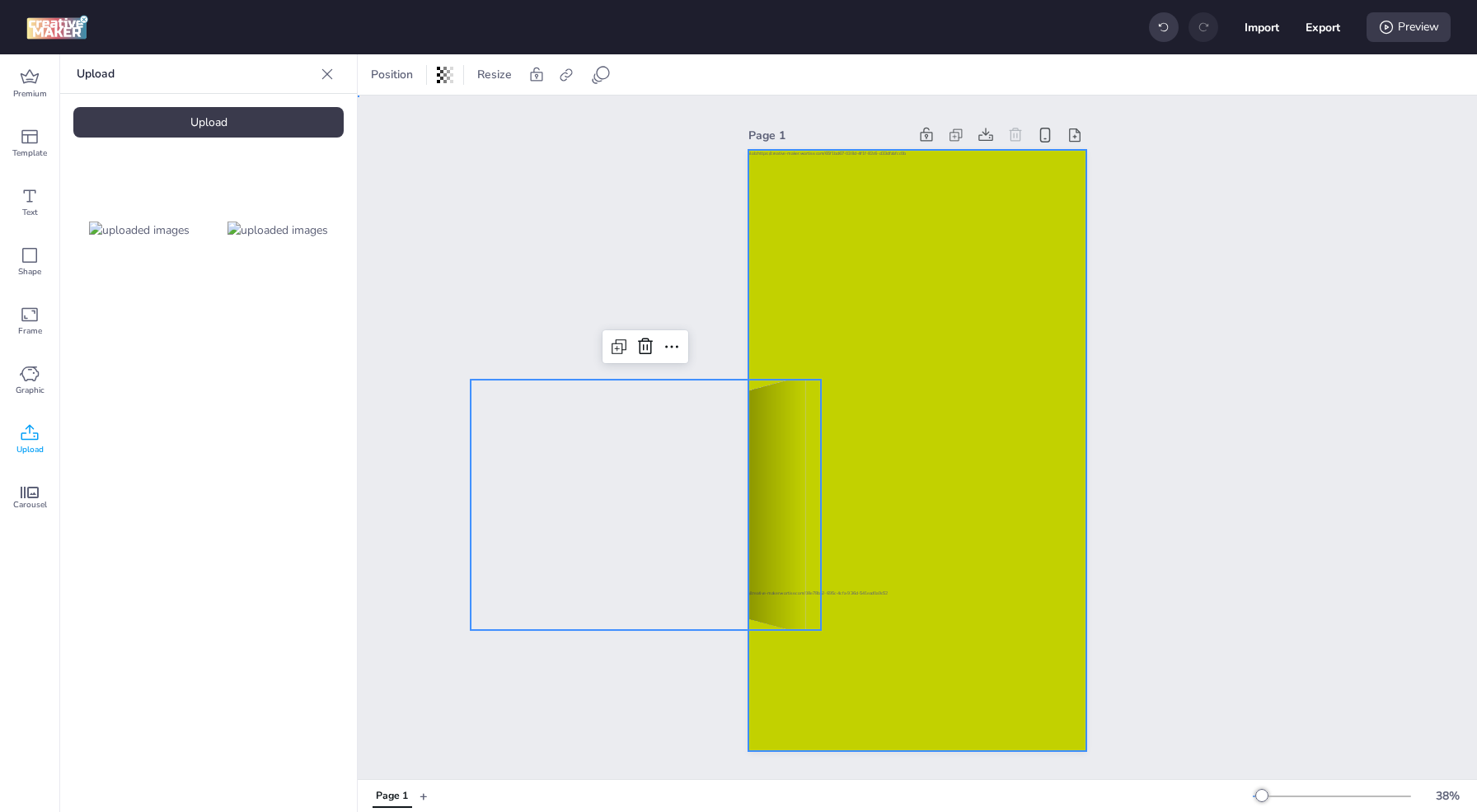
click at [956, 469] on div at bounding box center [917, 451] width 337 height 602
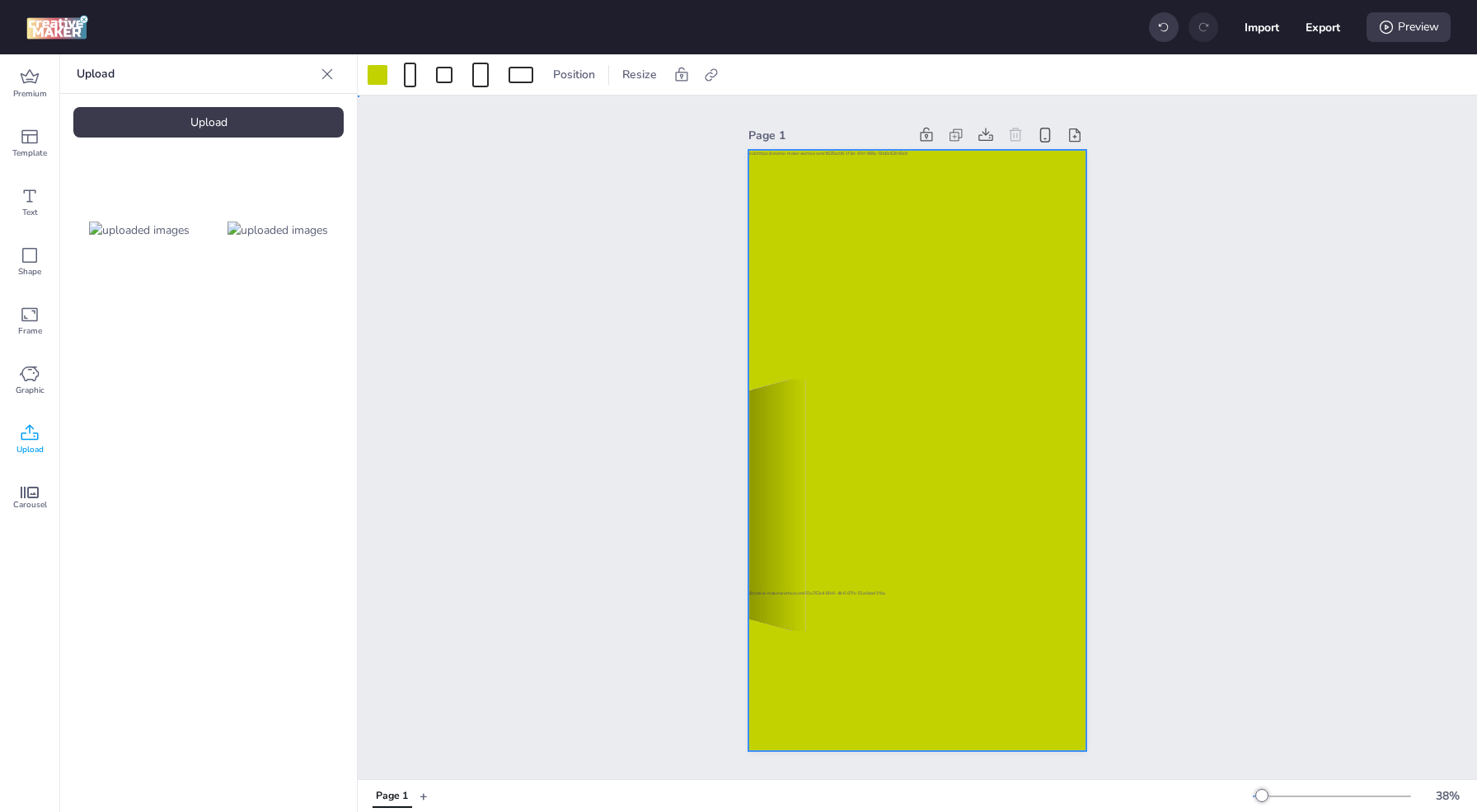
click at [919, 370] on div at bounding box center [917, 451] width 337 height 602
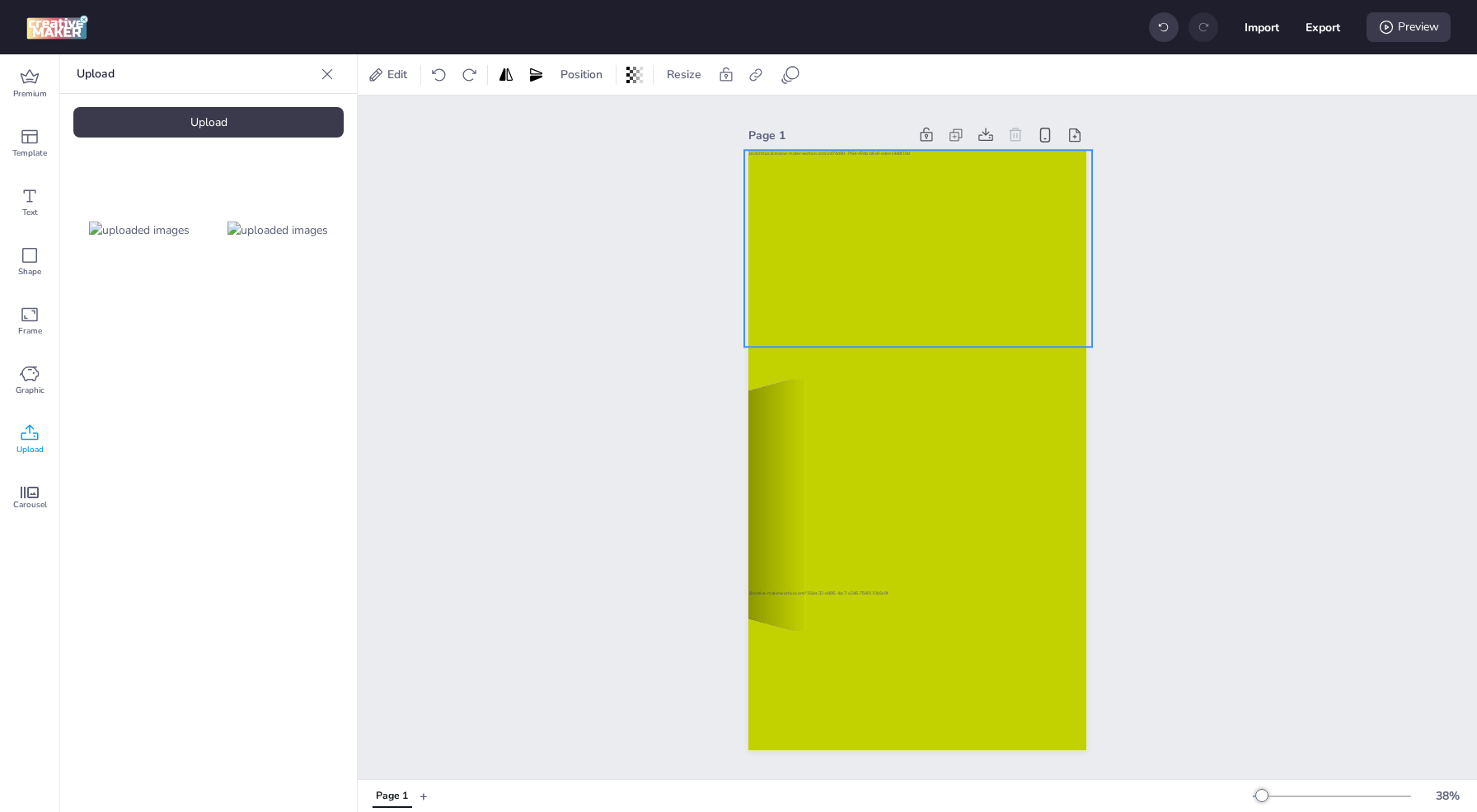
click at [912, 259] on div at bounding box center [918, 249] width 348 height 197
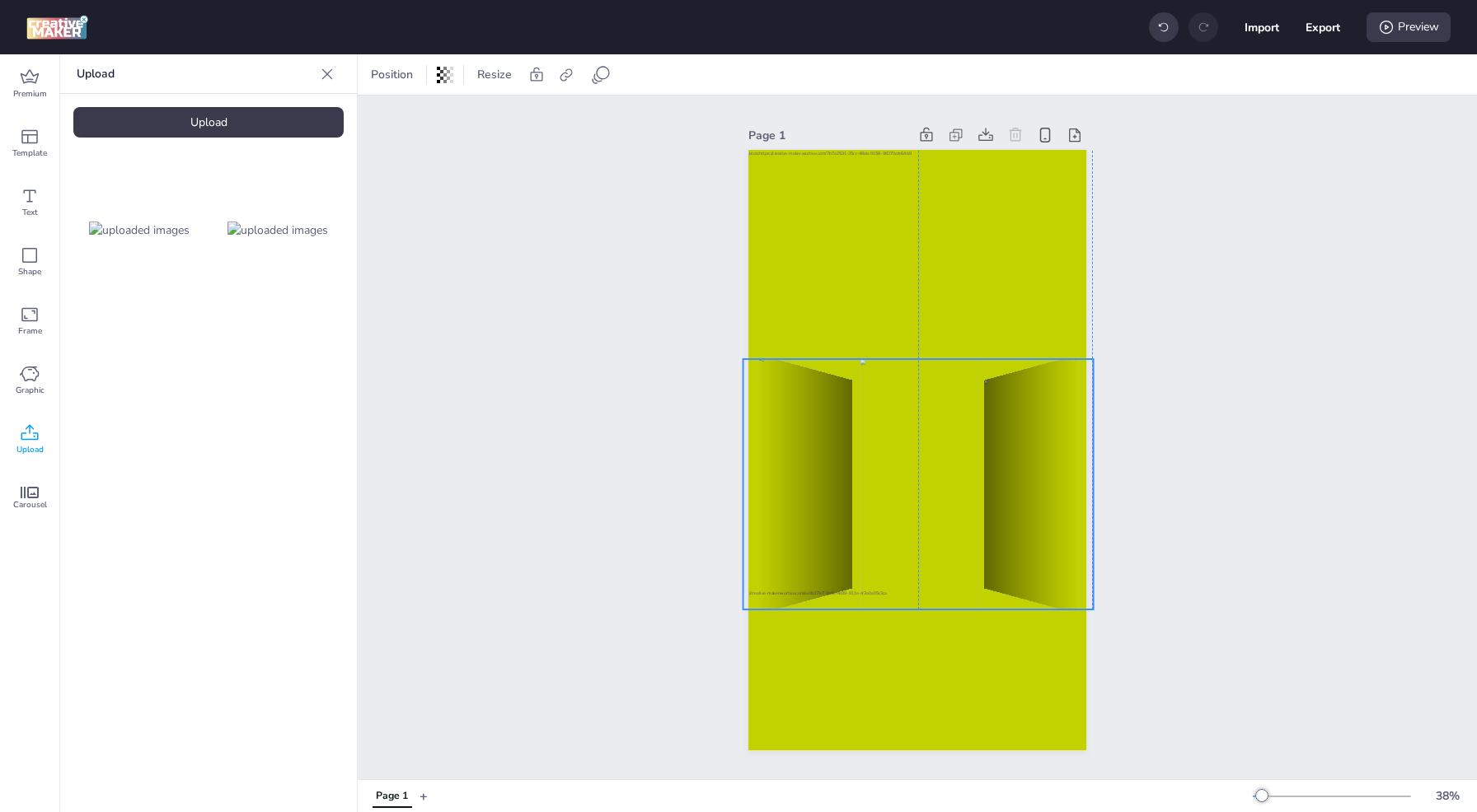
drag, startPoint x: 788, startPoint y: 473, endPoint x: 1055, endPoint y: 453, distance: 267.7
click at [393, 453] on div at bounding box center [217, 484] width 350 height 250
select select "cover"
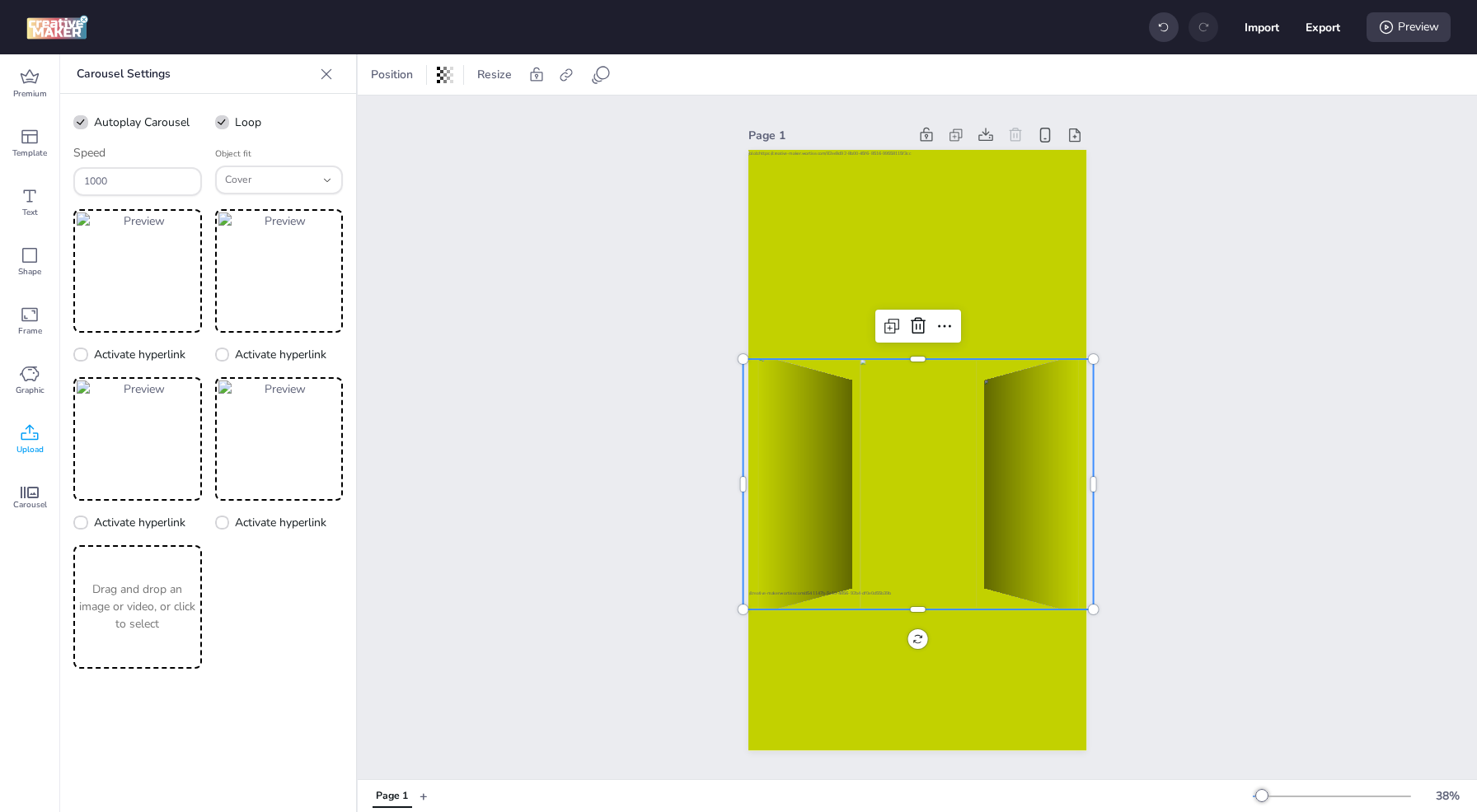
click at [1217, 406] on div "Page 1" at bounding box center [917, 437] width 1119 height 684
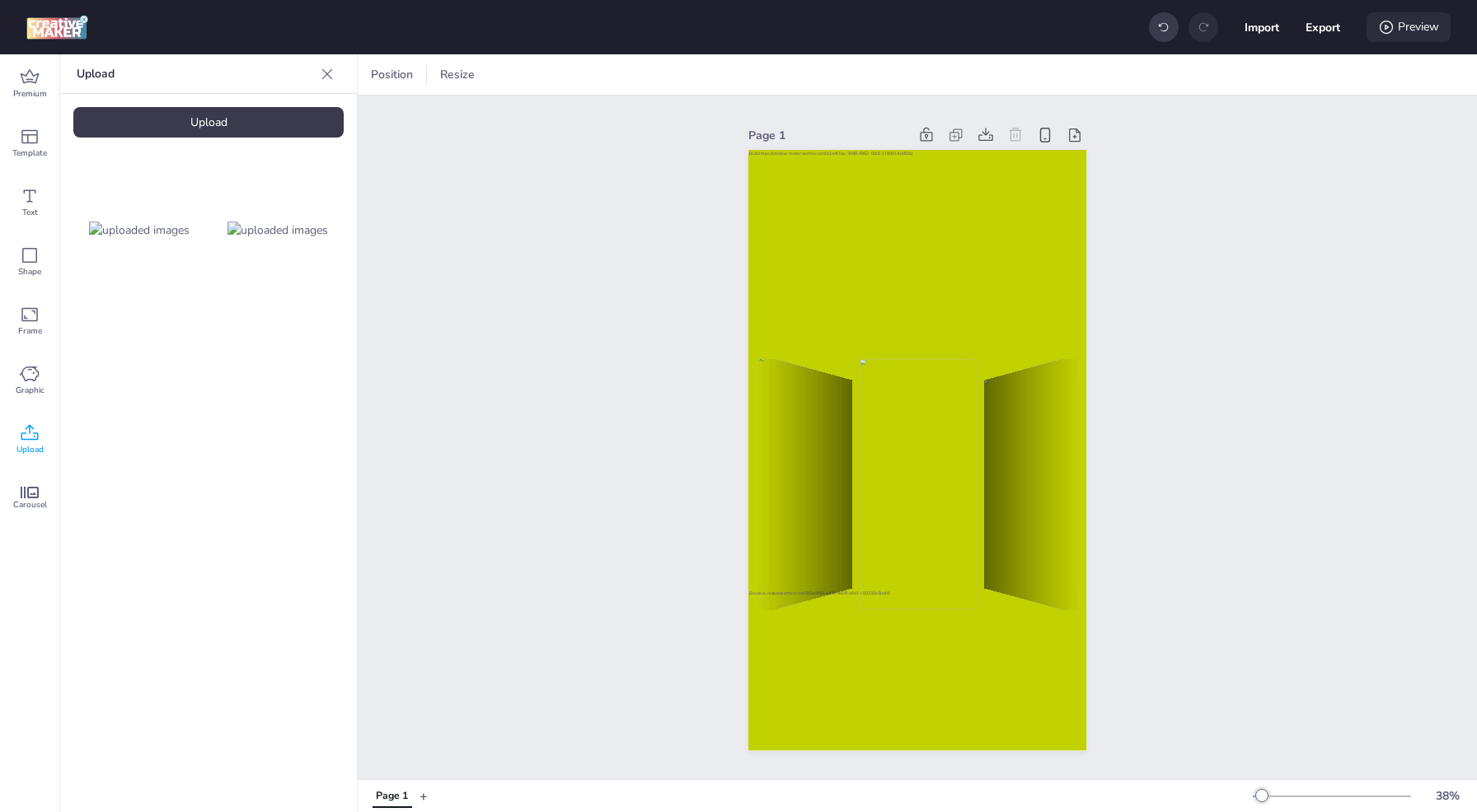
drag, startPoint x: 1414, startPoint y: 26, endPoint x: 1394, endPoint y: 42, distance: 25.6
click at [1413, 27] on div "Preview" at bounding box center [1407, 27] width 84 height 30
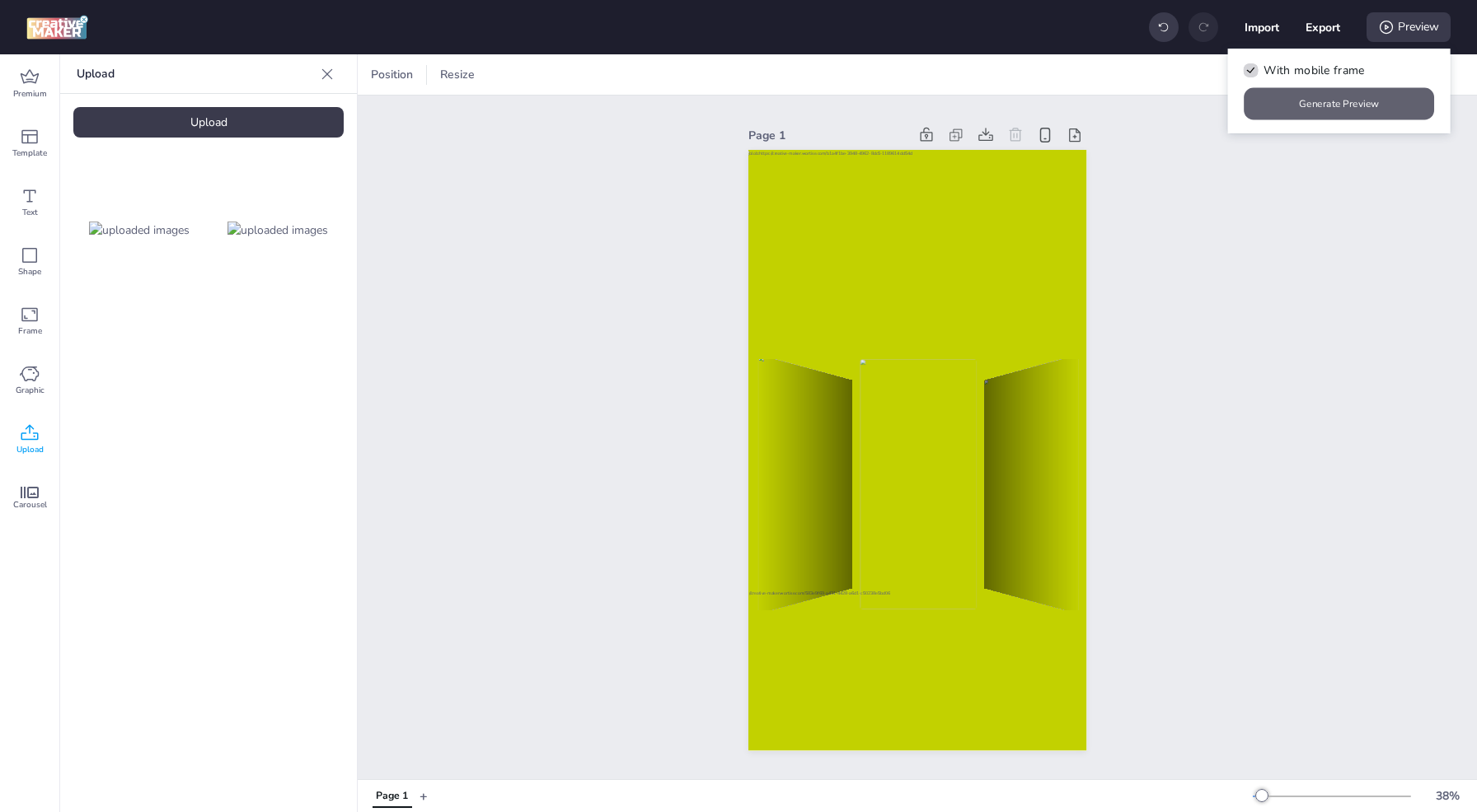
click at [1310, 104] on button "Generate Preview" at bounding box center [1340, 104] width 191 height 32
